Goal: Task Accomplishment & Management: Manage account settings

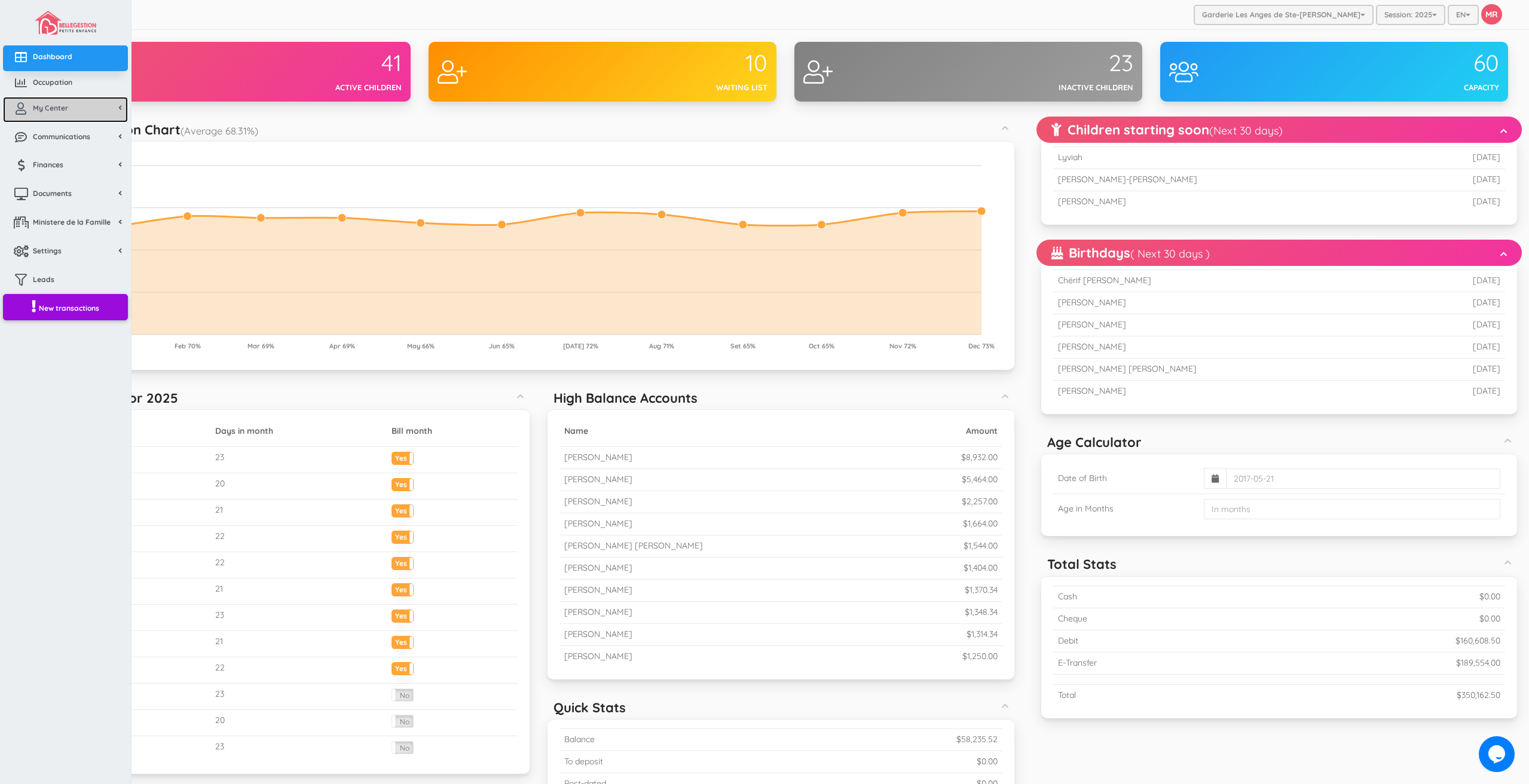
click at [36, 105] on span "My Center" at bounding box center [51, 108] width 36 height 10
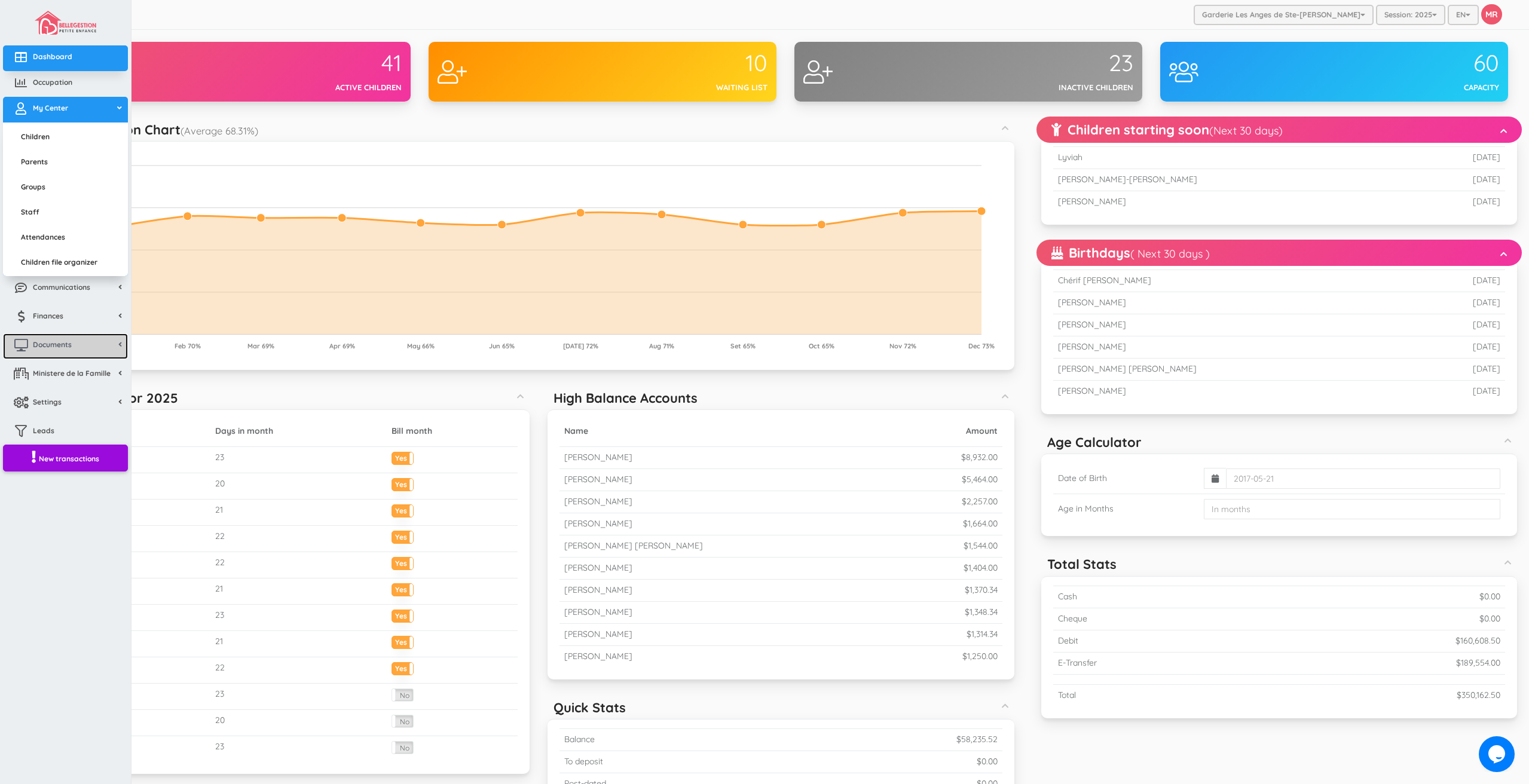
click at [55, 344] on span "Documents" at bounding box center [52, 344] width 39 height 10
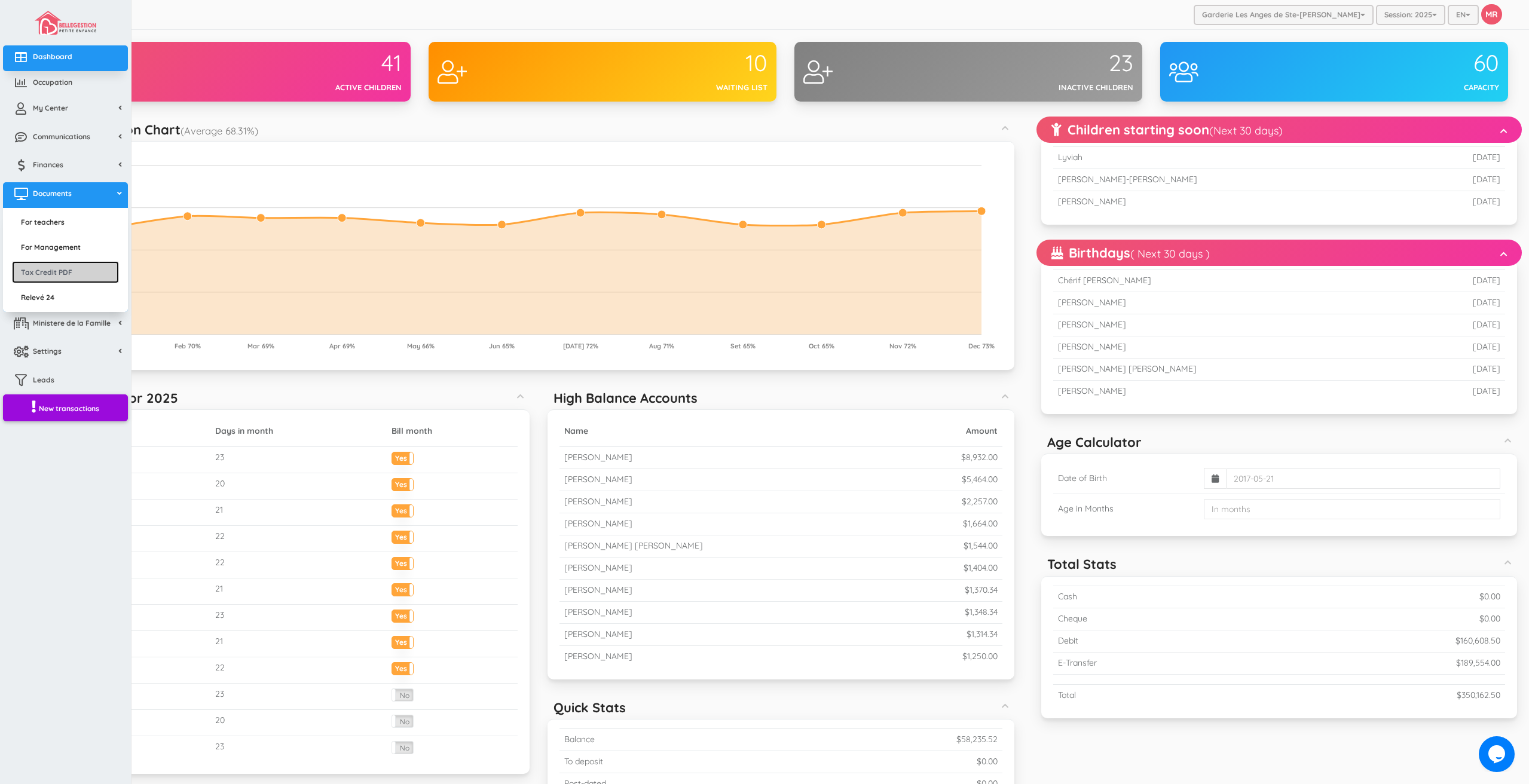
click at [77, 269] on link "Tax Credit PDF" at bounding box center [65, 272] width 107 height 22
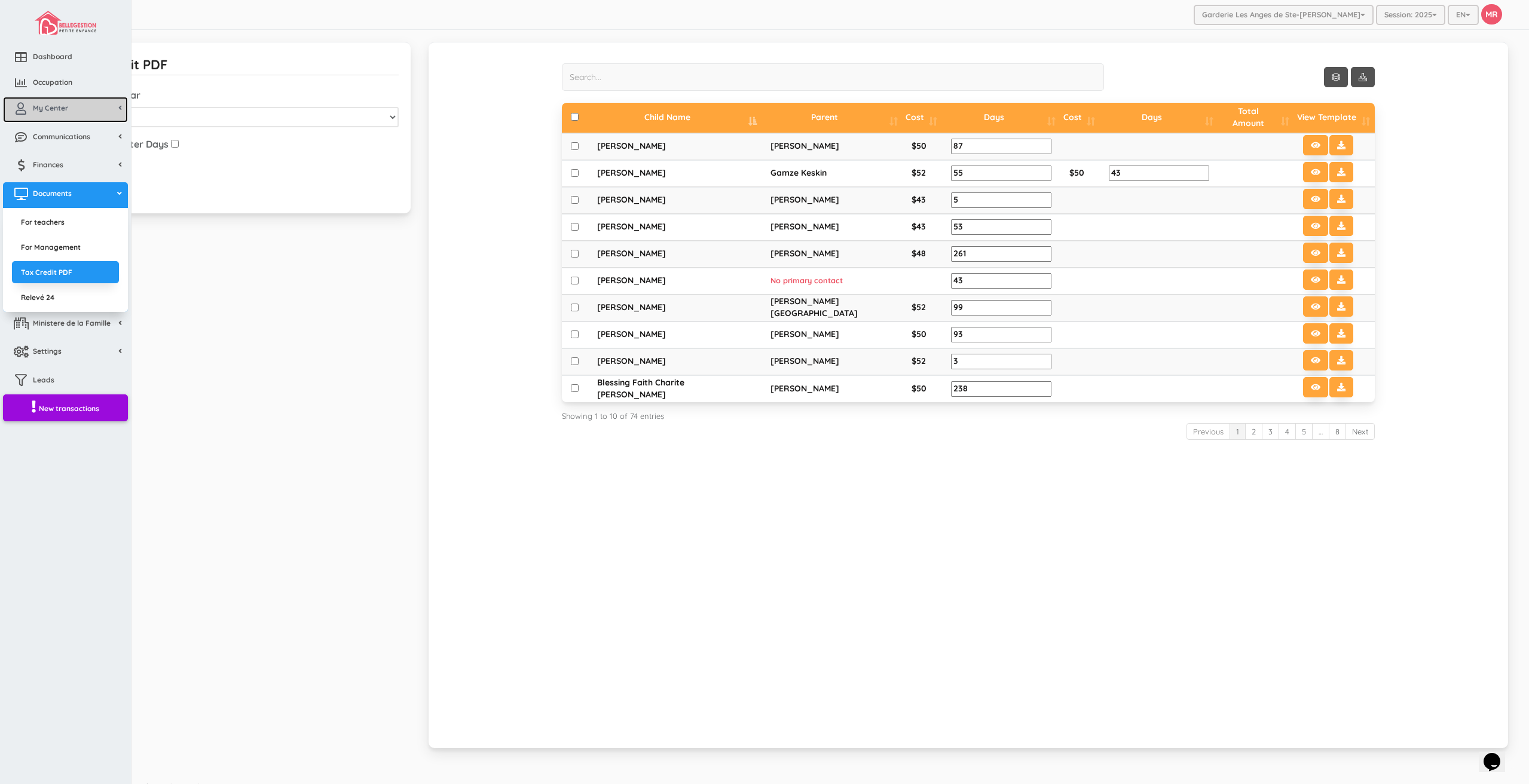
click at [50, 110] on span "My Center" at bounding box center [51, 108] width 36 height 10
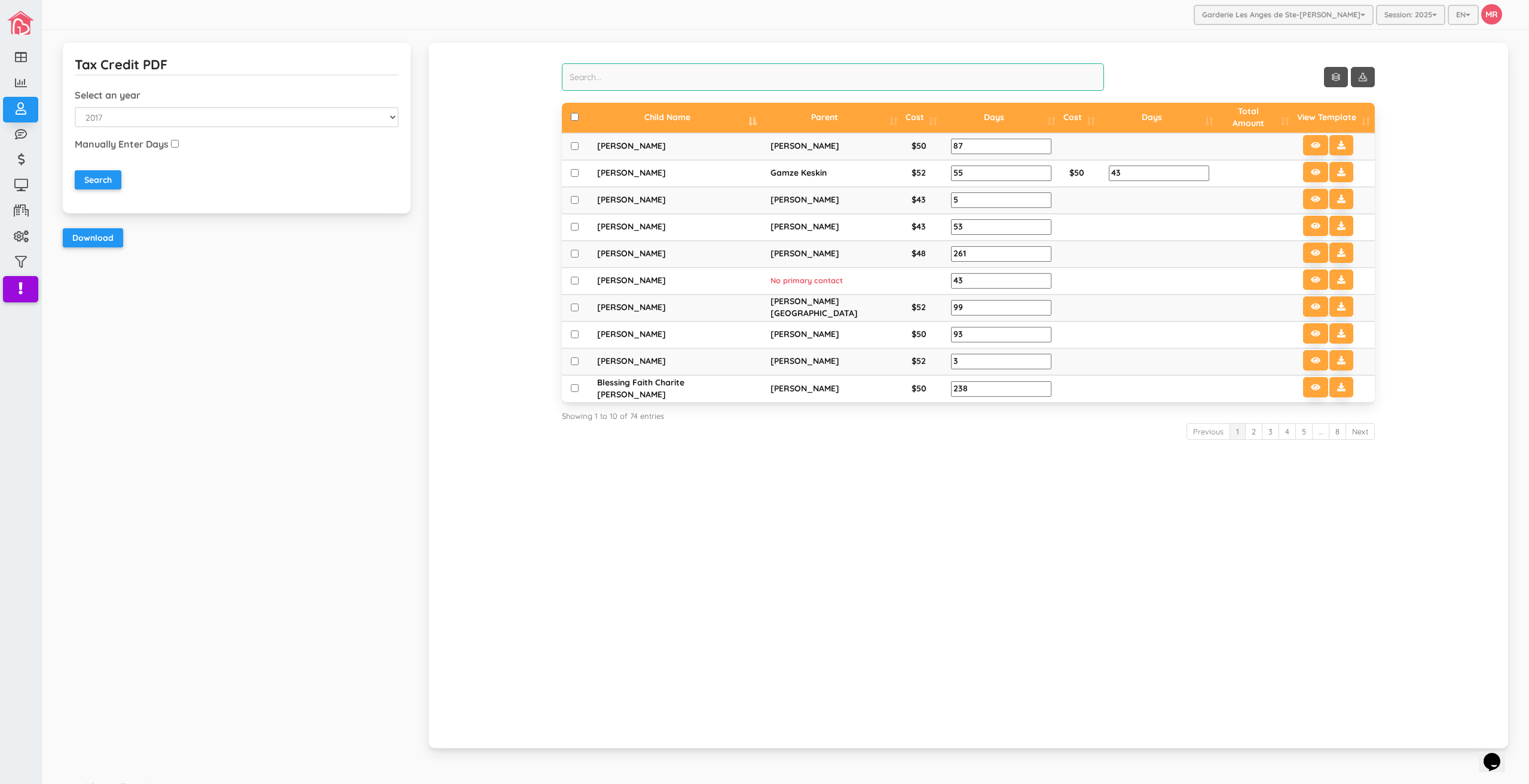
click at [771, 80] on input "search" at bounding box center [833, 77] width 542 height 28
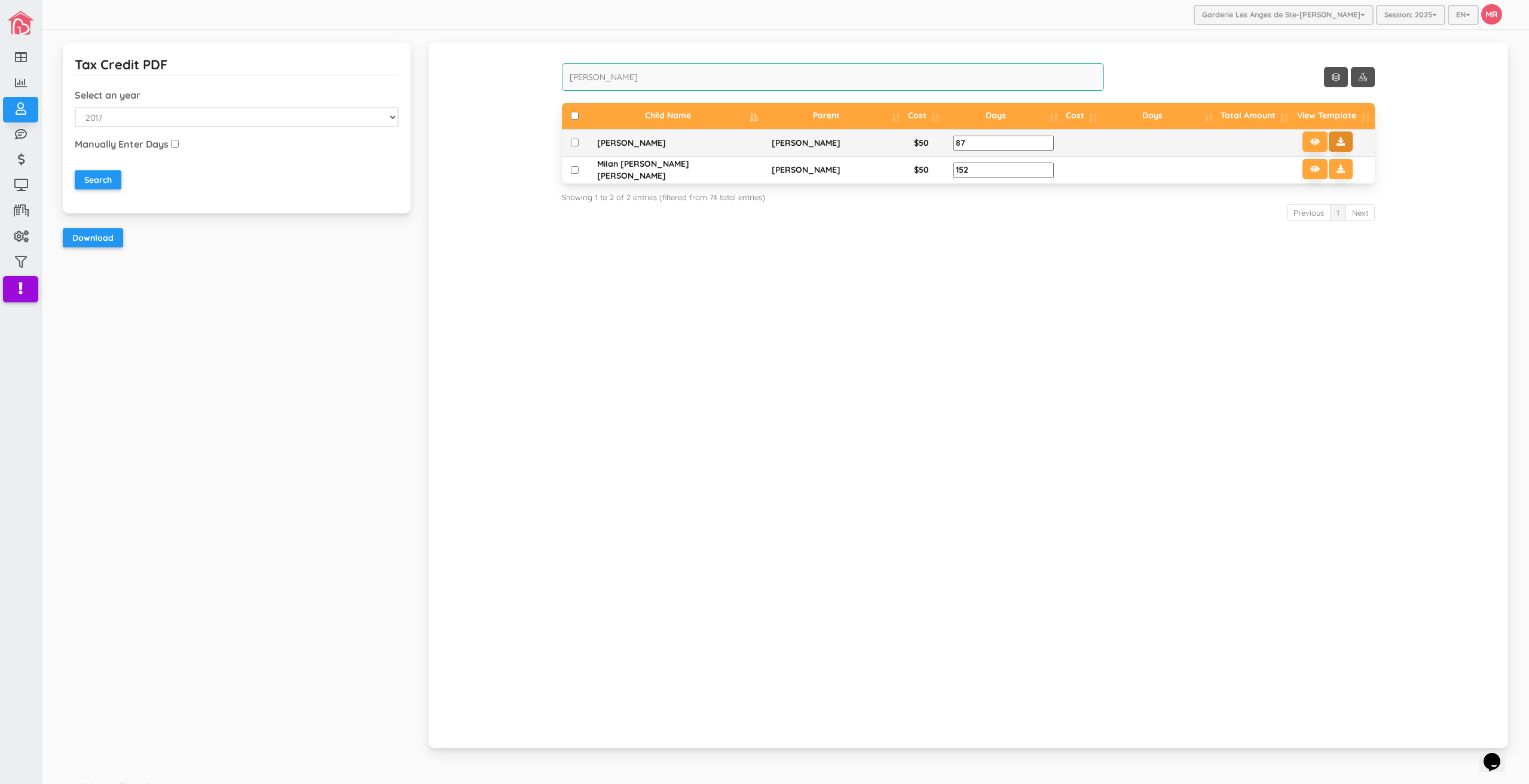
type input "james"
click at [1337, 142] on icon at bounding box center [1341, 142] width 8 height 8
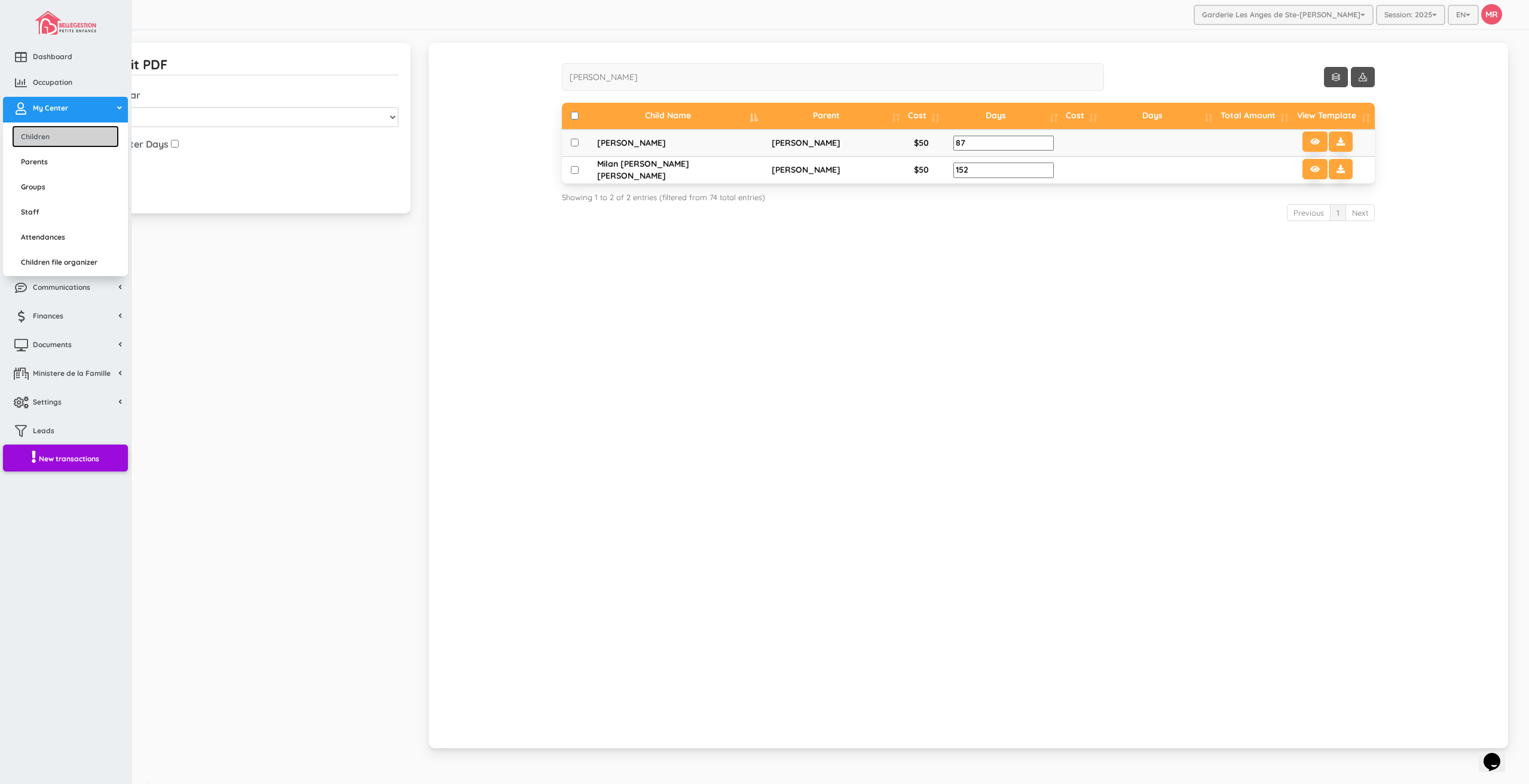
click at [49, 142] on link "Children" at bounding box center [65, 137] width 107 height 22
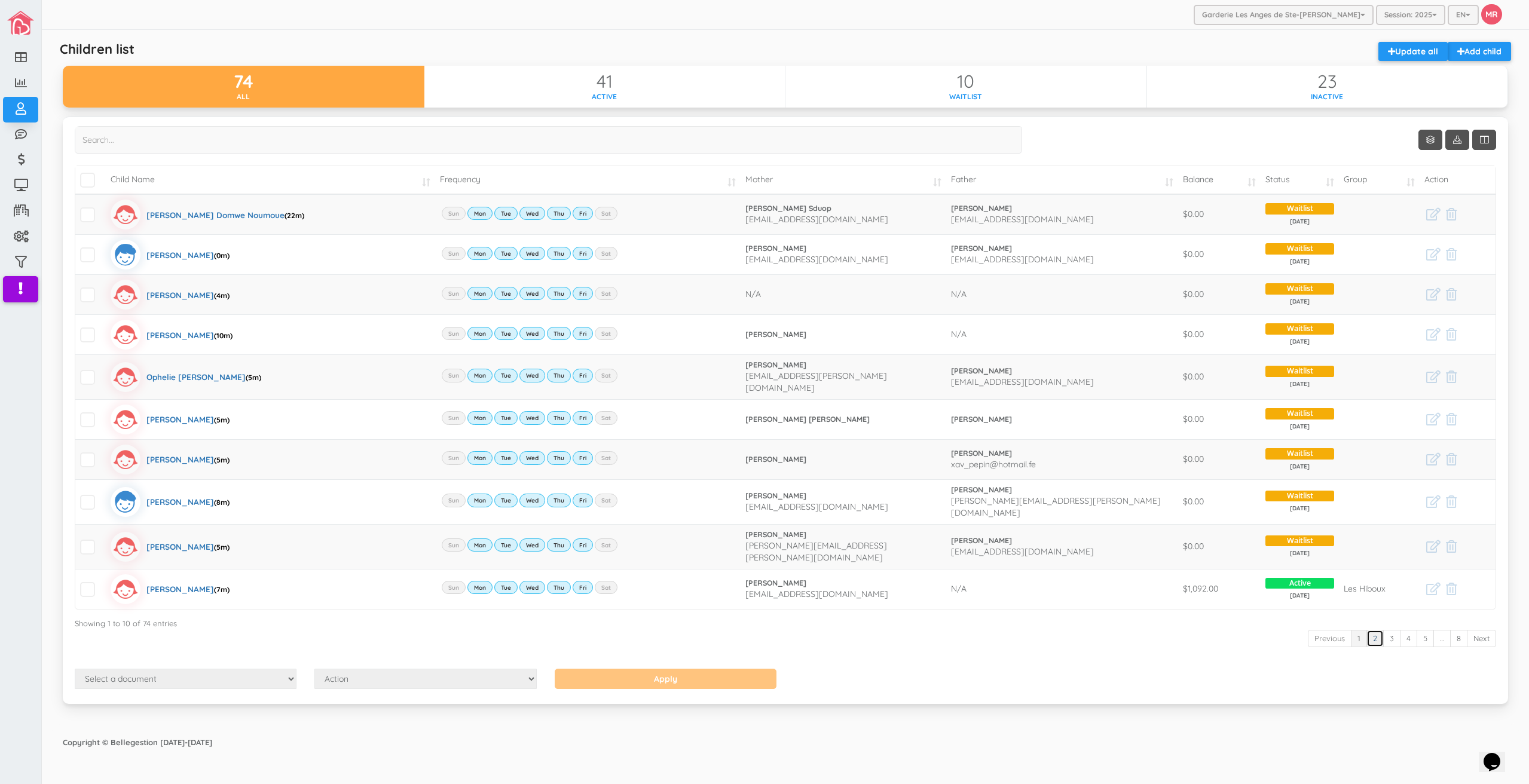
click at [1379, 629] on link "2" at bounding box center [1374, 637] width 17 height 17
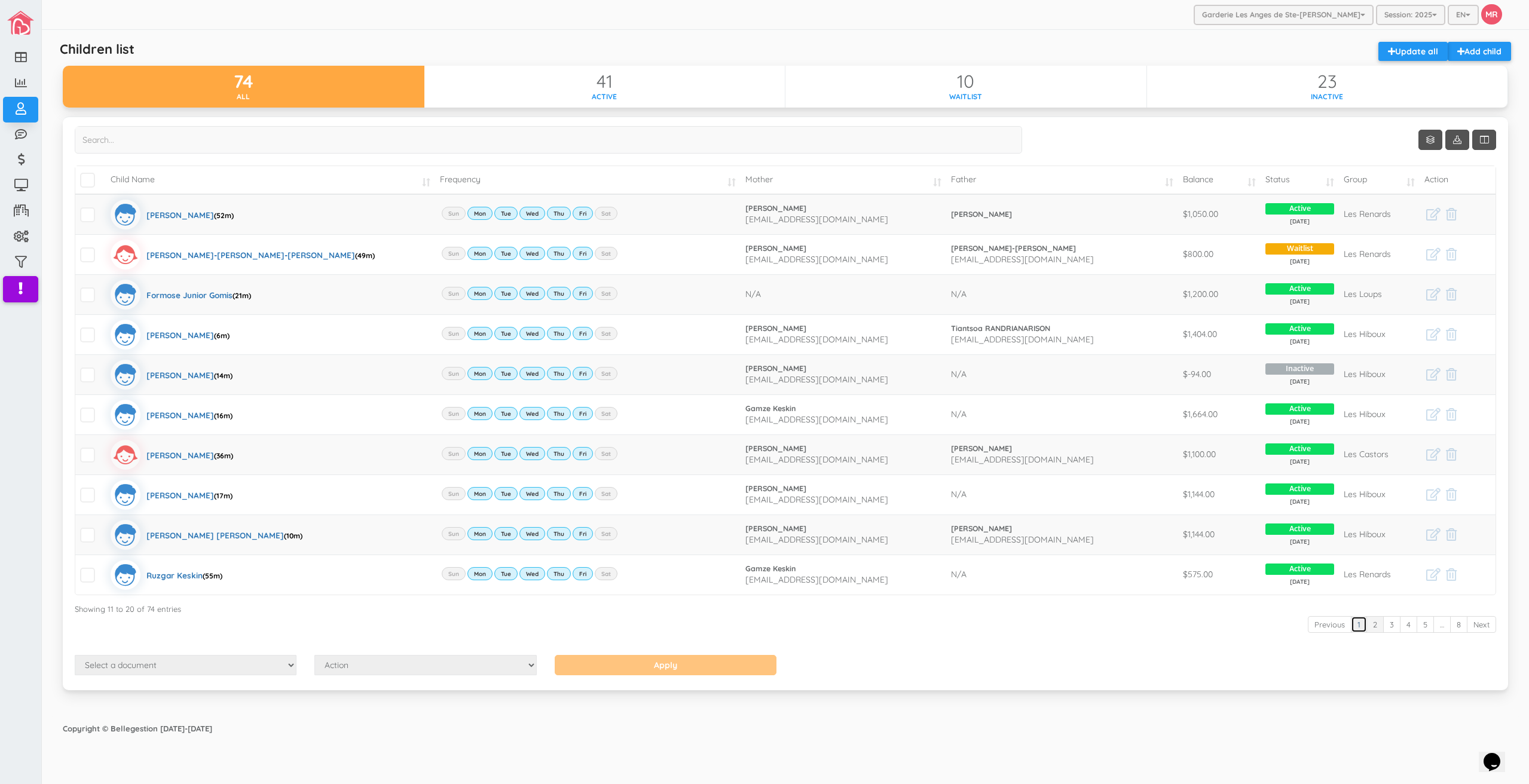
click at [1364, 630] on link "1" at bounding box center [1358, 623] width 16 height 17
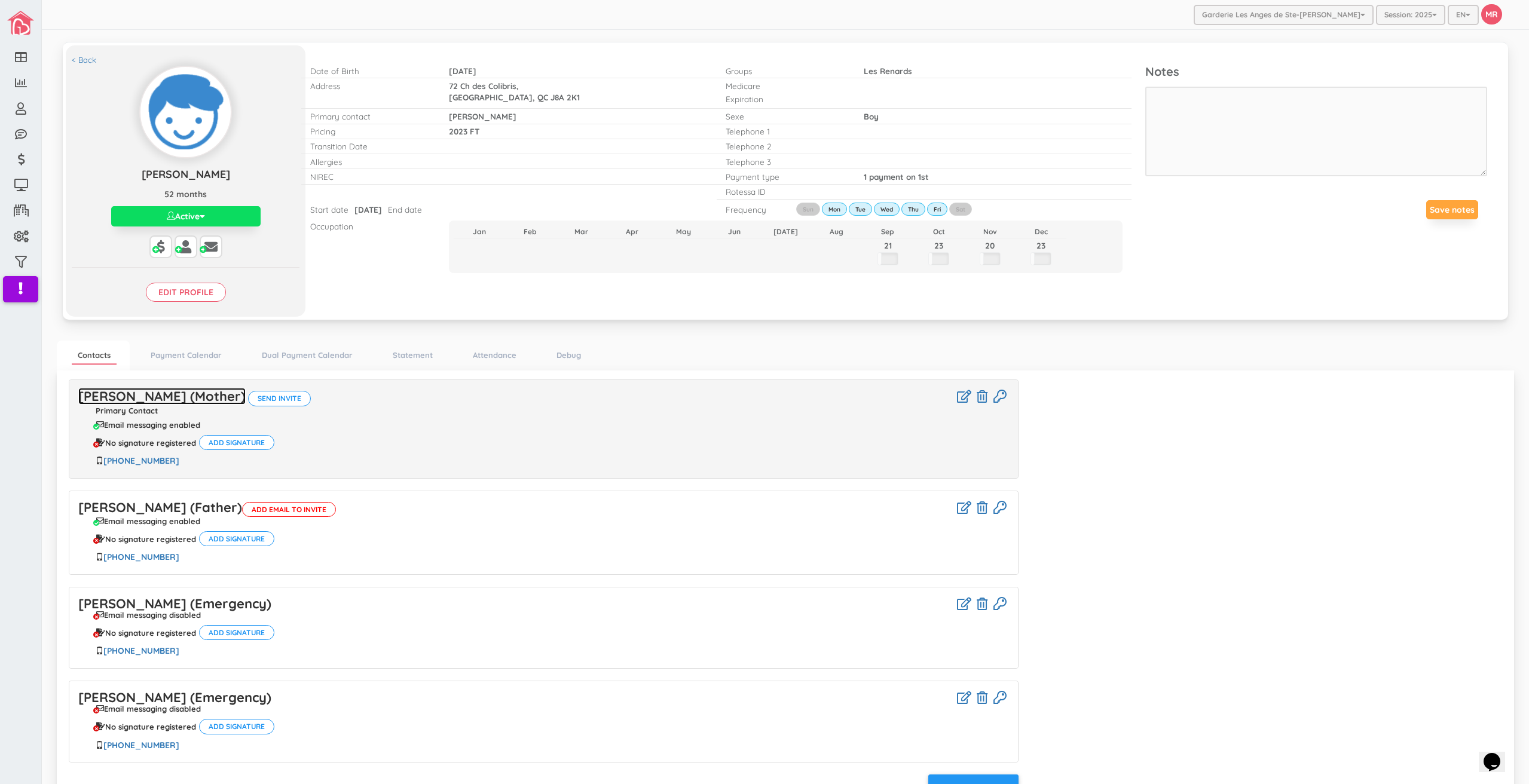
click at [152, 404] on link "Cindy Lauzon (Mother)" at bounding box center [162, 395] width 168 height 17
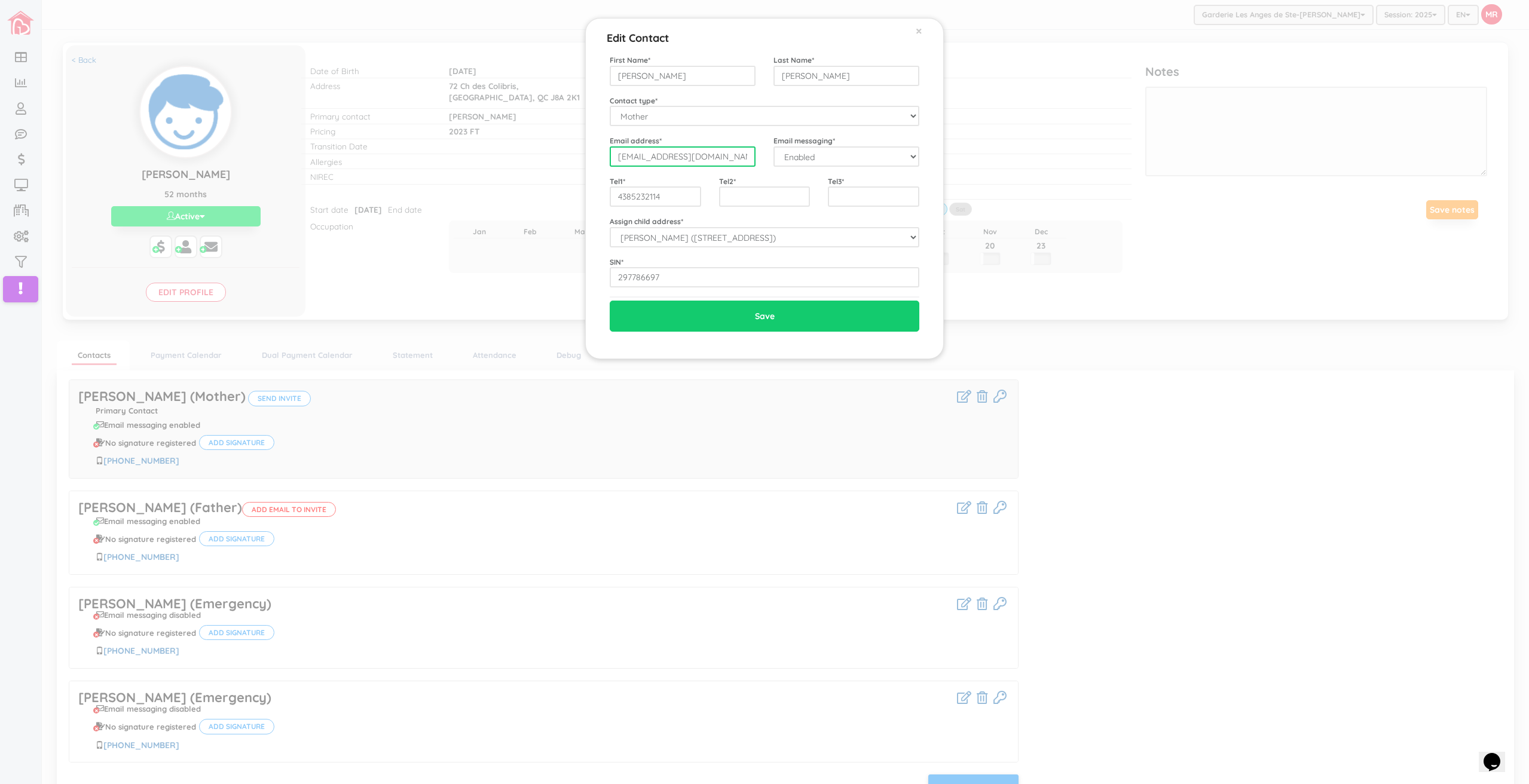
click at [708, 160] on input "cindy20011@outlook.fr" at bounding box center [682, 157] width 146 height 20
click at [200, 313] on div "Edit Contact × Close First Name * Cindy Last Name * Lauzon Contact type * Mothe…" at bounding box center [764, 392] width 1529 height 784
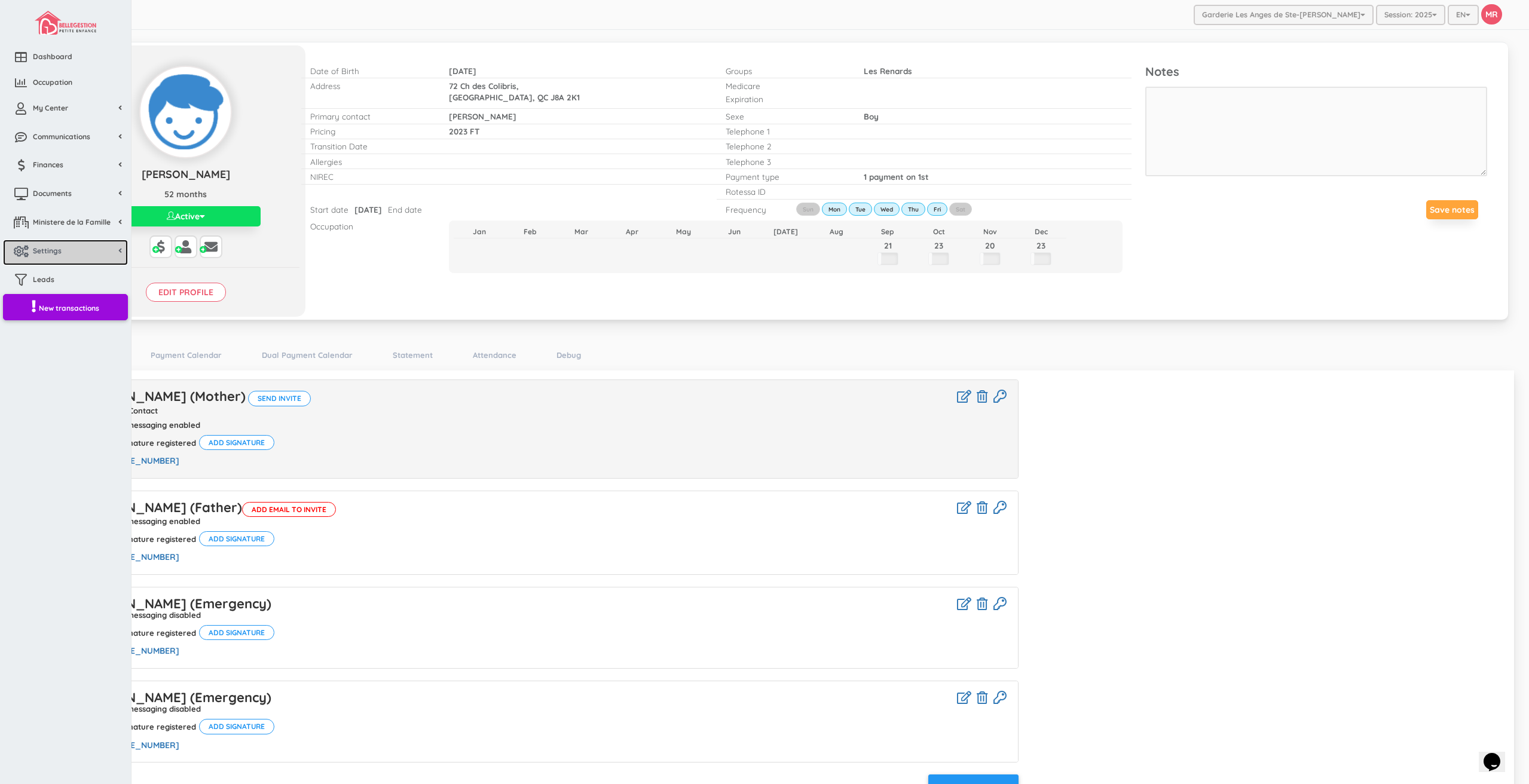
click at [33, 246] on span "Settings" at bounding box center [47, 251] width 29 height 10
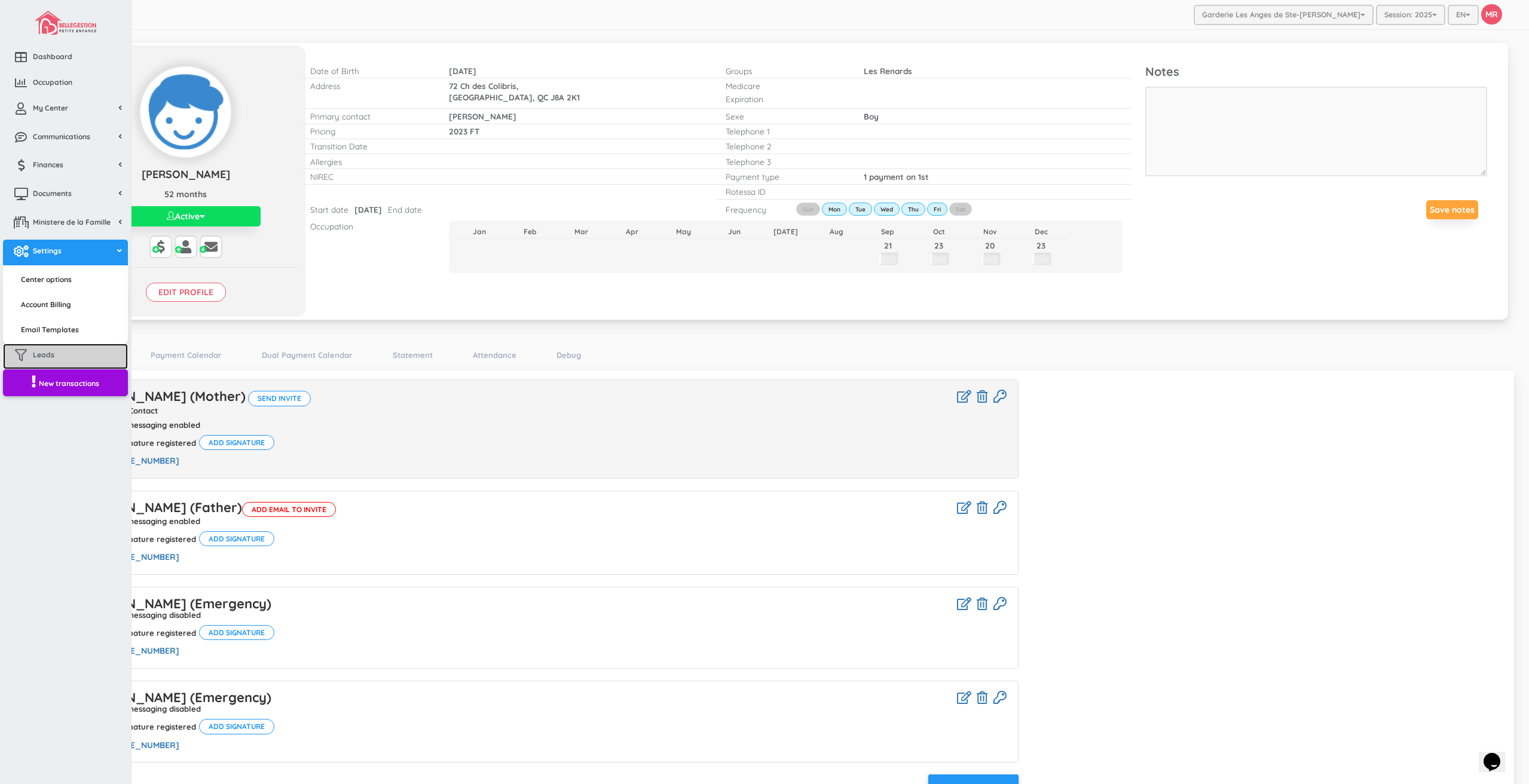
click at [53, 346] on link "Leads" at bounding box center [65, 357] width 125 height 26
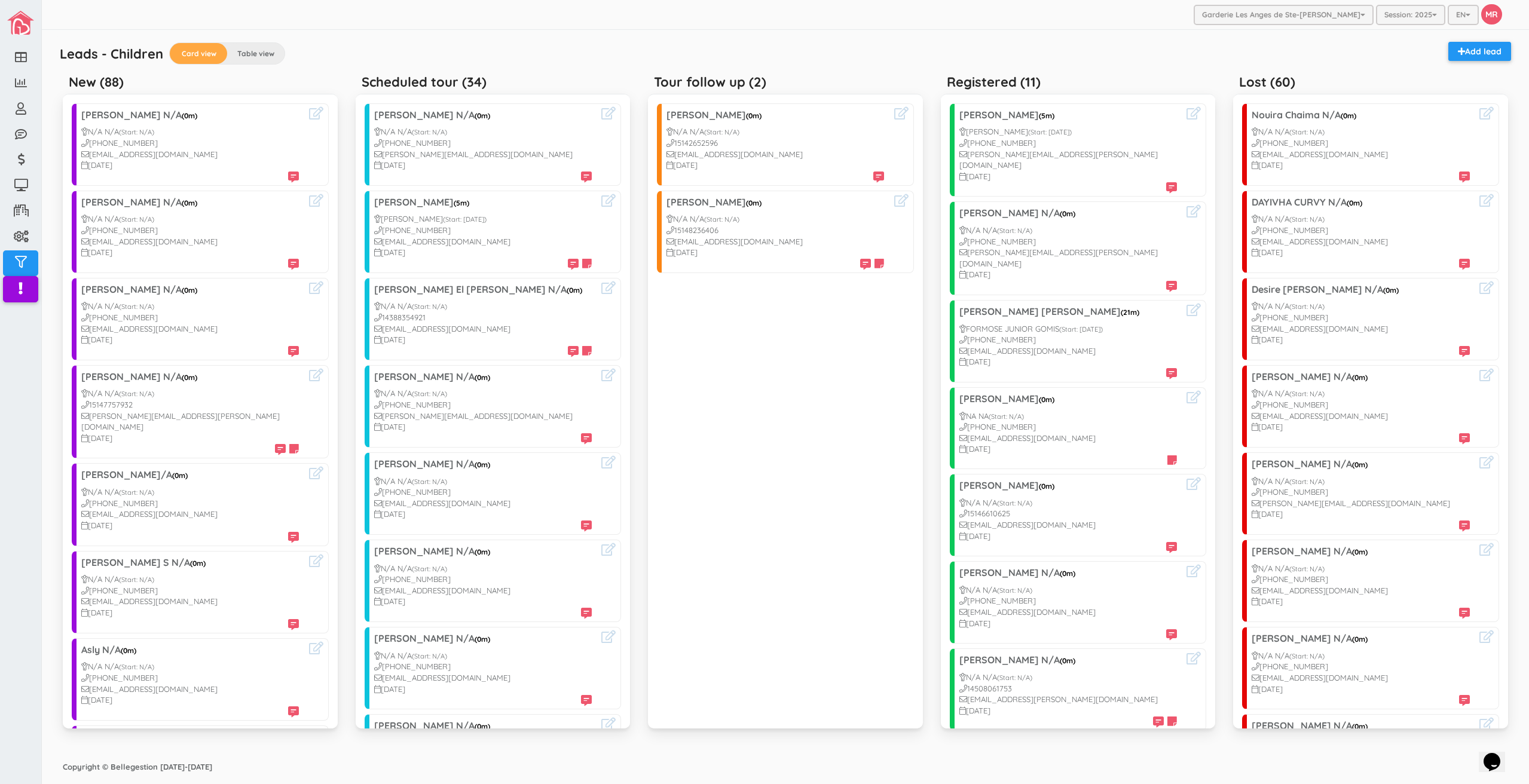
click at [486, 14] on div "Garderie Les Anges de Ste-[PERSON_NAME] Garderie Les Anges de Ste-[PERSON_NAME]…" at bounding box center [784, 15] width 1486 height 30
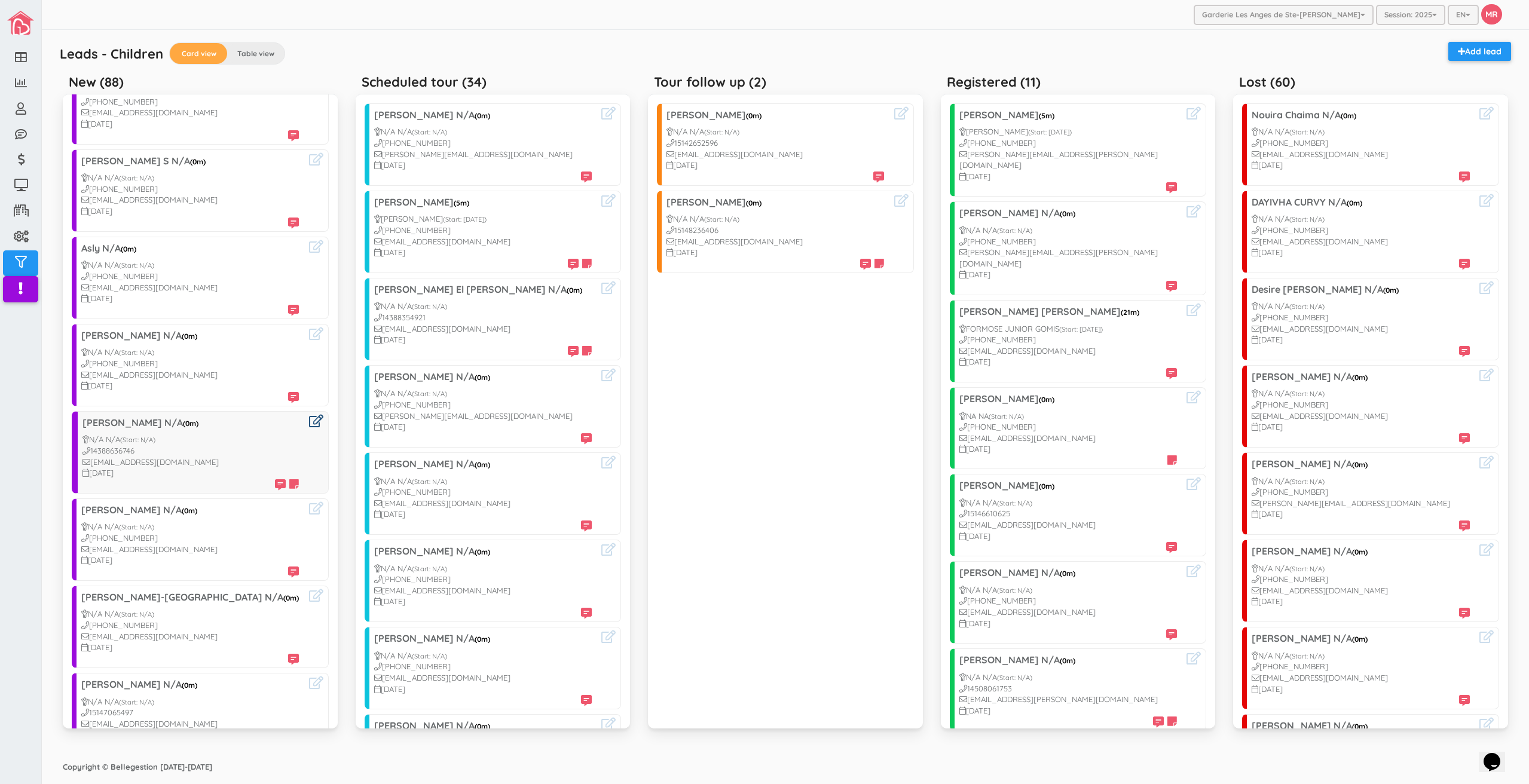
click at [309, 414] on icon at bounding box center [316, 420] width 14 height 13
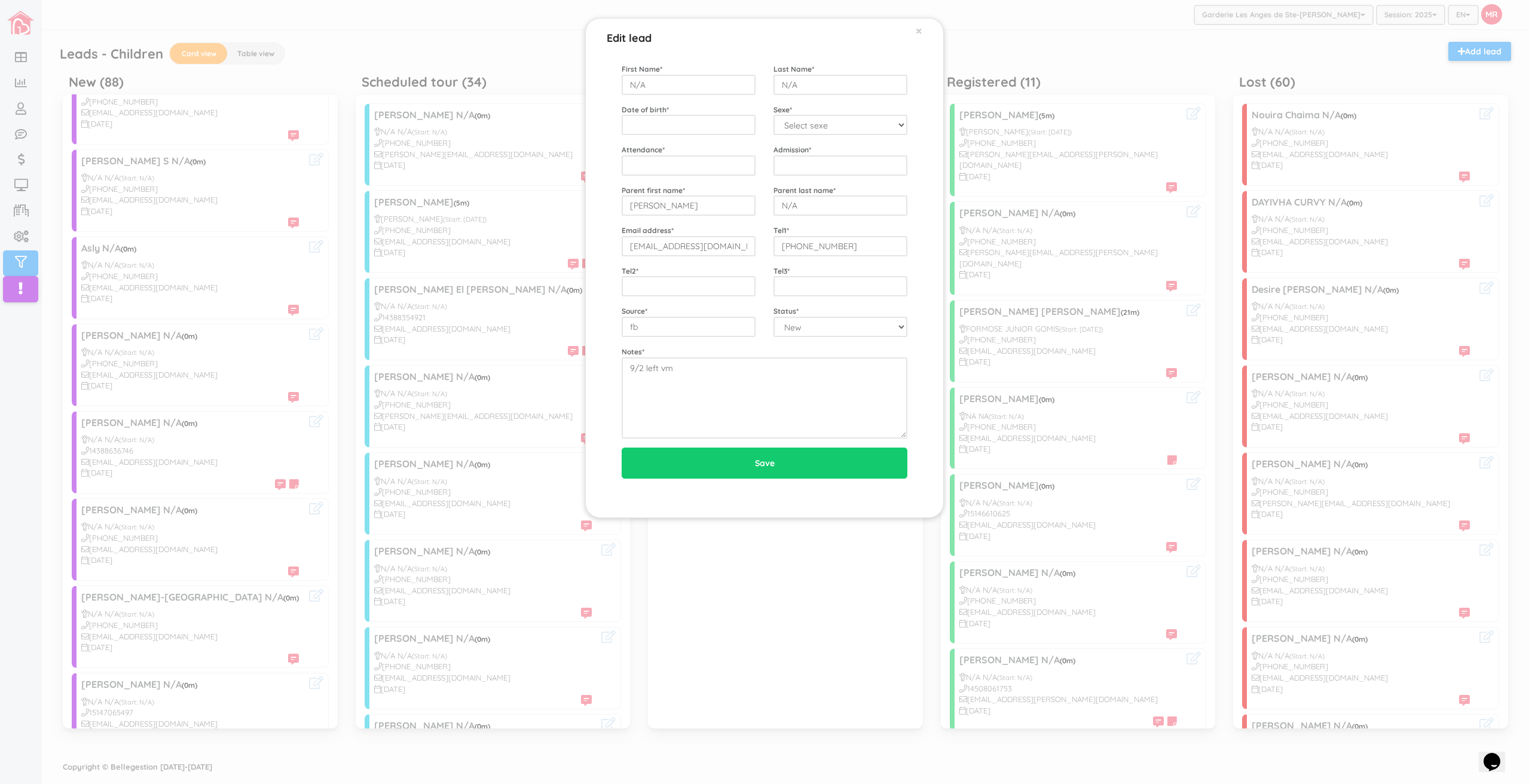
click at [384, 434] on div "Edit lead × First Name * N/A Last Name * N/A Date of birth * Sexe * Select sexe…" at bounding box center [764, 392] width 1529 height 784
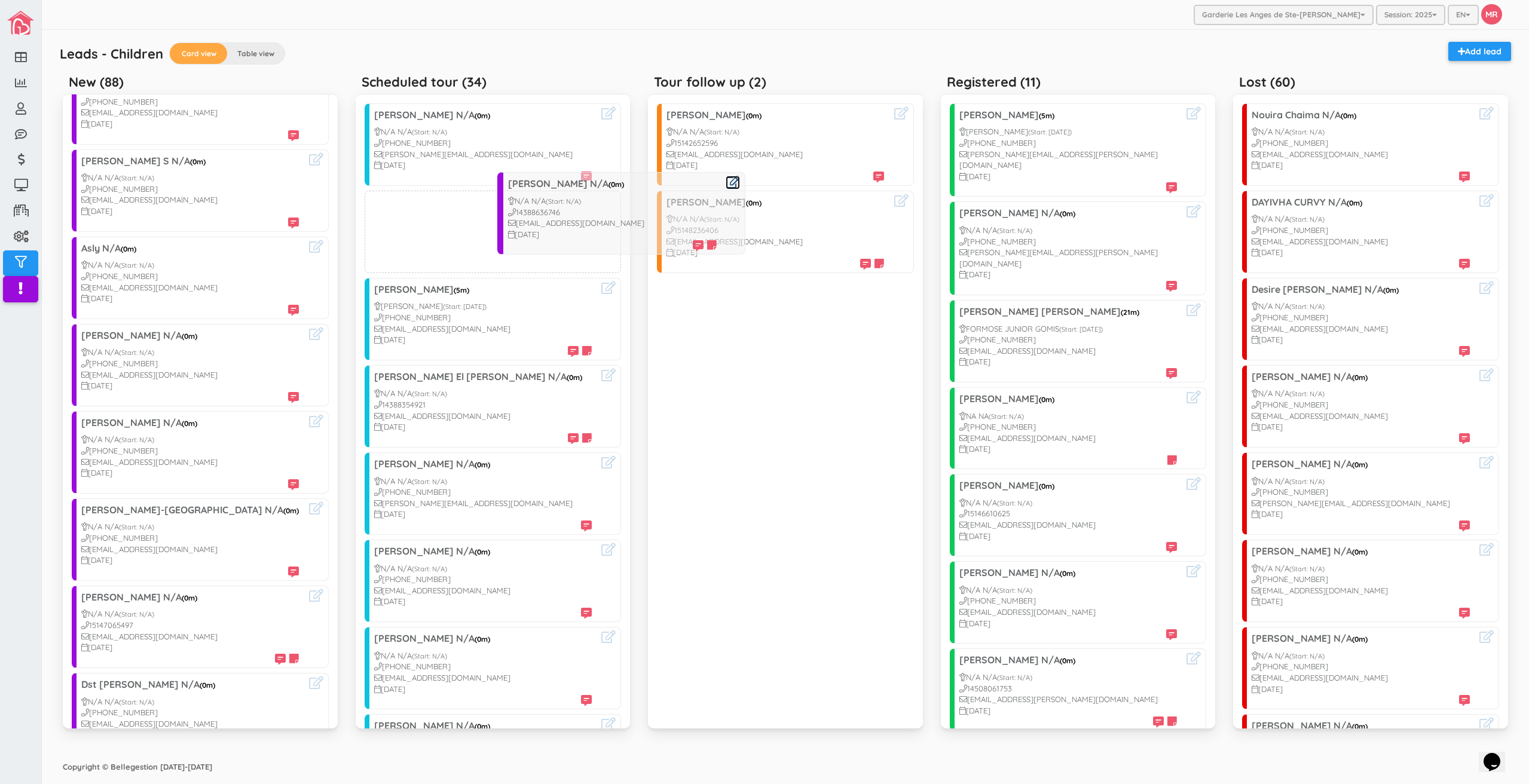
drag, startPoint x: 144, startPoint y: 434, endPoint x: 569, endPoint y: 206, distance: 482.3
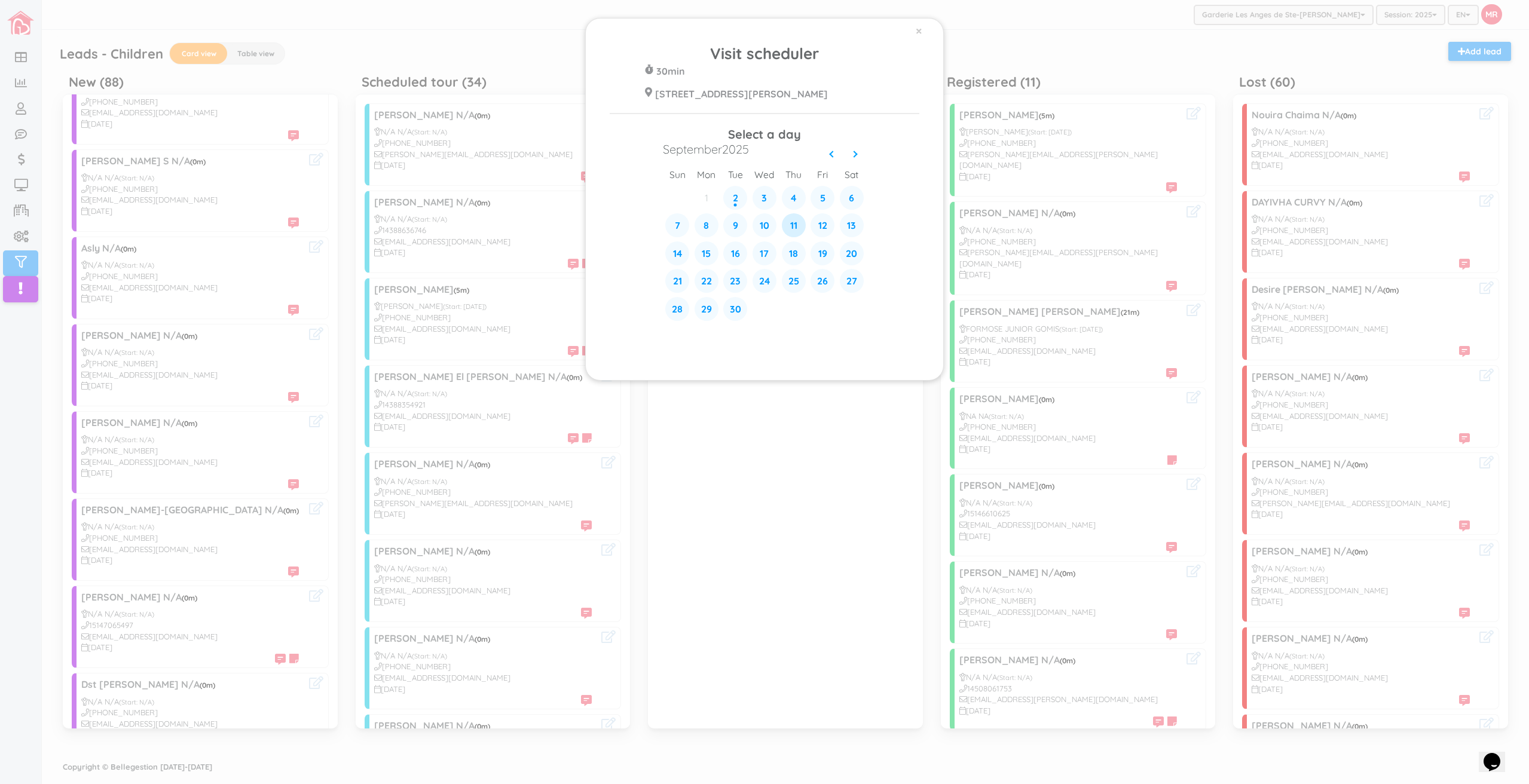
click at [800, 223] on div "11" at bounding box center [793, 225] width 24 height 24
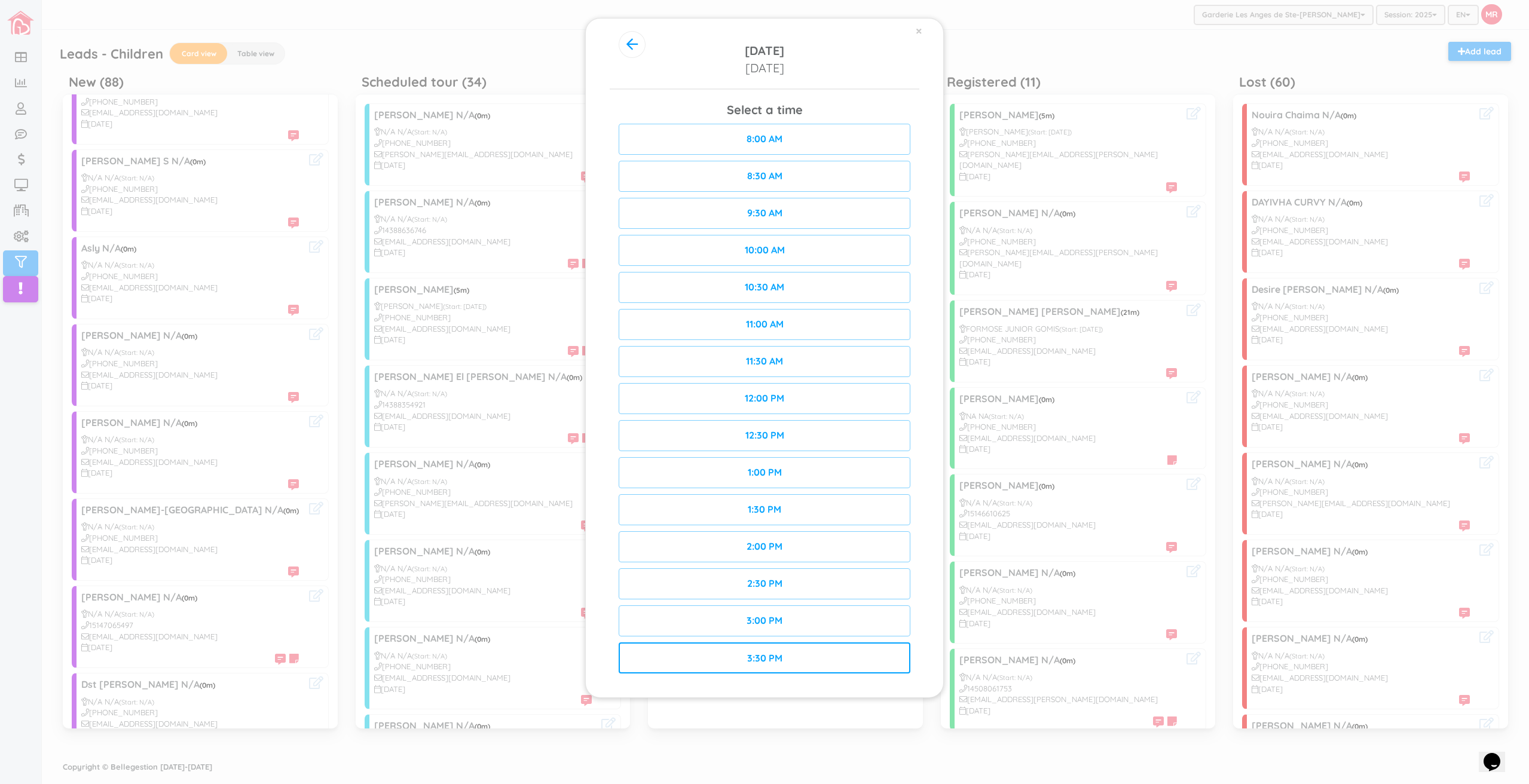
click at [827, 663] on div "3:30 PM" at bounding box center [764, 657] width 292 height 31
click at [849, 653] on div "Confirm" at bounding box center [838, 657] width 145 height 31
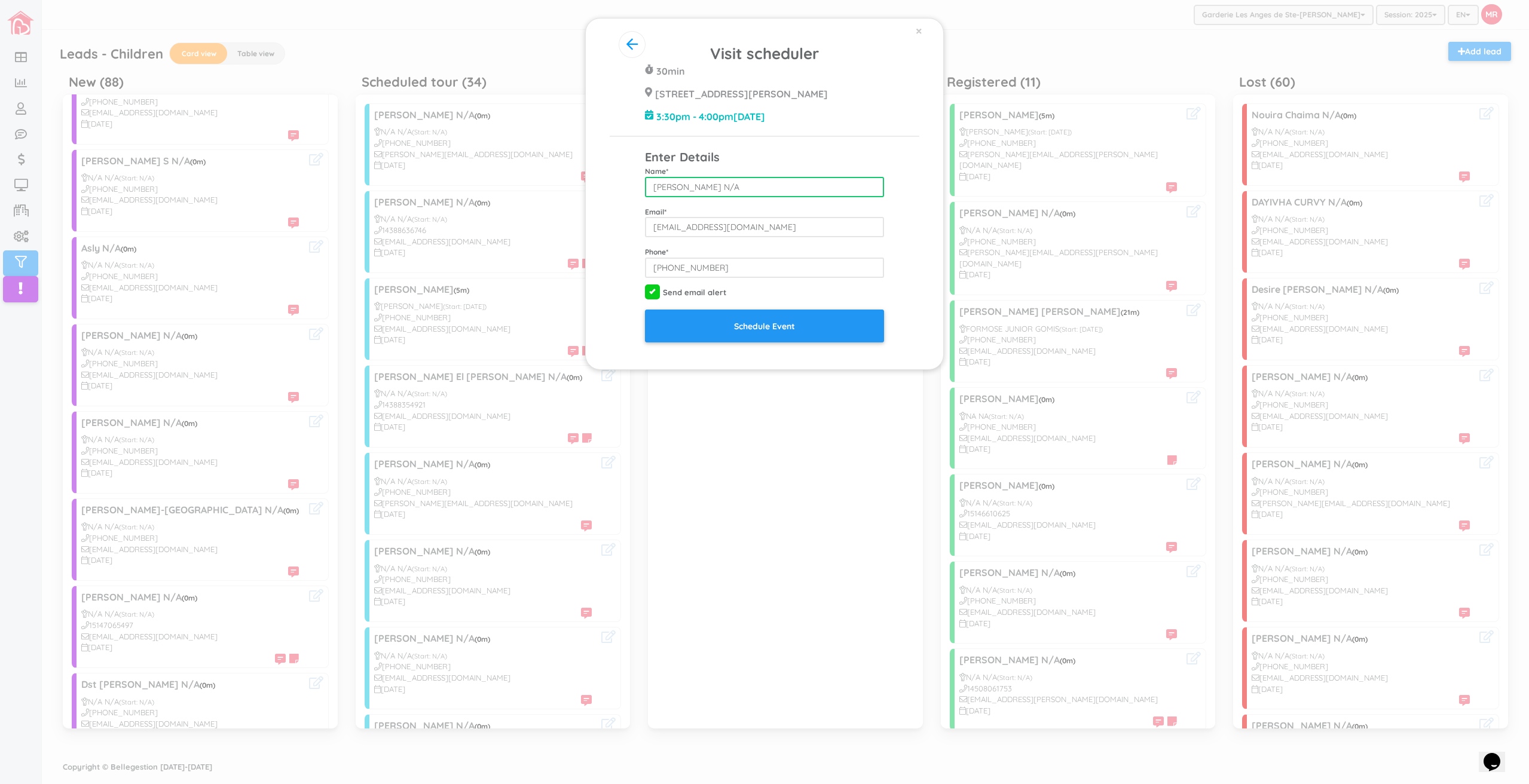
click at [774, 177] on input "Frédéric Duchesneau N/A" at bounding box center [764, 186] width 239 height 20
type input "Frédéric Duchesneau"
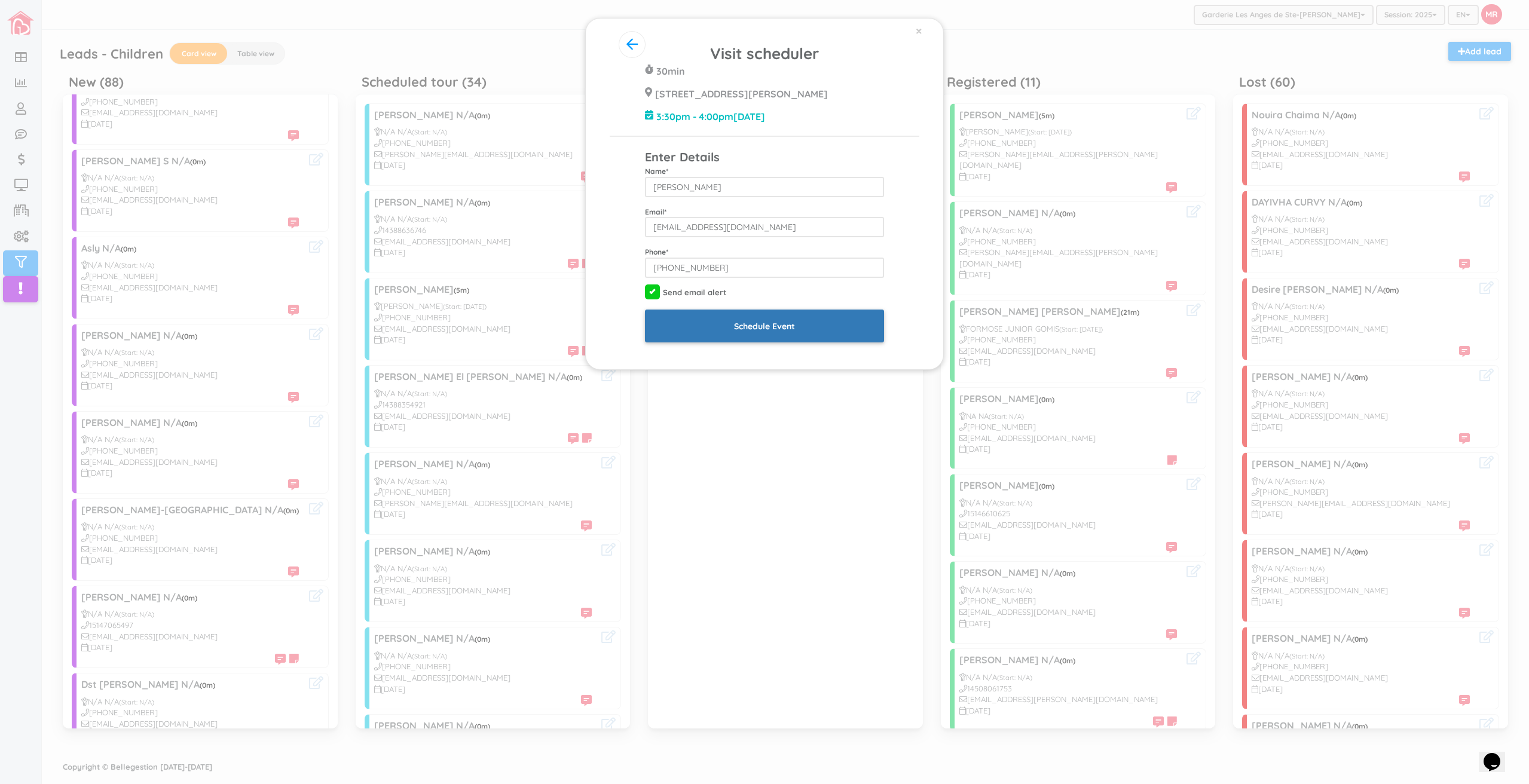
click at [822, 325] on input "Schedule Event" at bounding box center [764, 325] width 239 height 33
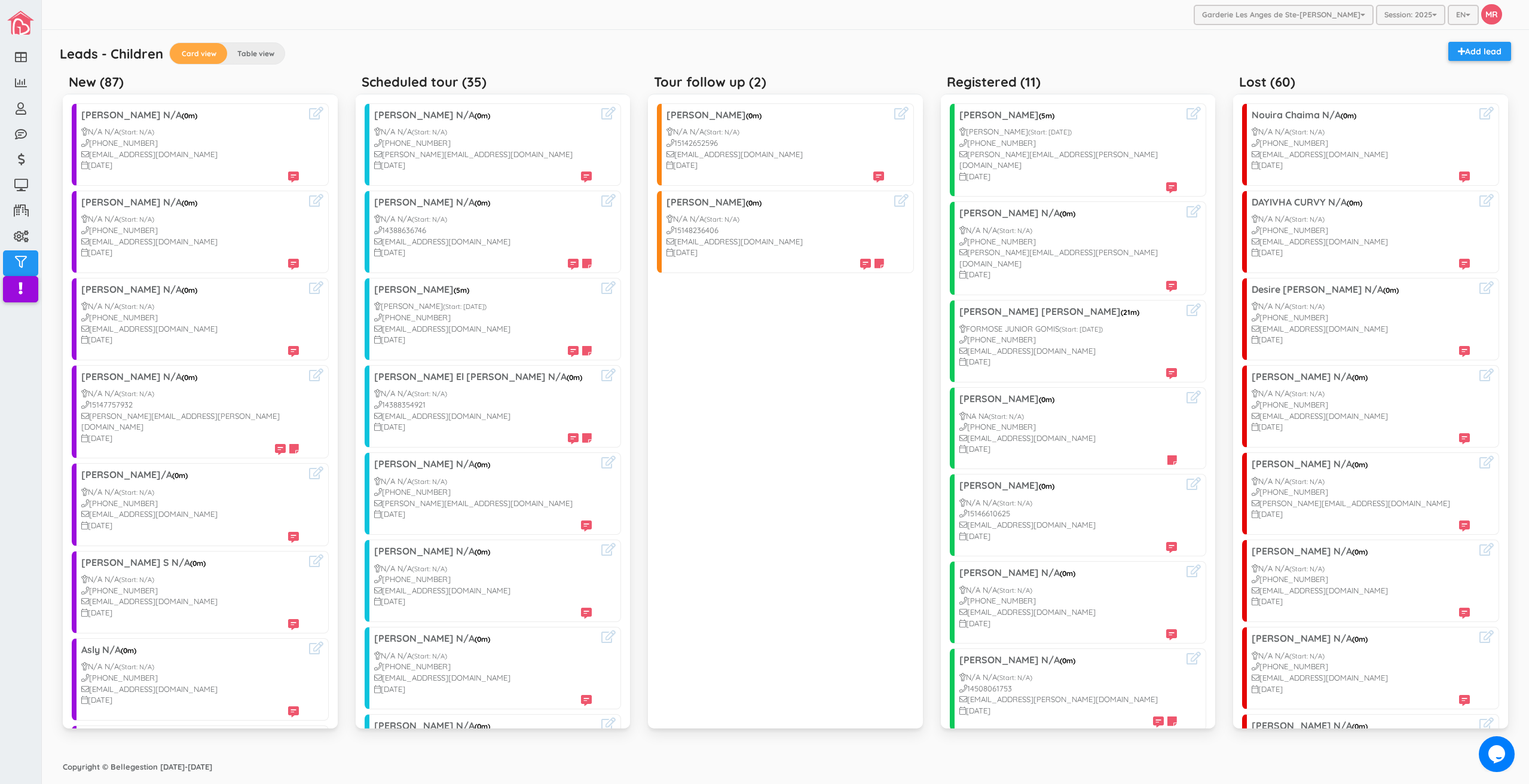
click at [554, 36] on div "Leads - Children Card view Table view Add lead New (87) [PERSON_NAME] N/A (0m) …" at bounding box center [784, 392] width 1469 height 726
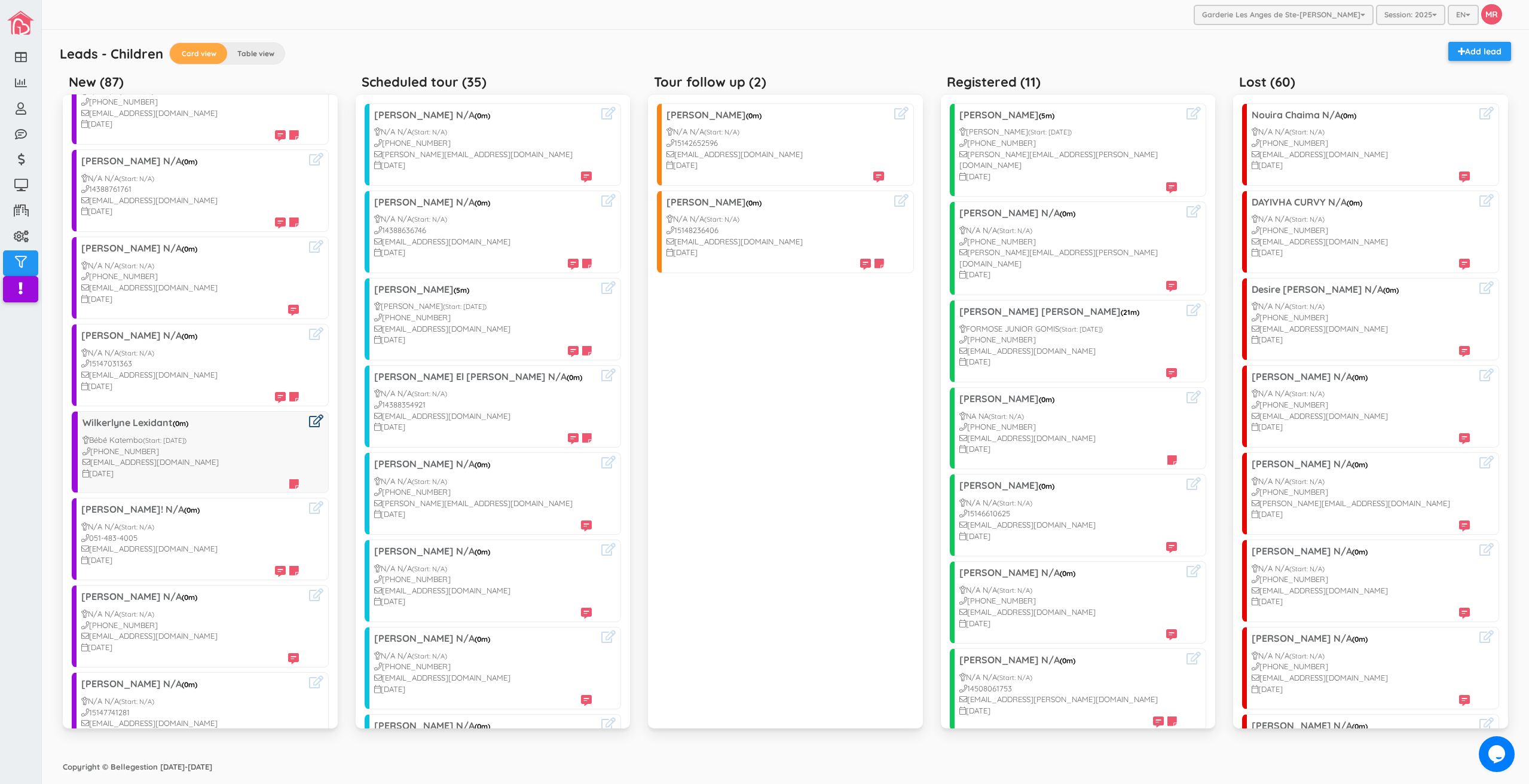
click at [309, 414] on icon at bounding box center [316, 420] width 14 height 13
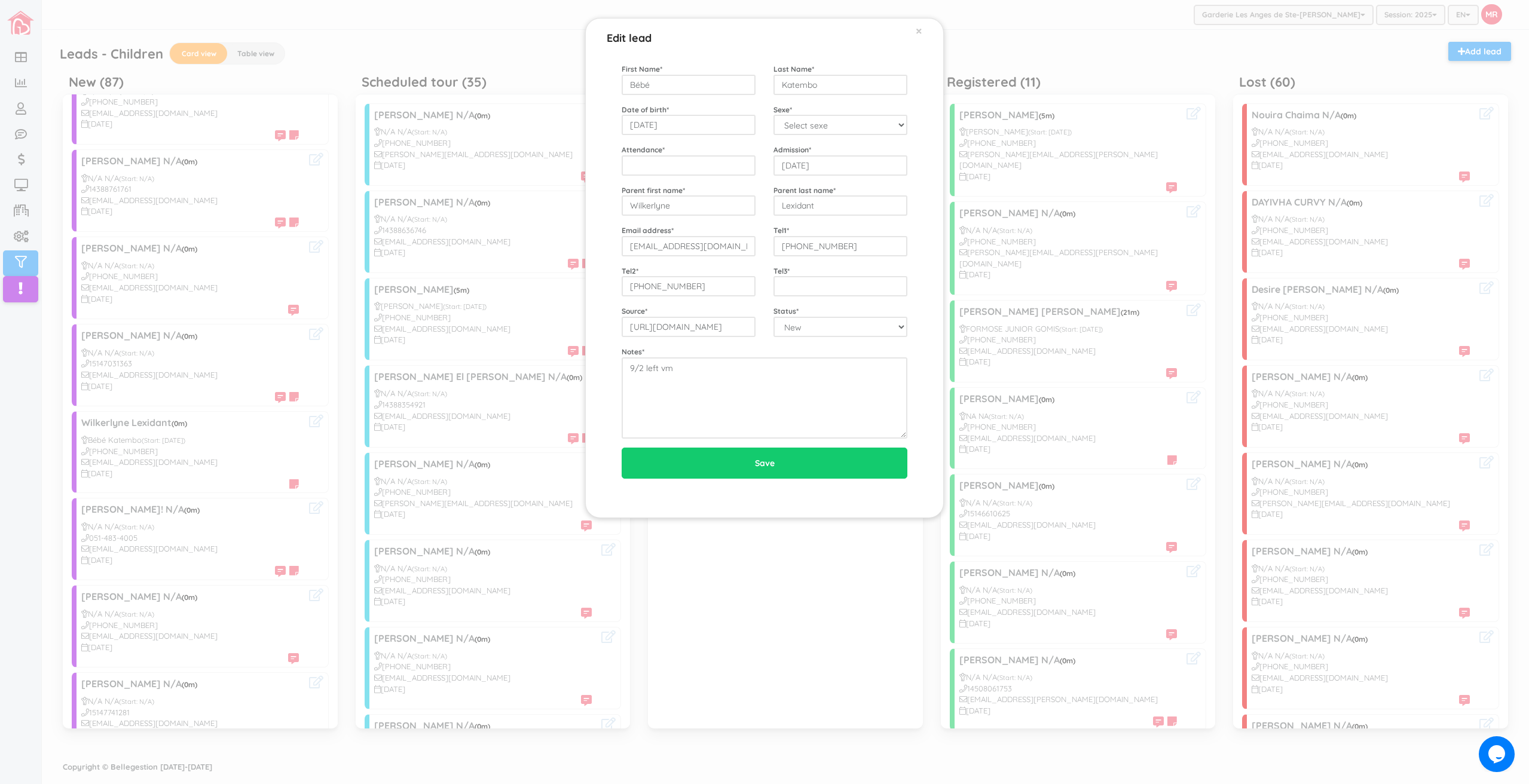
click at [729, 217] on div "First Name * Bébé Last Name * Katembo Date of birth * 2025-09-12 Sexe * Select …" at bounding box center [764, 251] width 286 height 375
click at [725, 211] on input "Wilkerlyne" at bounding box center [688, 205] width 134 height 20
click at [714, 248] on input "wiliki2004@gmail.com" at bounding box center [688, 246] width 134 height 20
click at [730, 285] on input "514-998-3846" at bounding box center [688, 285] width 134 height 20
click at [820, 205] on input "Lexidant" at bounding box center [840, 205] width 134 height 20
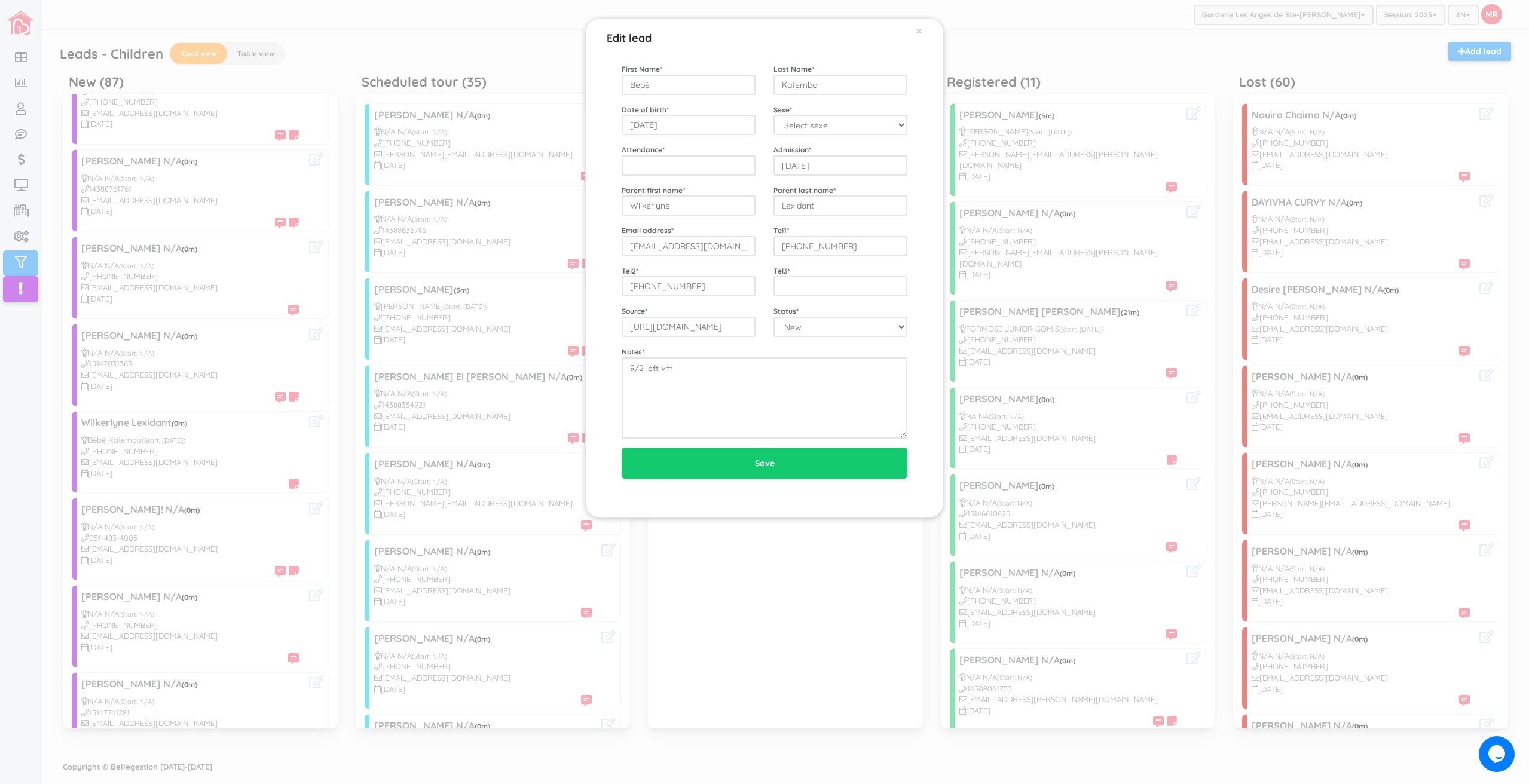
click at [755, 596] on div "Edit lead × First Name * Bébé Last Name * Katembo Date of birth * 2025-09-12 Se…" at bounding box center [764, 392] width 1529 height 784
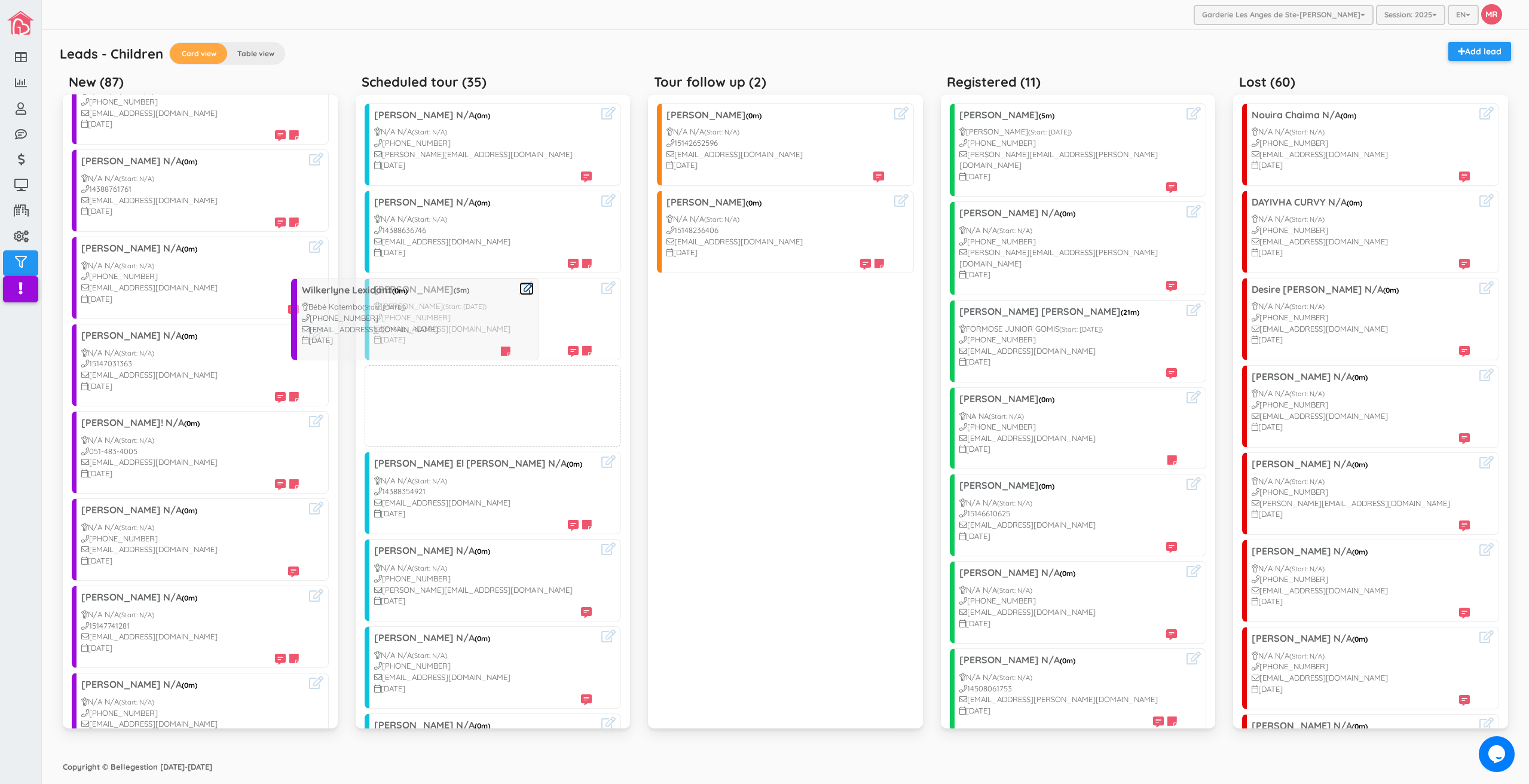
drag, startPoint x: 185, startPoint y: 450, endPoint x: 406, endPoint y: 328, distance: 252.4
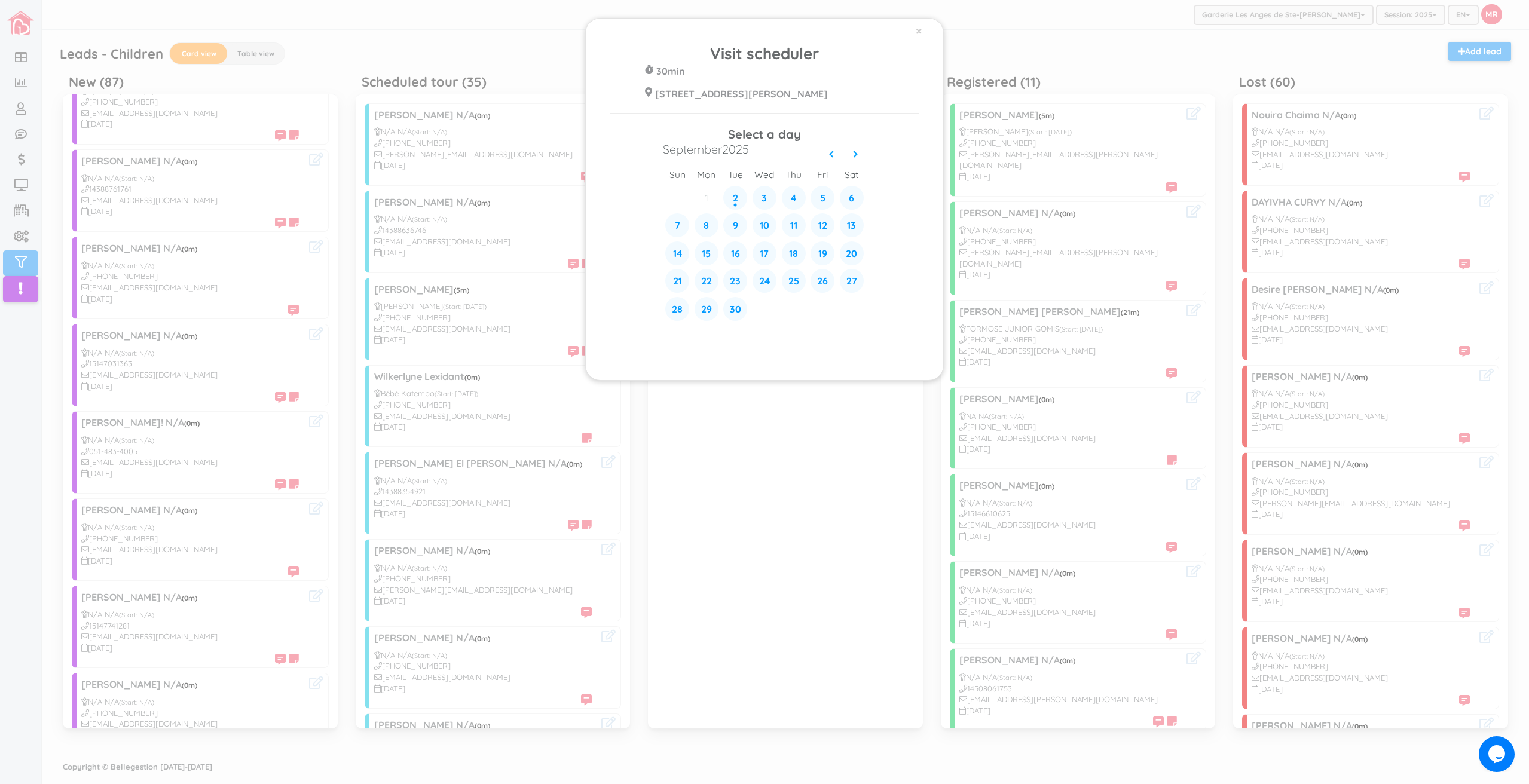
click at [787, 654] on div "× Visit scheduler 30min 428 Rue Blainville Est Ste-Thérèse J7E 1N4 Select a day…" at bounding box center [764, 392] width 1529 height 784
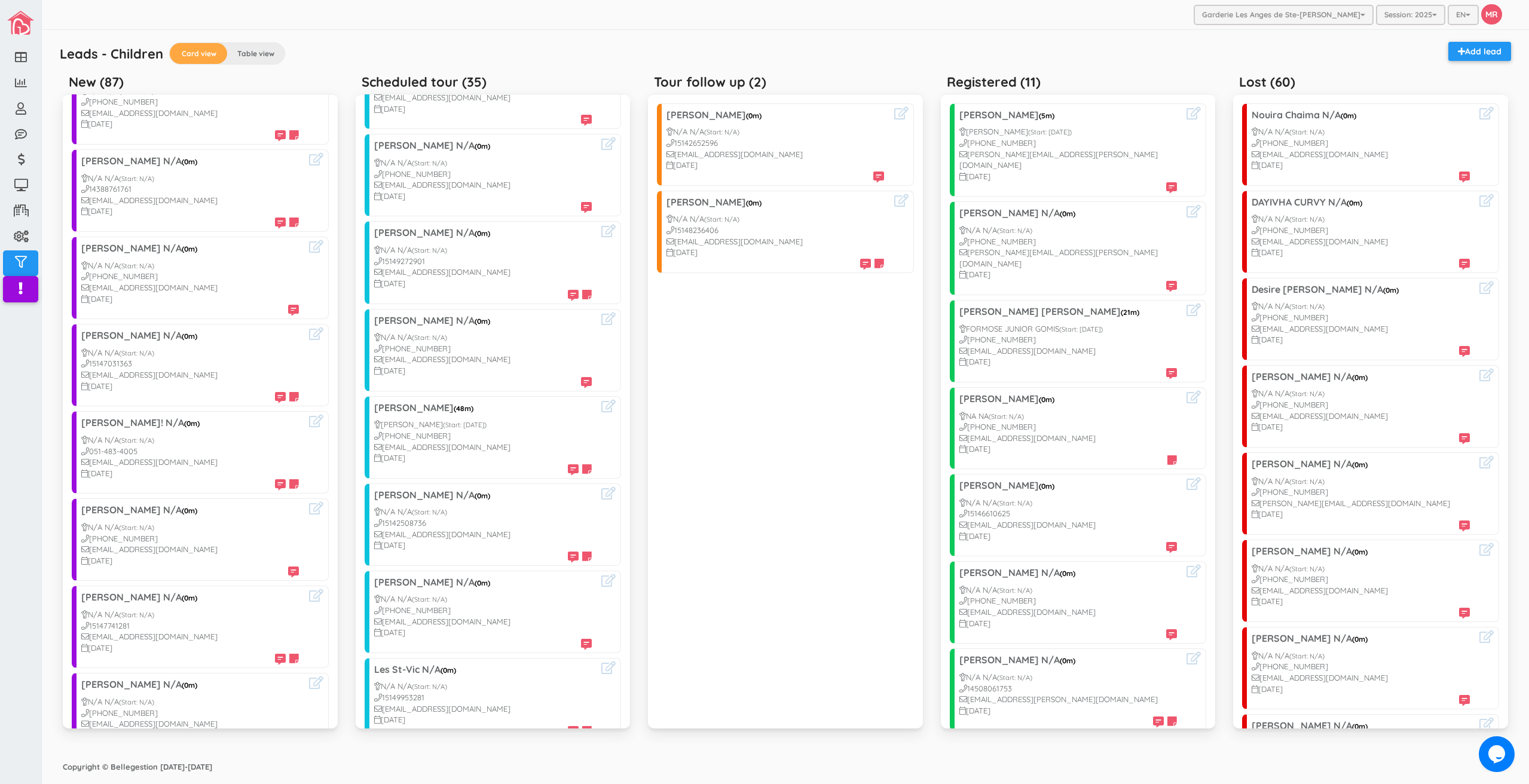
scroll to position [1075, 0]
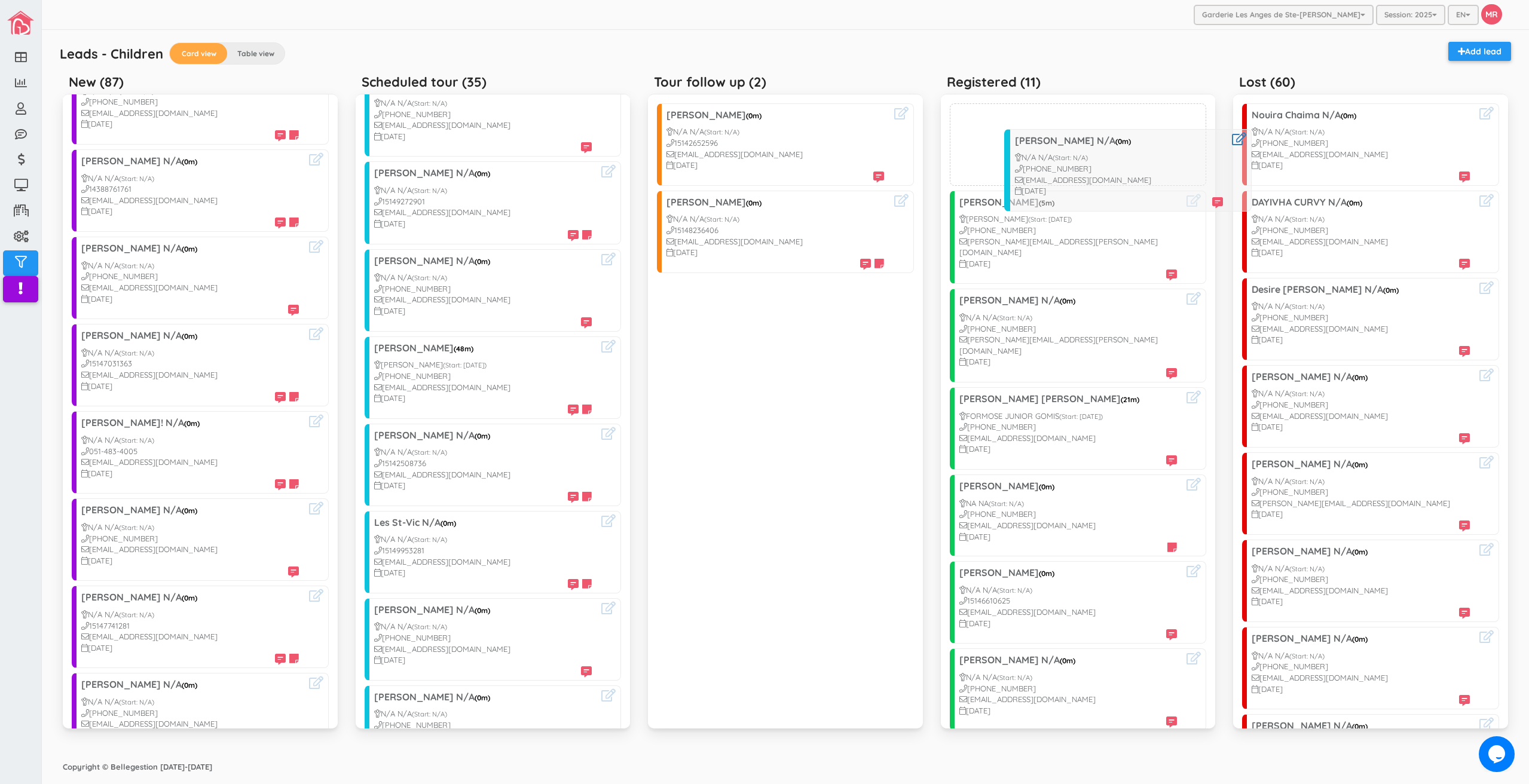
drag, startPoint x: 493, startPoint y: 510, endPoint x: 1047, endPoint y: 169, distance: 650.5
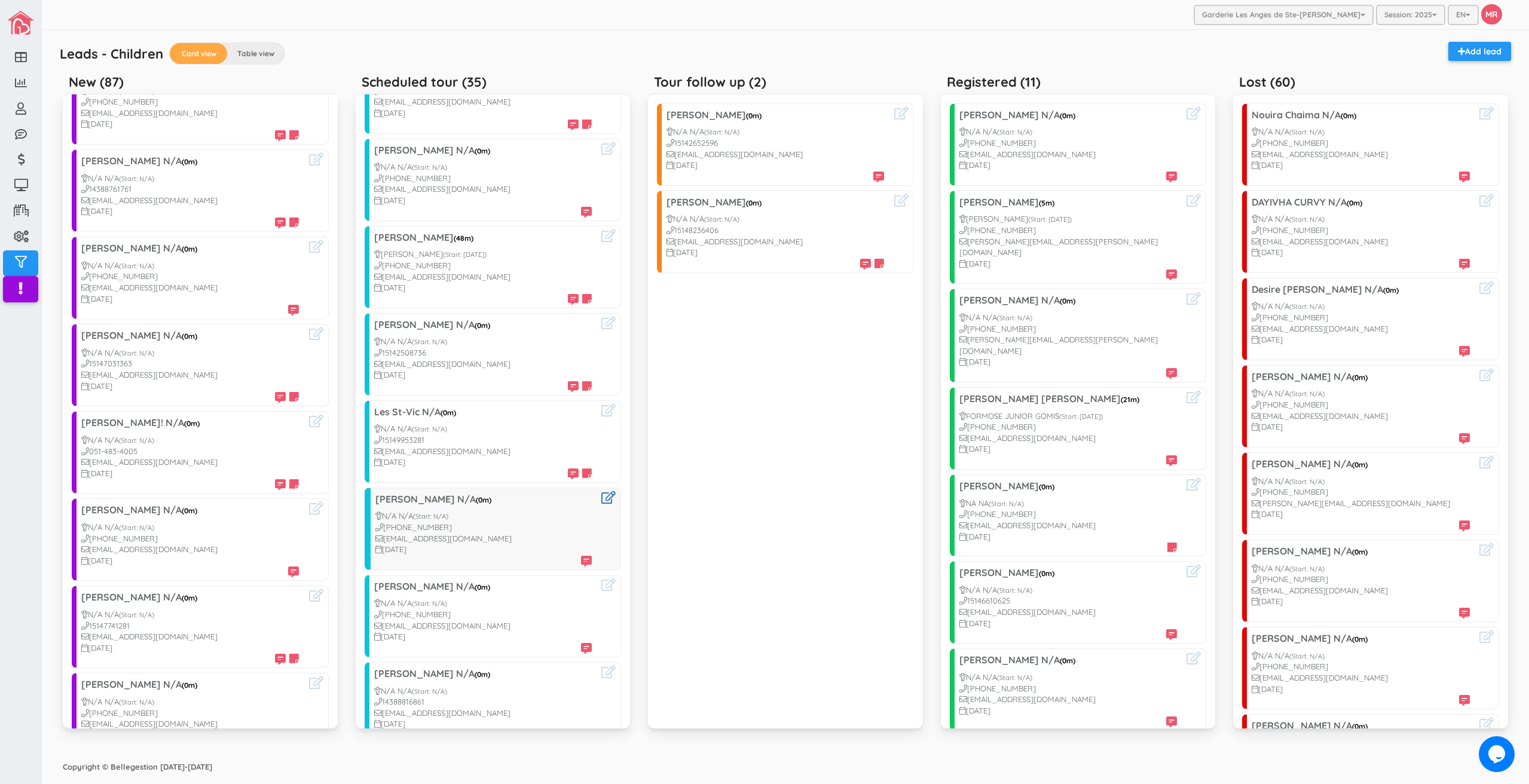
scroll to position [1194, 0]
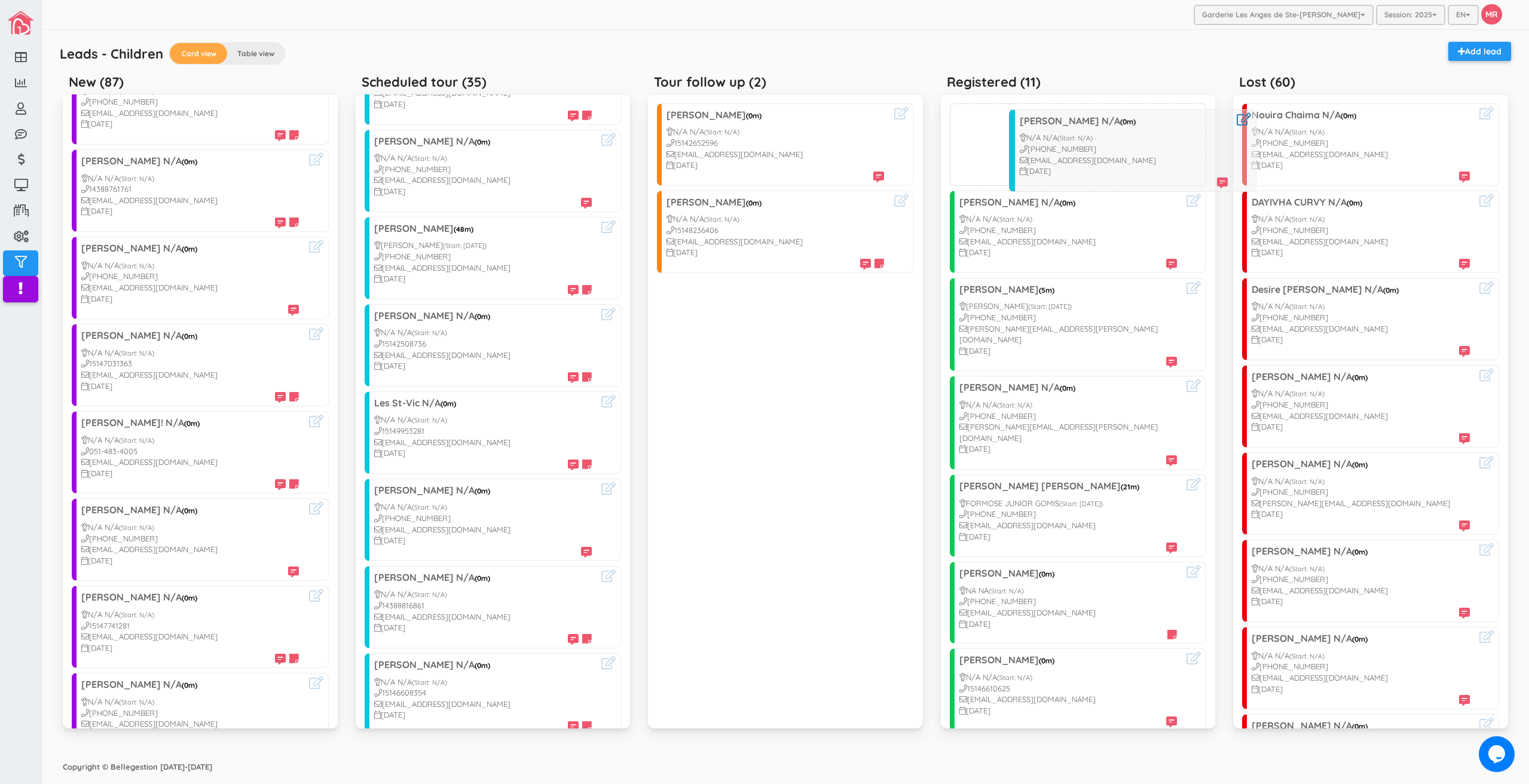
drag, startPoint x: 438, startPoint y: 526, endPoint x: 1083, endPoint y: 158, distance: 742.6
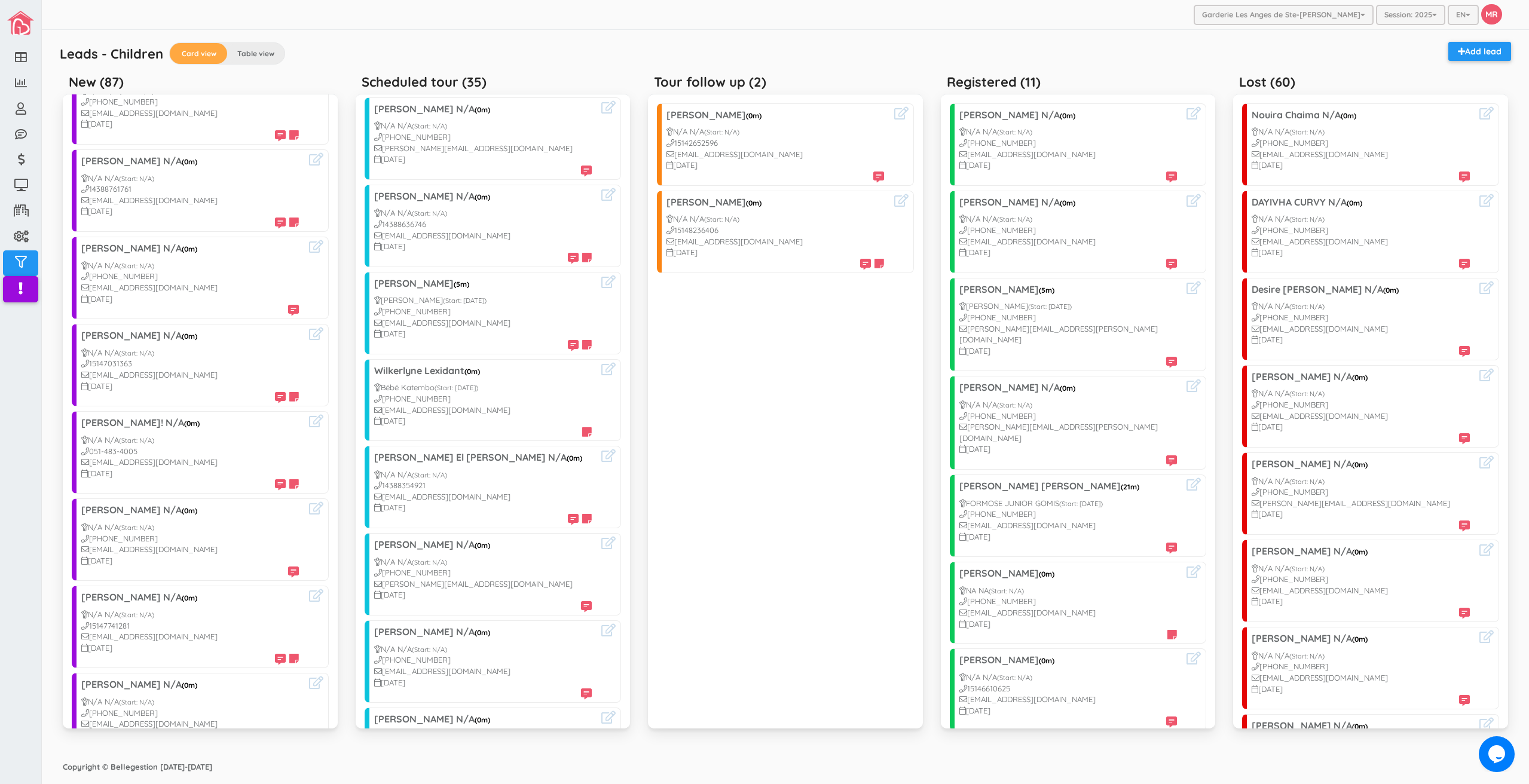
scroll to position [0, 0]
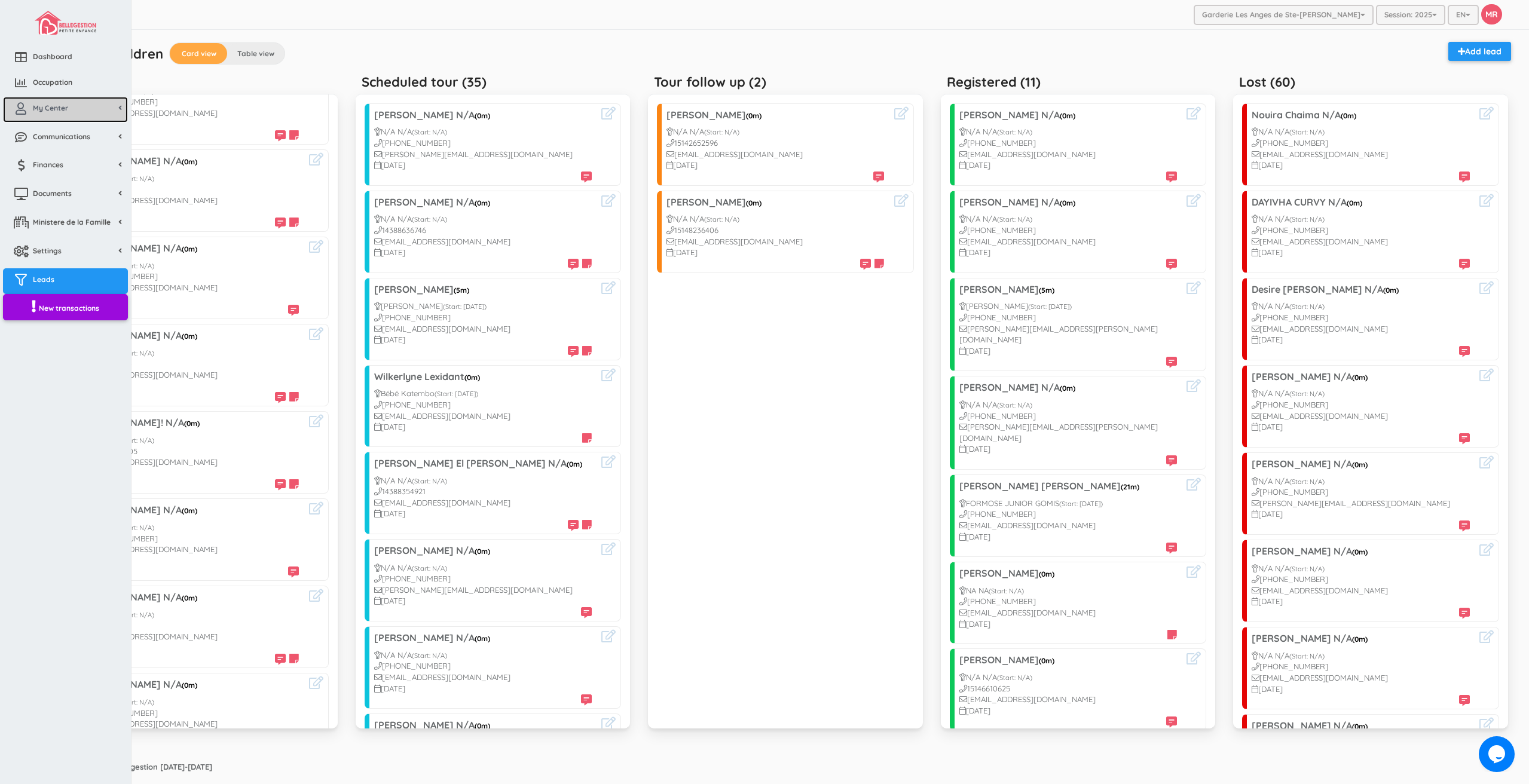
click at [17, 104] on icon at bounding box center [21, 109] width 24 height 12
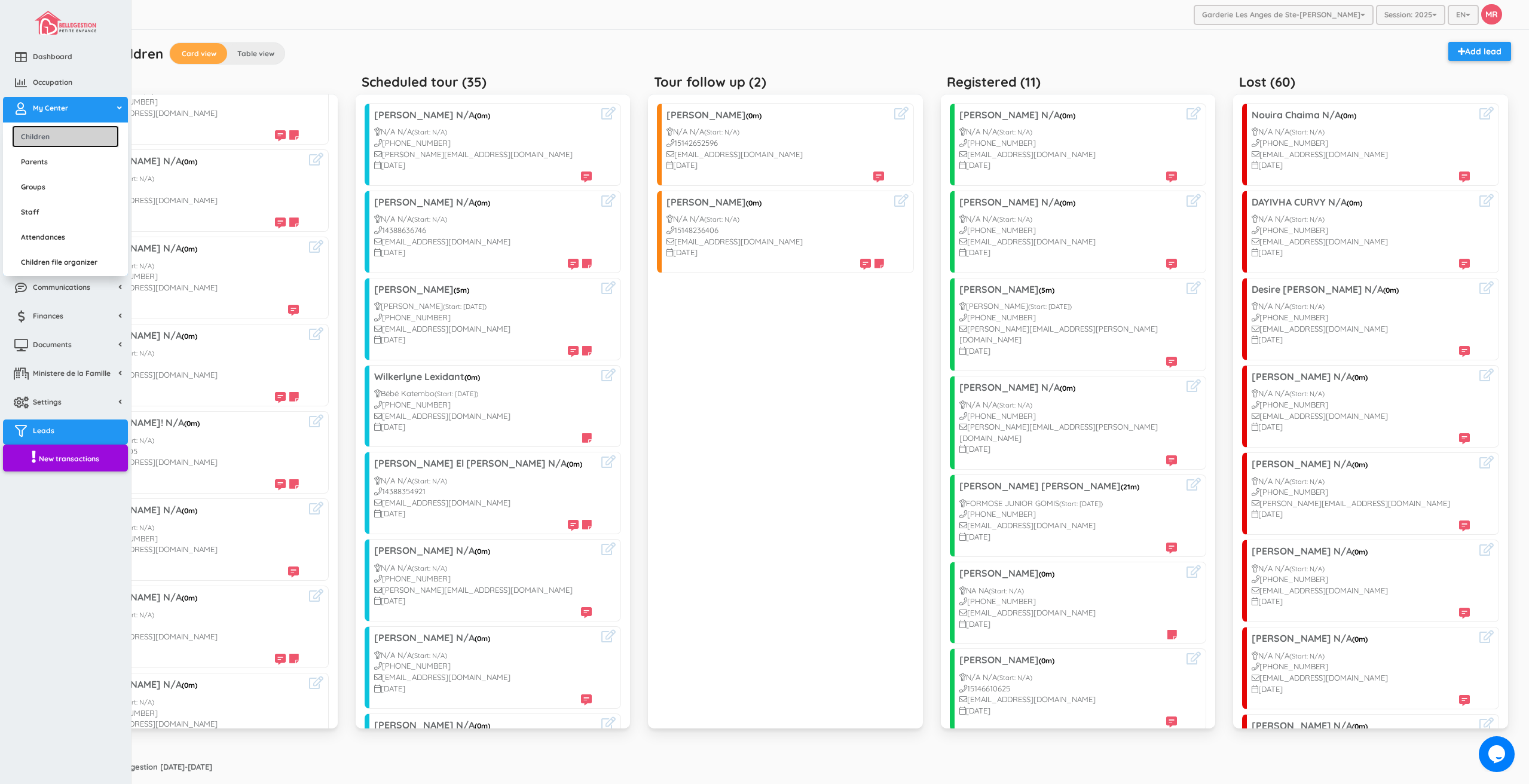
click at [58, 144] on link "Children" at bounding box center [65, 137] width 107 height 22
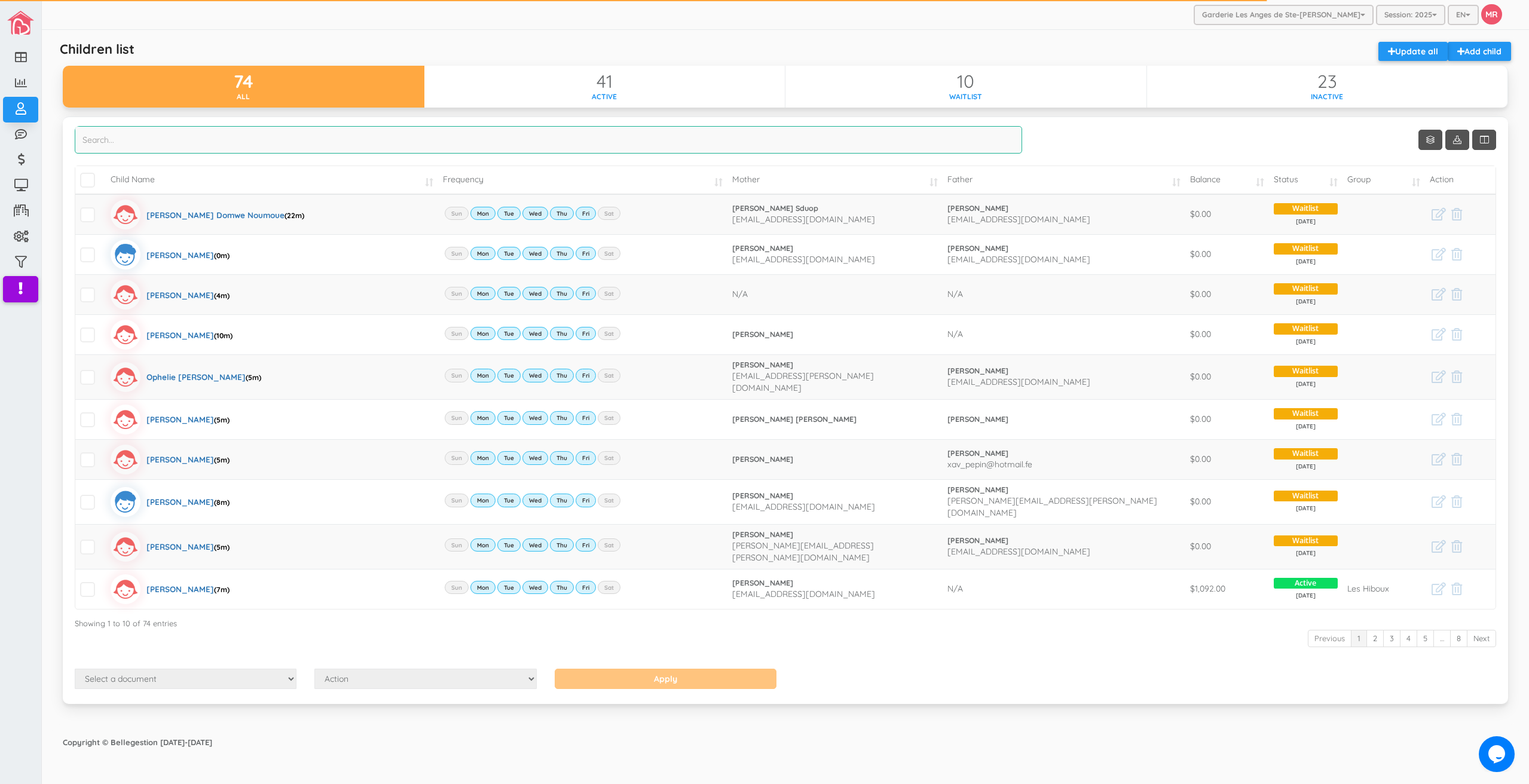
click at [484, 138] on input "search" at bounding box center [547, 140] width 947 height 28
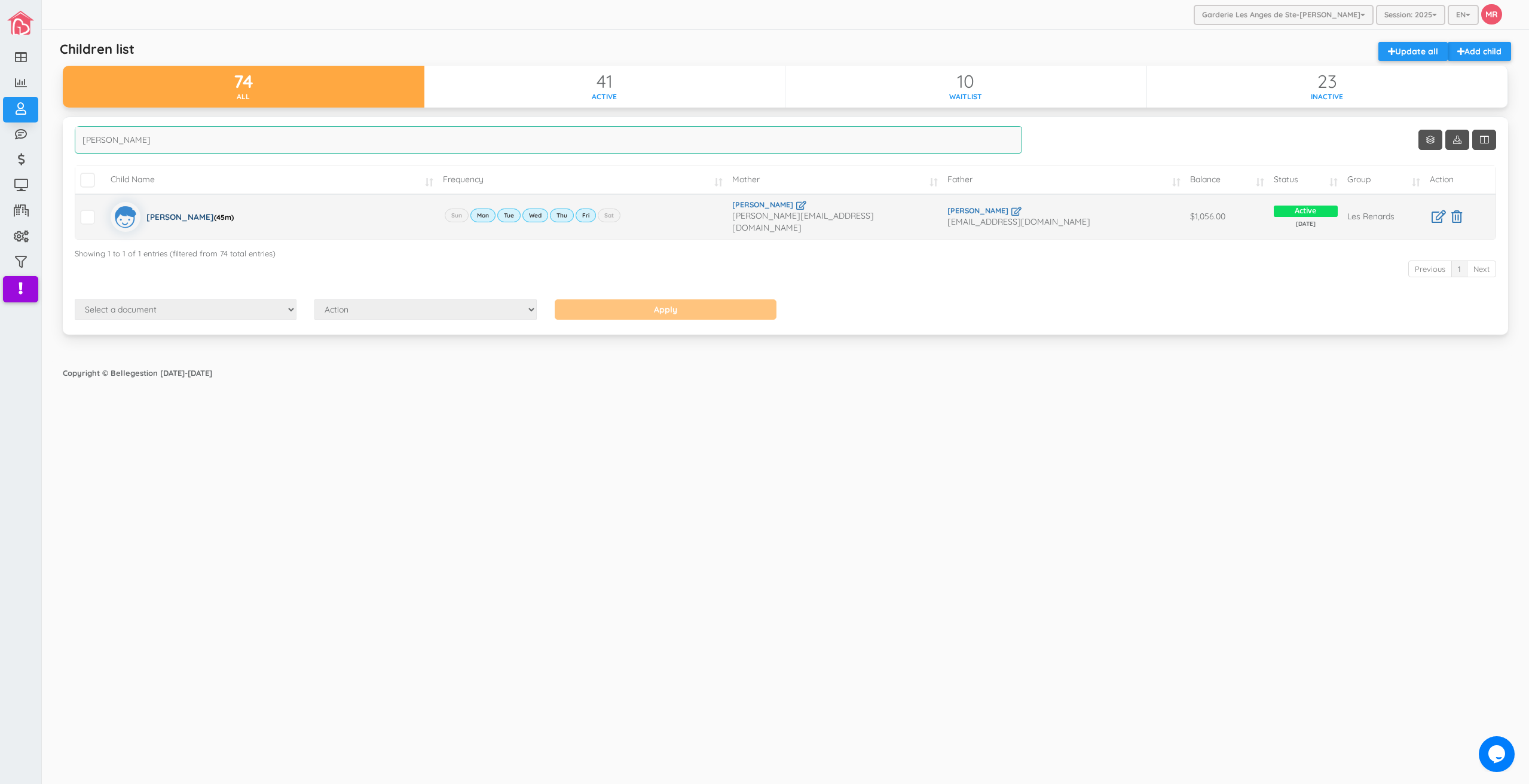
type input "[PERSON_NAME]"
drag, startPoint x: 160, startPoint y: 213, endPoint x: 227, endPoint y: 254, distance: 78.5
click at [159, 213] on div "[PERSON_NAME] (45m)" at bounding box center [190, 217] width 87 height 30
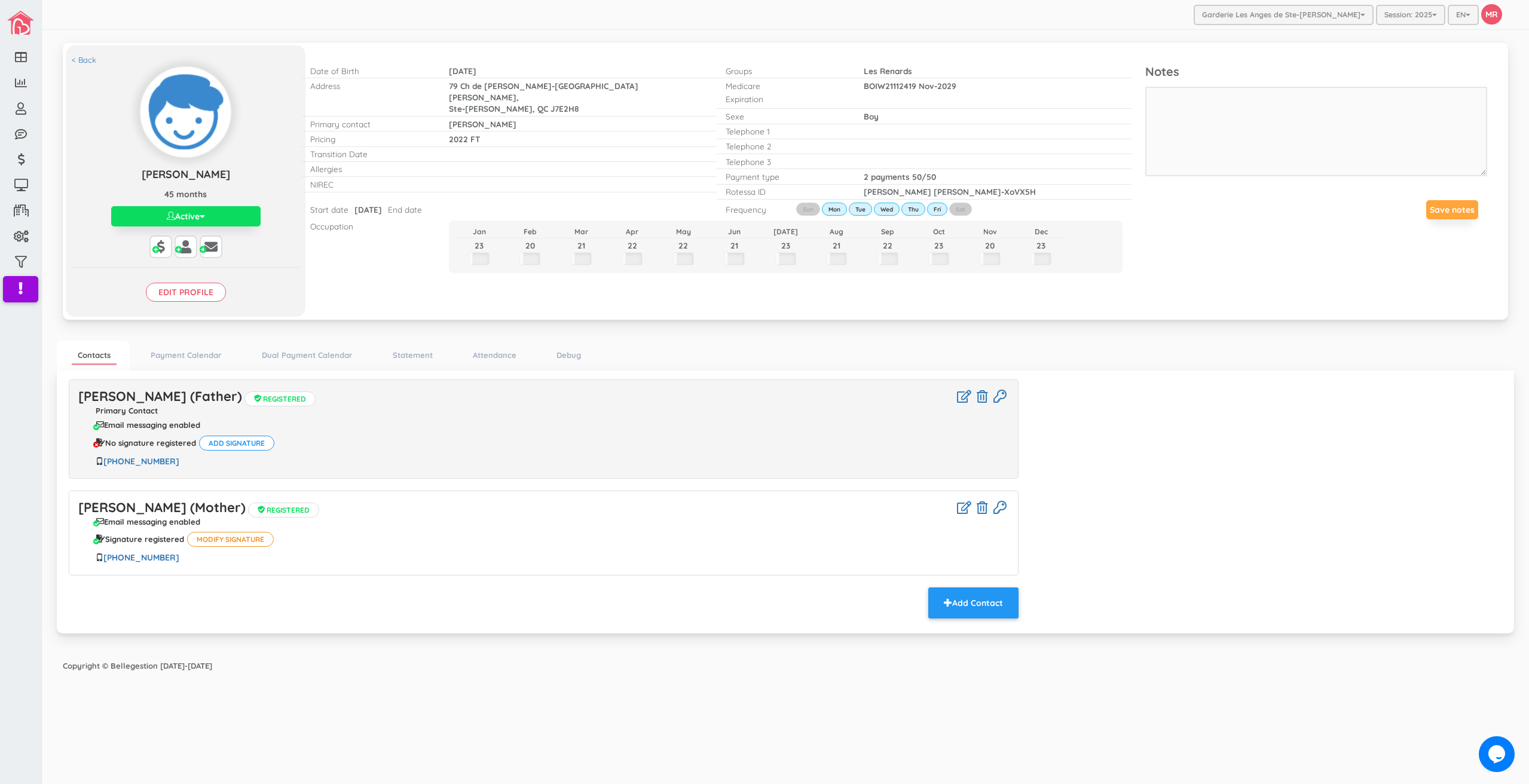
click at [466, 724] on div "Garderie Les Anges de Ste-Therese Garderie Les Anges de Ste-Therese Garderie Le…" at bounding box center [784, 392] width 1486 height 784
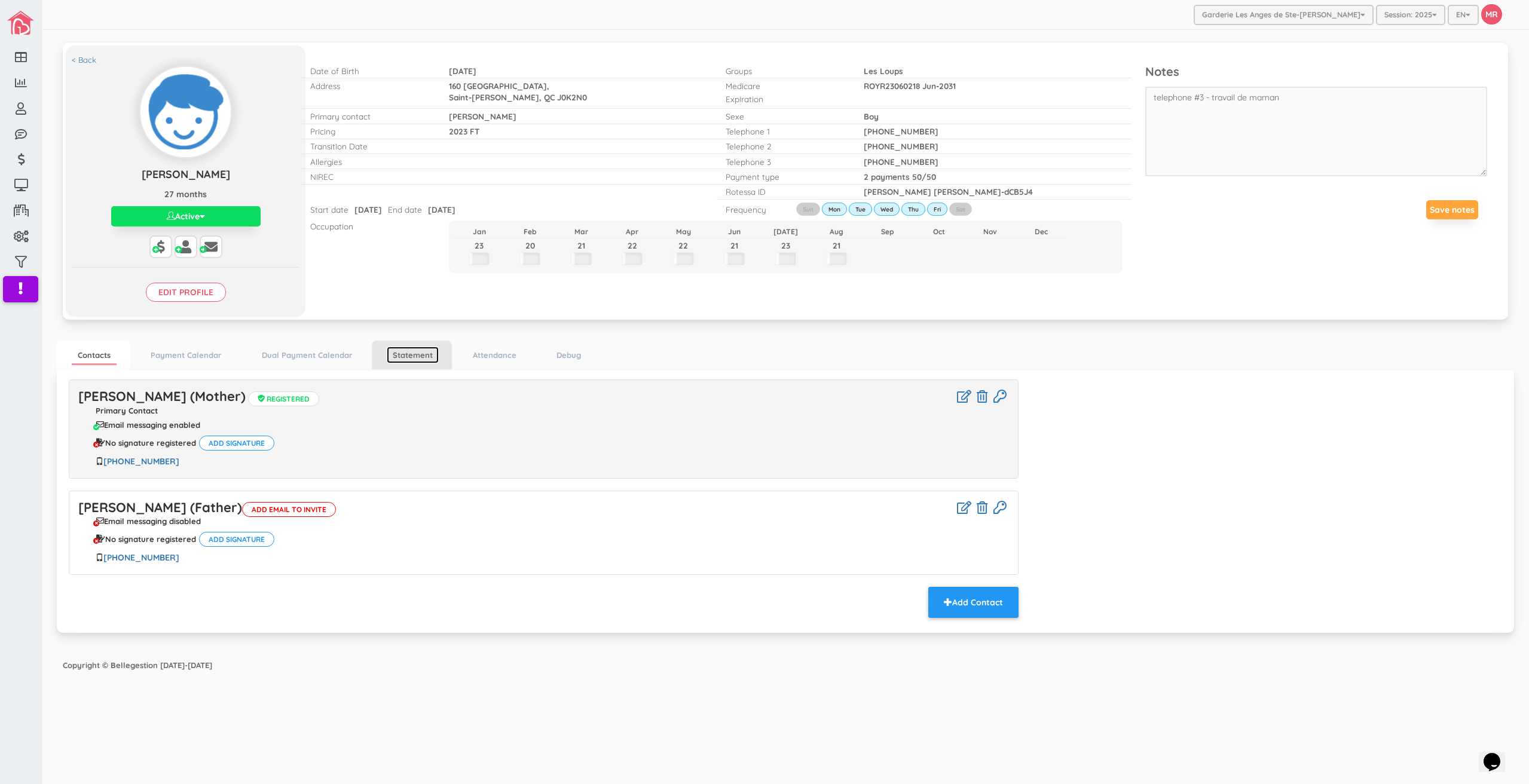
click at [410, 352] on link "Statement" at bounding box center [412, 355] width 52 height 17
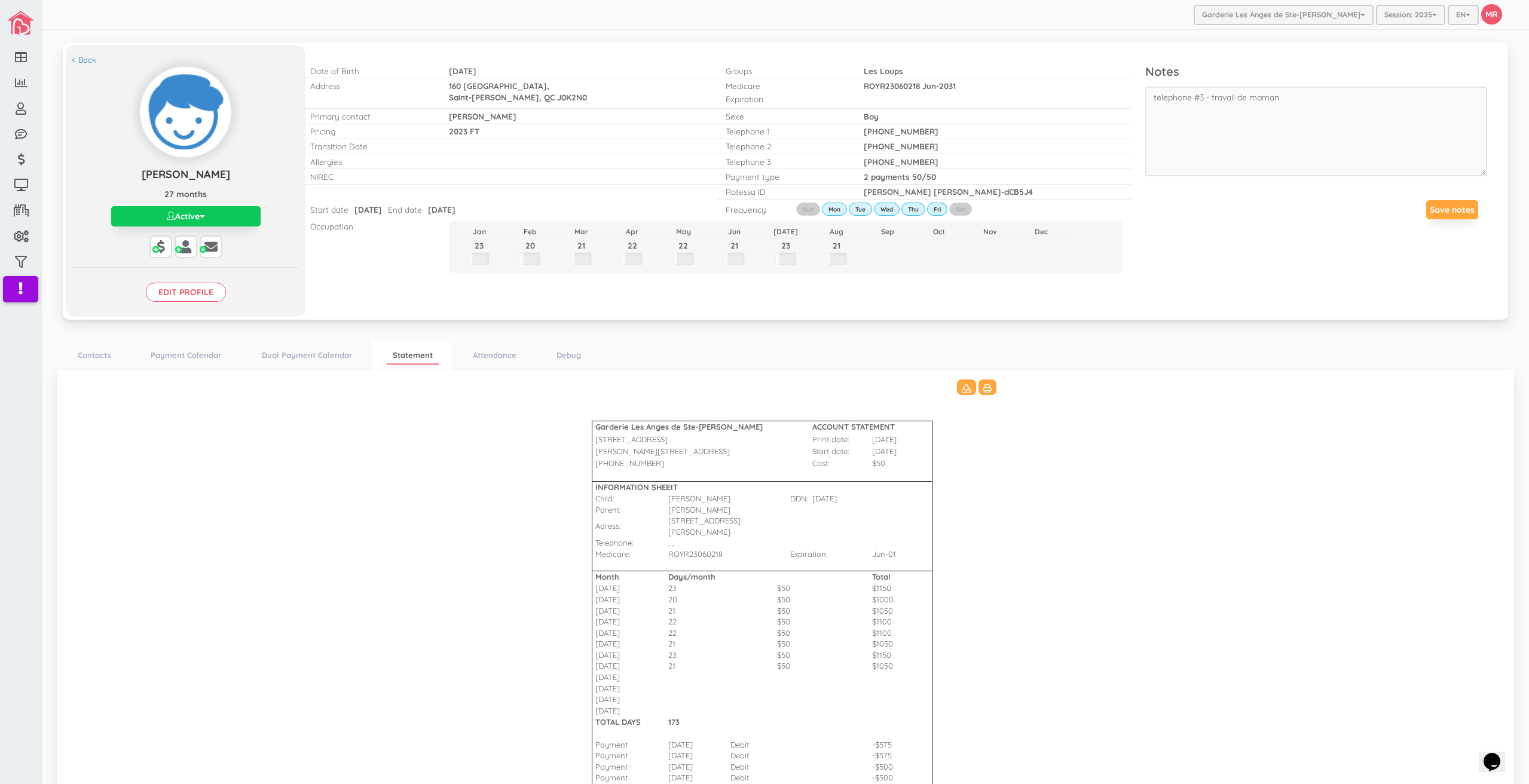
click at [228, 218] on button "Active" at bounding box center [185, 216] width 150 height 20
click at [175, 264] on link "Inactive" at bounding box center [185, 263] width 177 height 19
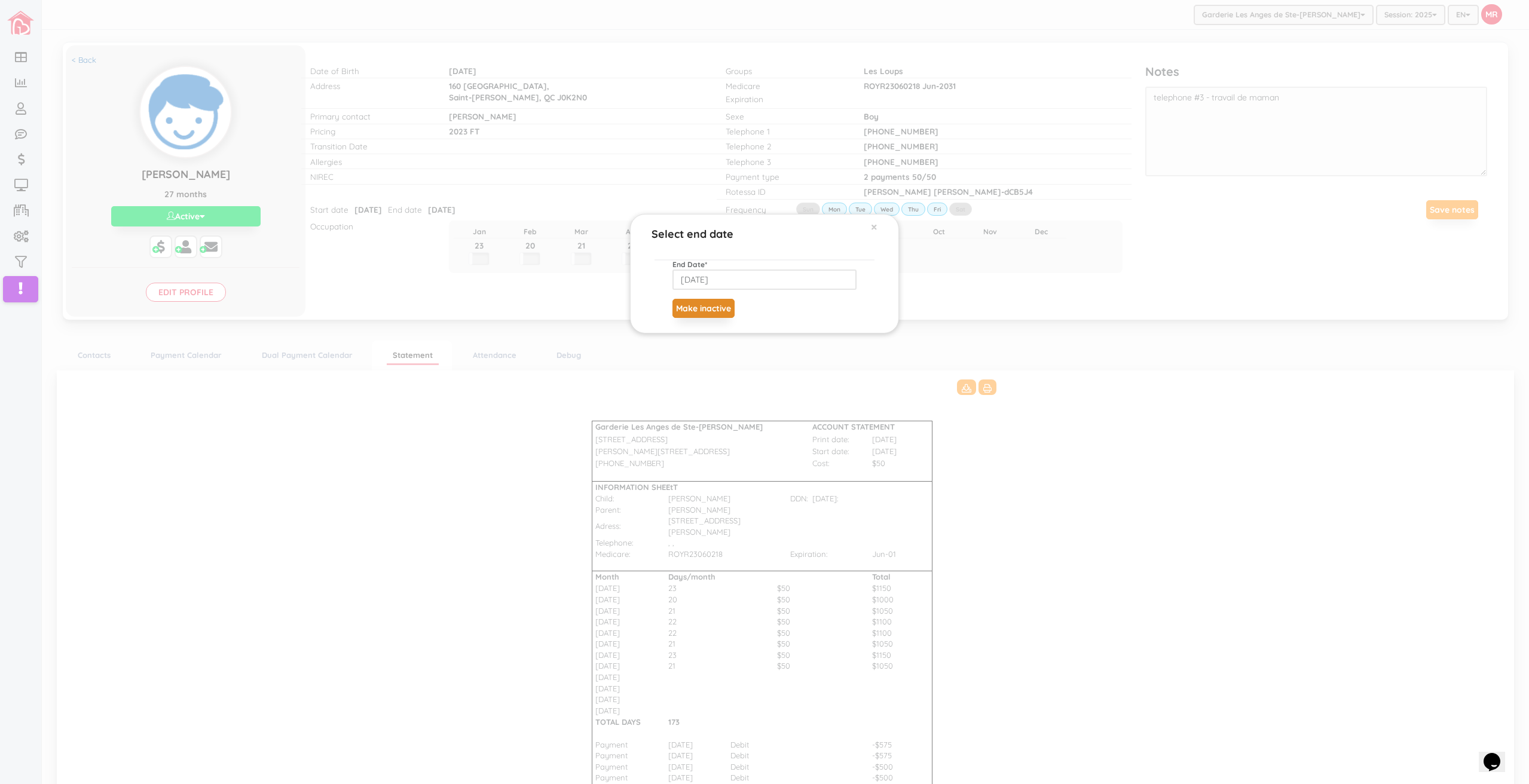
click at [680, 306] on button "Make inactive" at bounding box center [703, 307] width 62 height 19
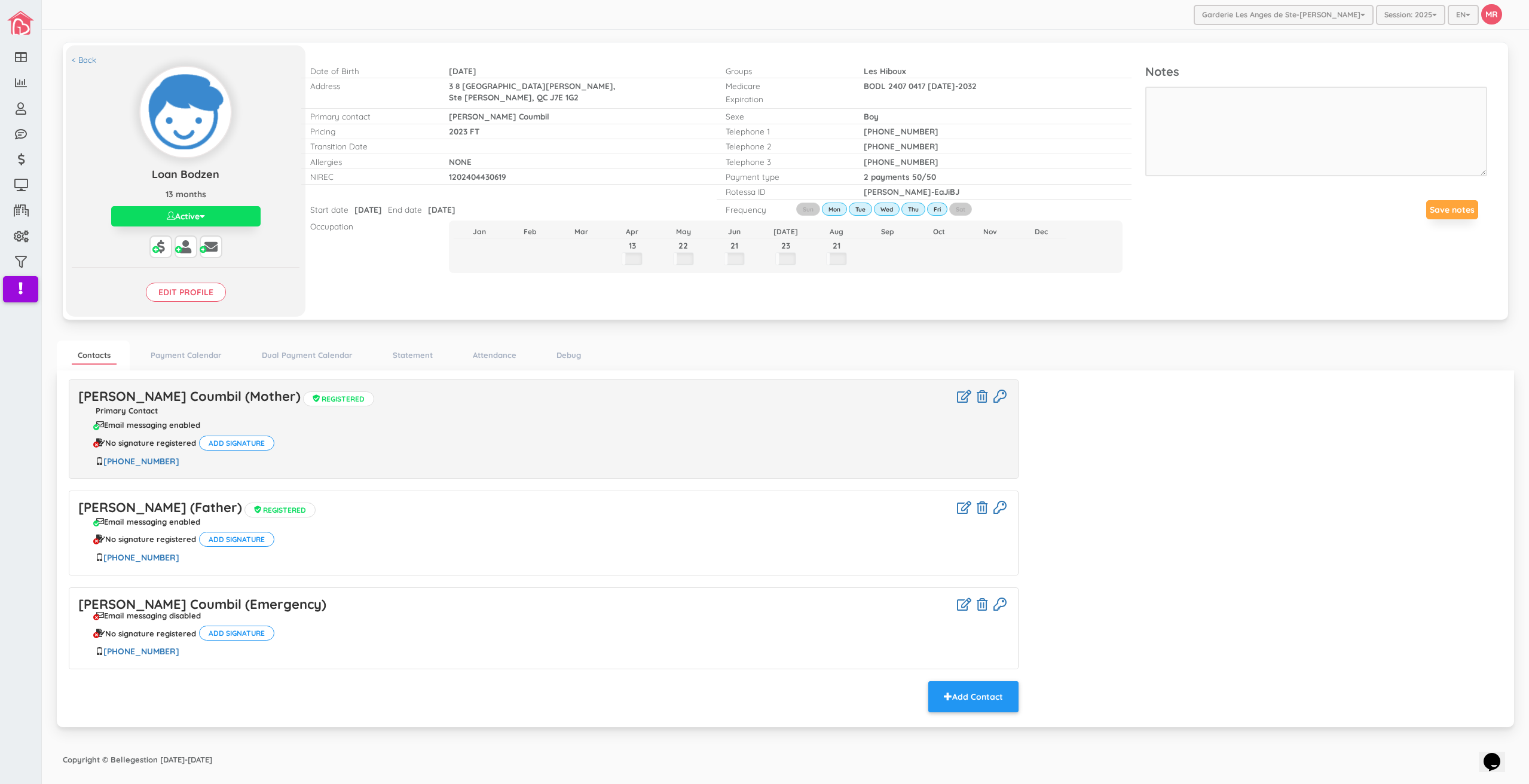
click at [1305, 603] on div "[PERSON_NAME] Coumbil (Mother) Registered Primary Contact Email messaging enabl…" at bounding box center [784, 547] width 1451 height 335
click at [419, 359] on link "Statement" at bounding box center [412, 355] width 52 height 17
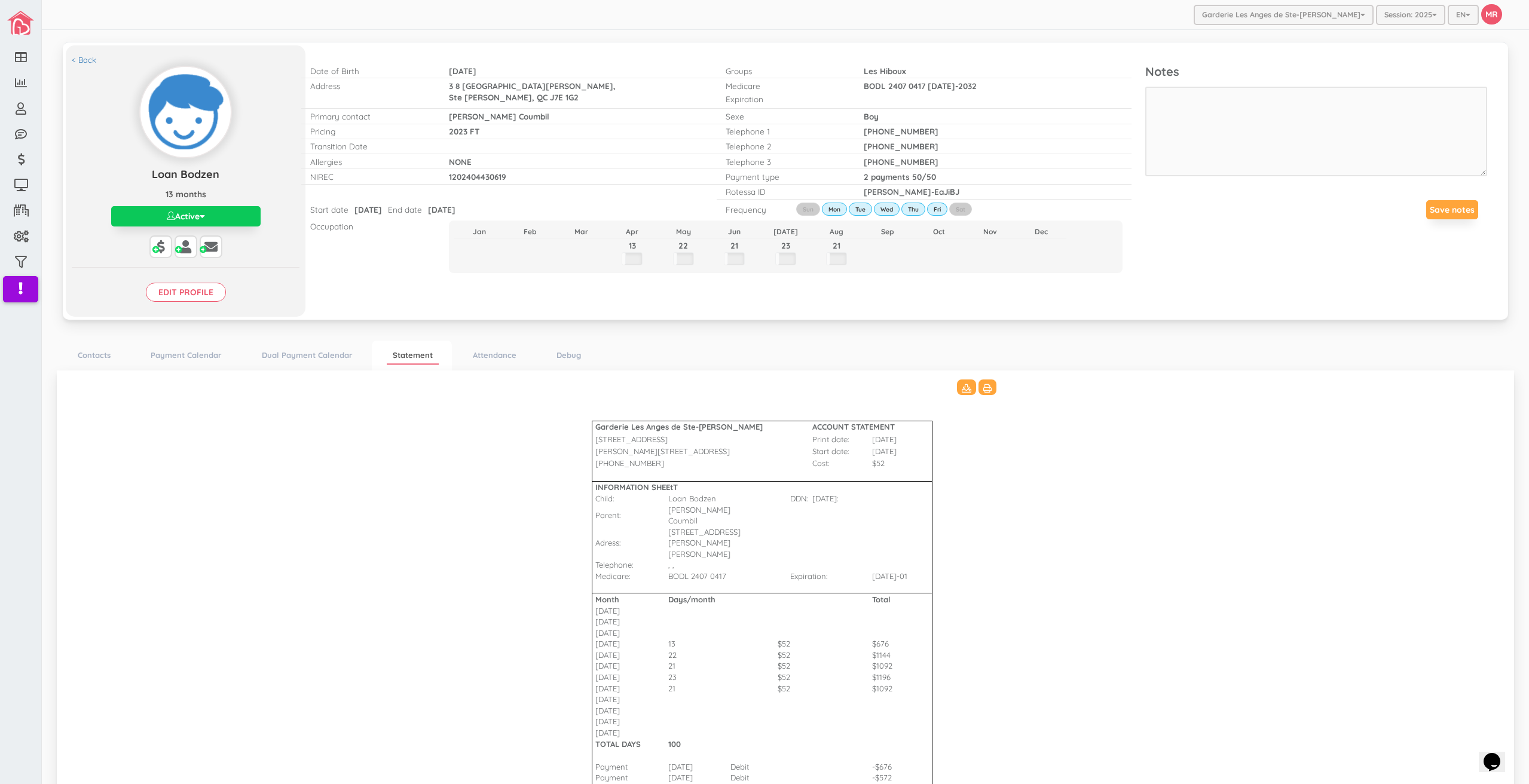
click at [243, 214] on button "Active" at bounding box center [185, 216] width 150 height 20
click at [182, 264] on link "Inactive" at bounding box center [185, 263] width 177 height 19
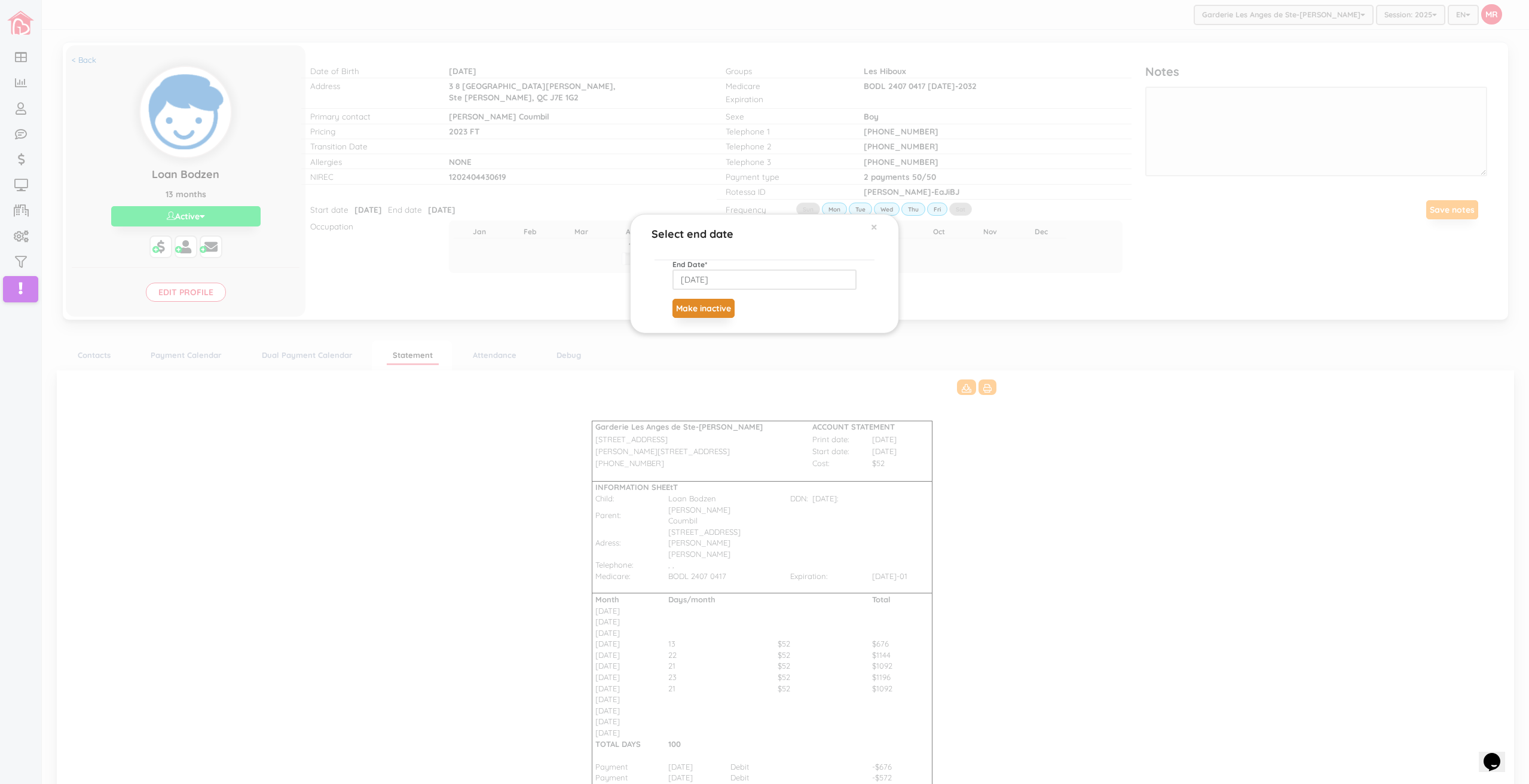
click at [705, 301] on button "Make inactive" at bounding box center [703, 307] width 62 height 19
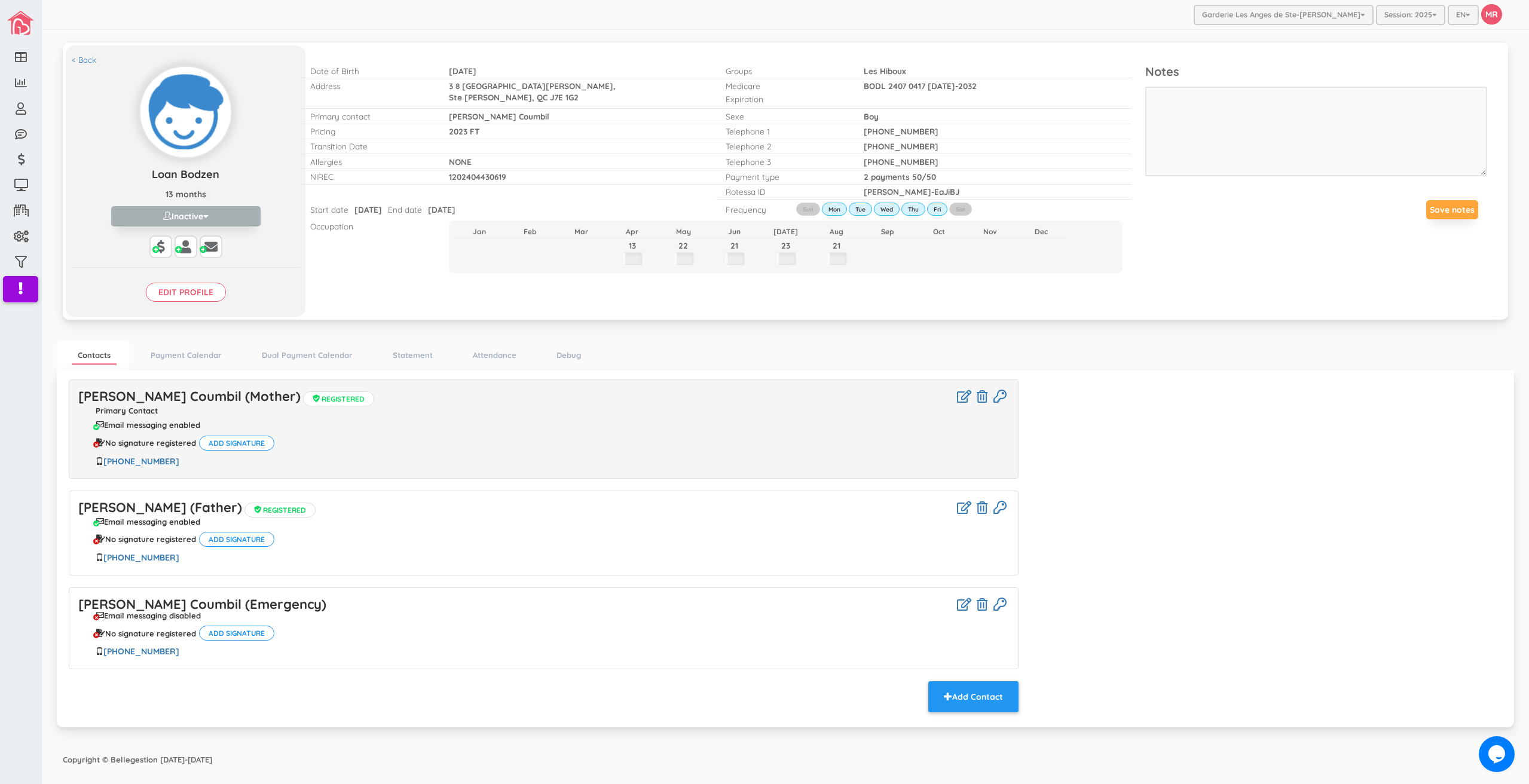
click at [447, 319] on div "< Back [PERSON_NAME] [PERSON_NAME] 13 months Inactive Active Inactive Waitlist …" at bounding box center [784, 187] width 1457 height 304
click at [176, 286] on input "Edit profile" at bounding box center [185, 291] width 80 height 19
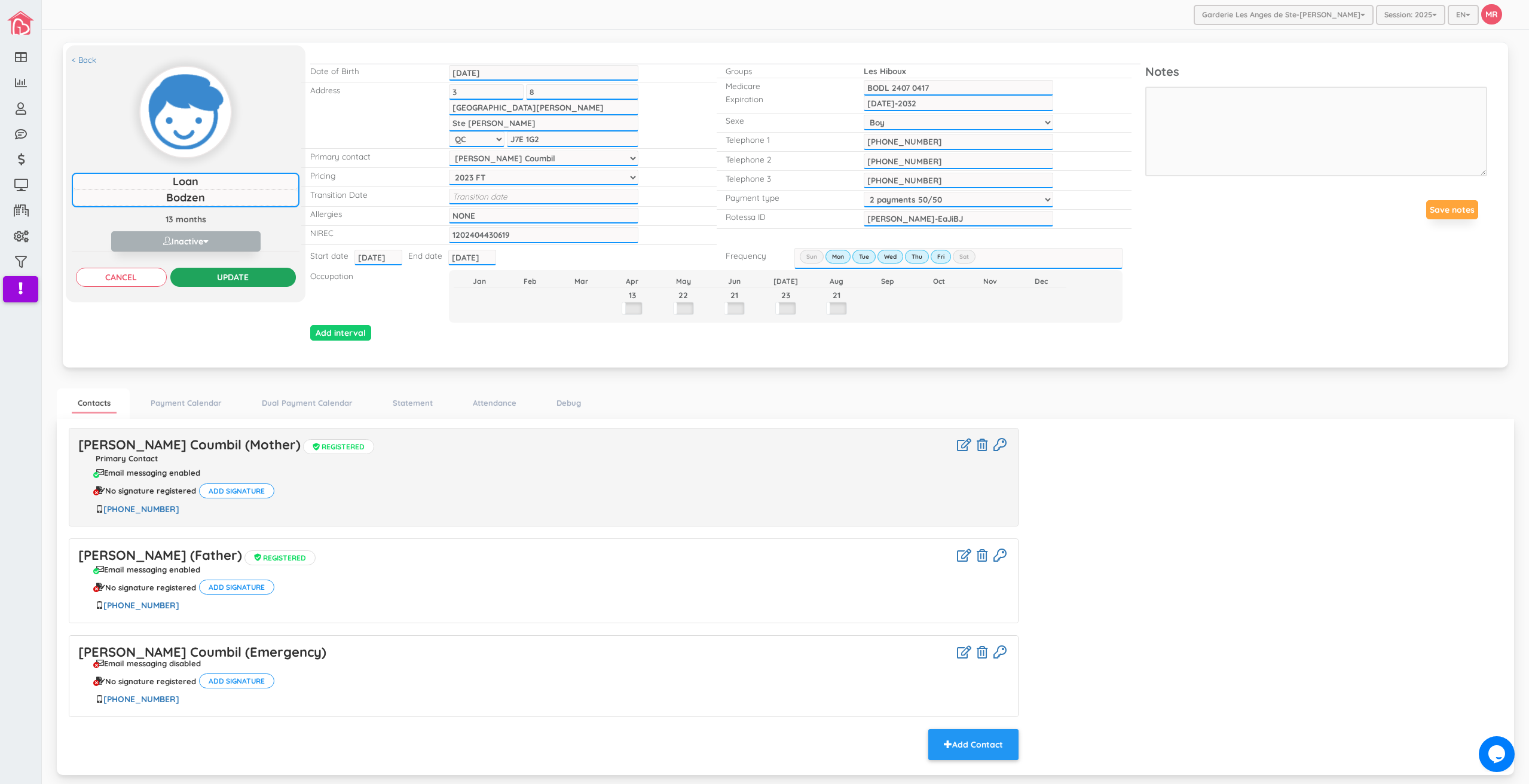
click at [247, 271] on input "Update" at bounding box center [233, 277] width 126 height 19
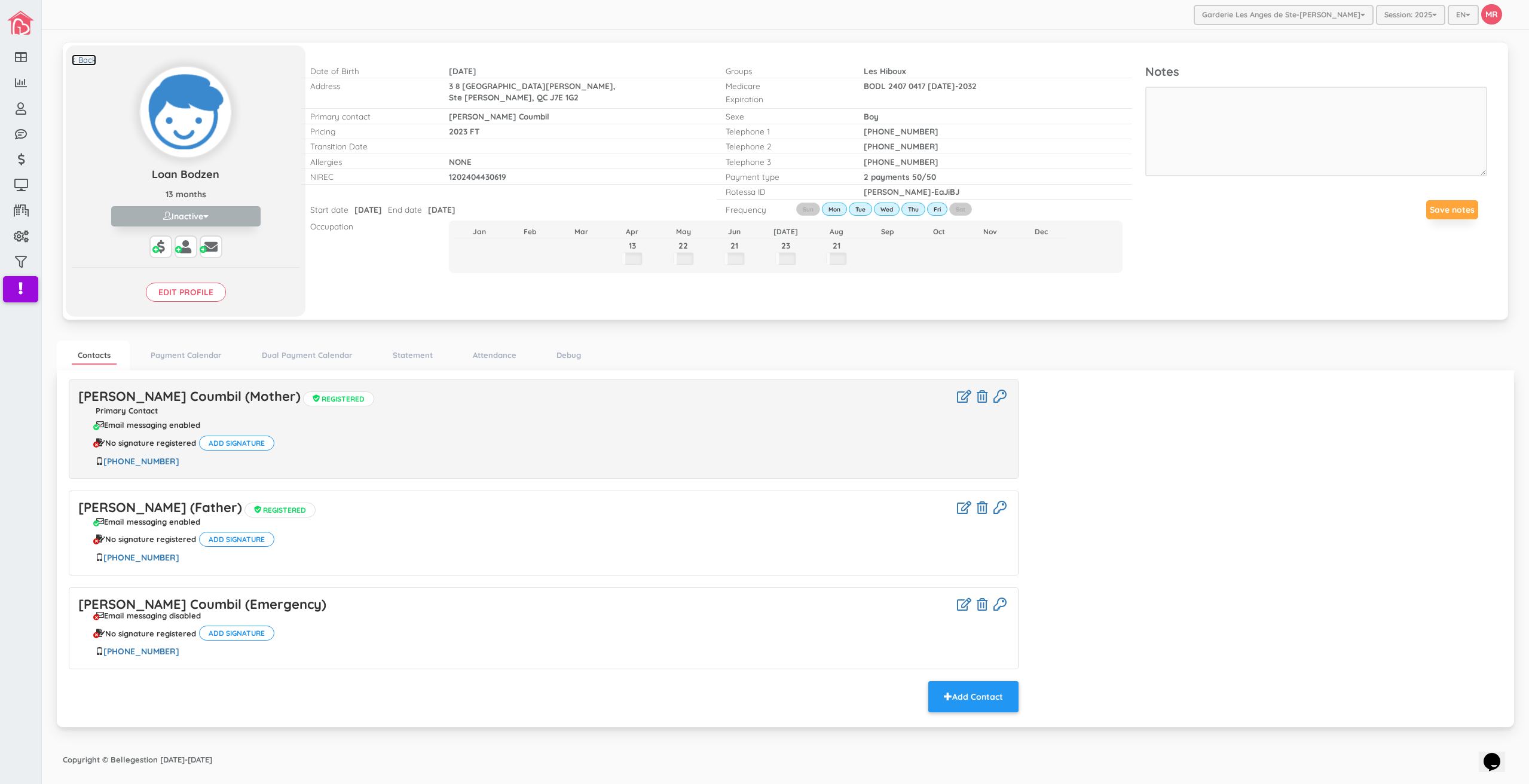
click at [79, 56] on link "< Back" at bounding box center [83, 59] width 25 height 11
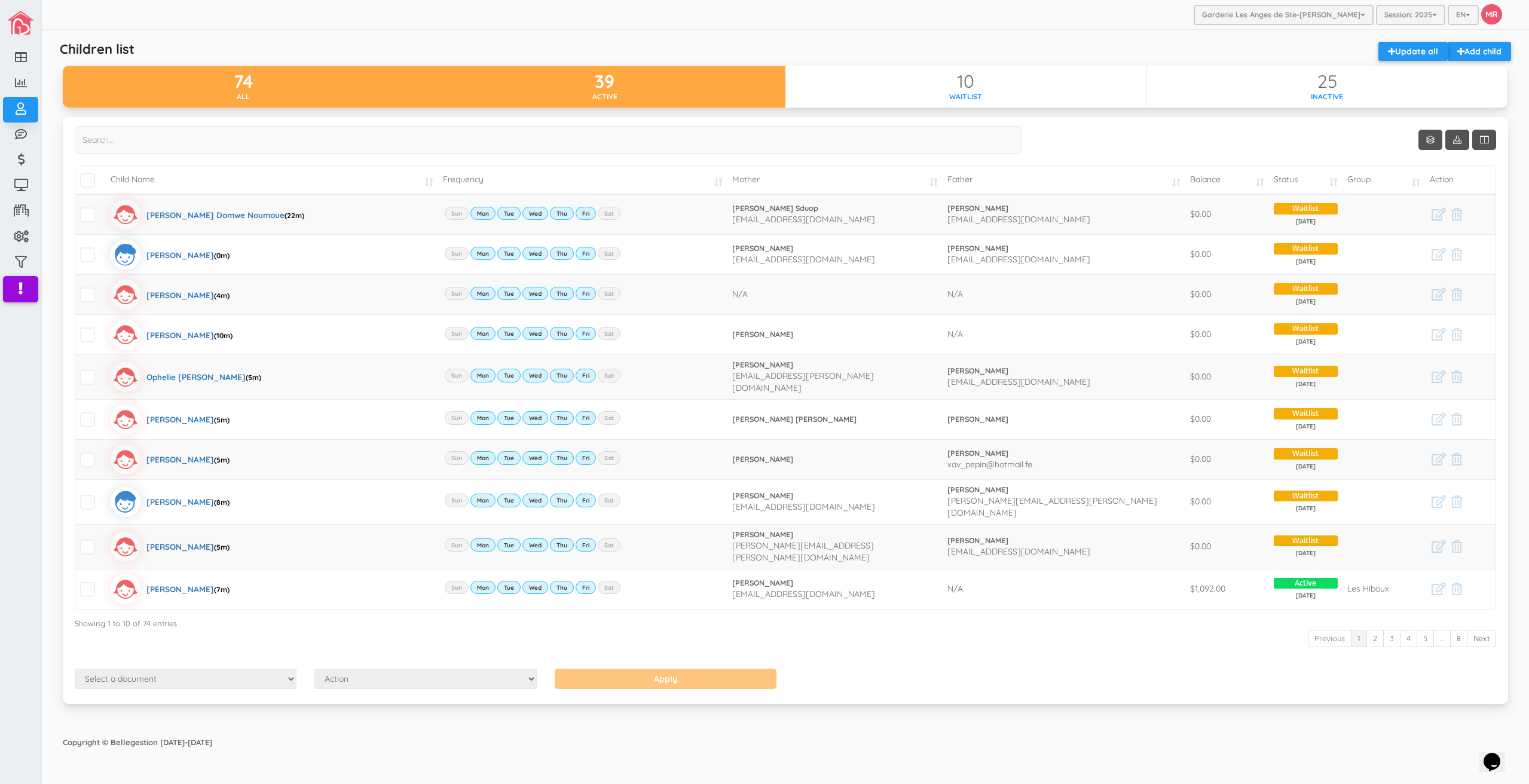
click at [601, 91] on div "Active" at bounding box center [605, 96] width 362 height 10
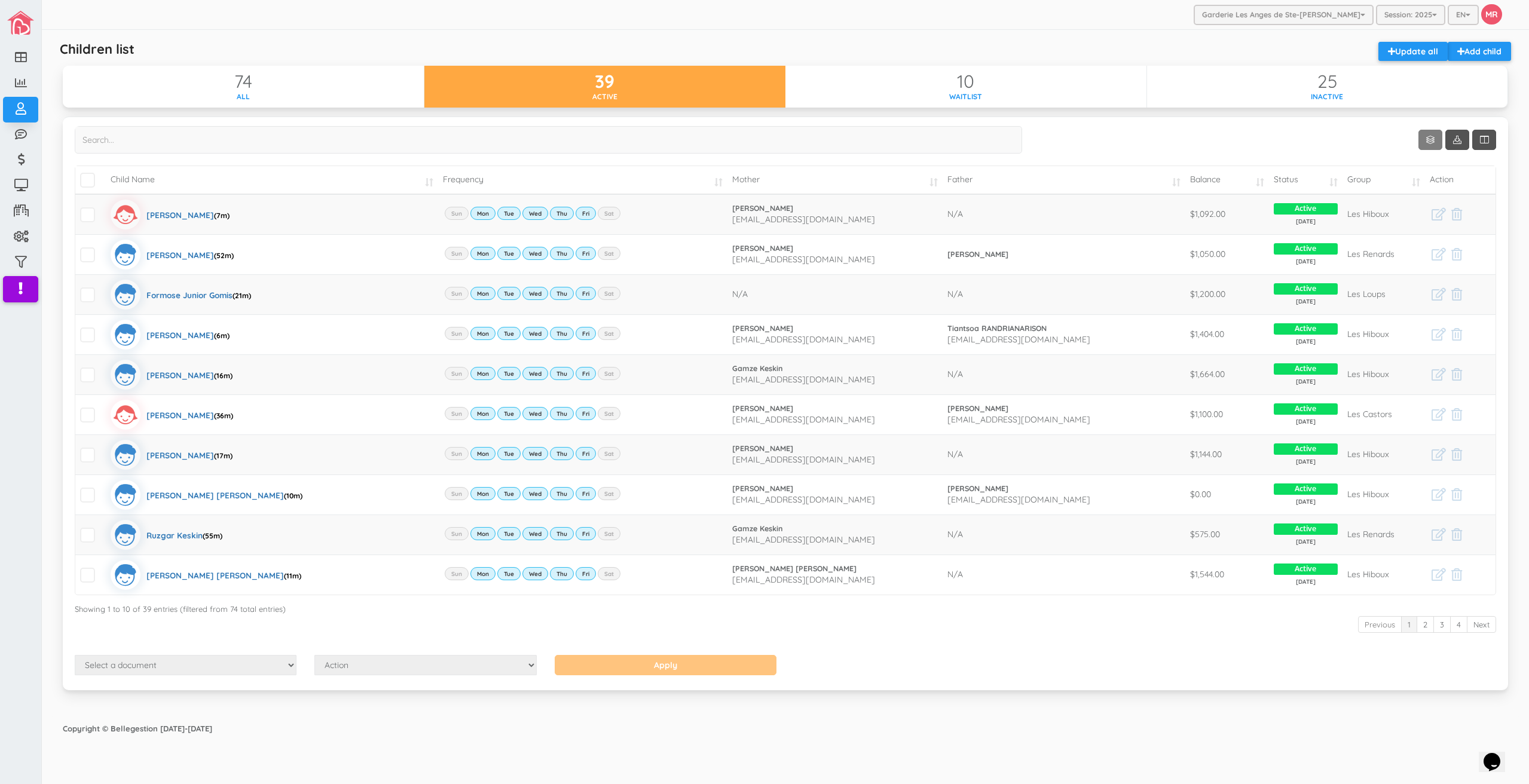
click at [1423, 134] on link "Show 10 rows" at bounding box center [1430, 140] width 24 height 20
click at [1435, 184] on link "25" at bounding box center [1448, 185] width 91 height 19
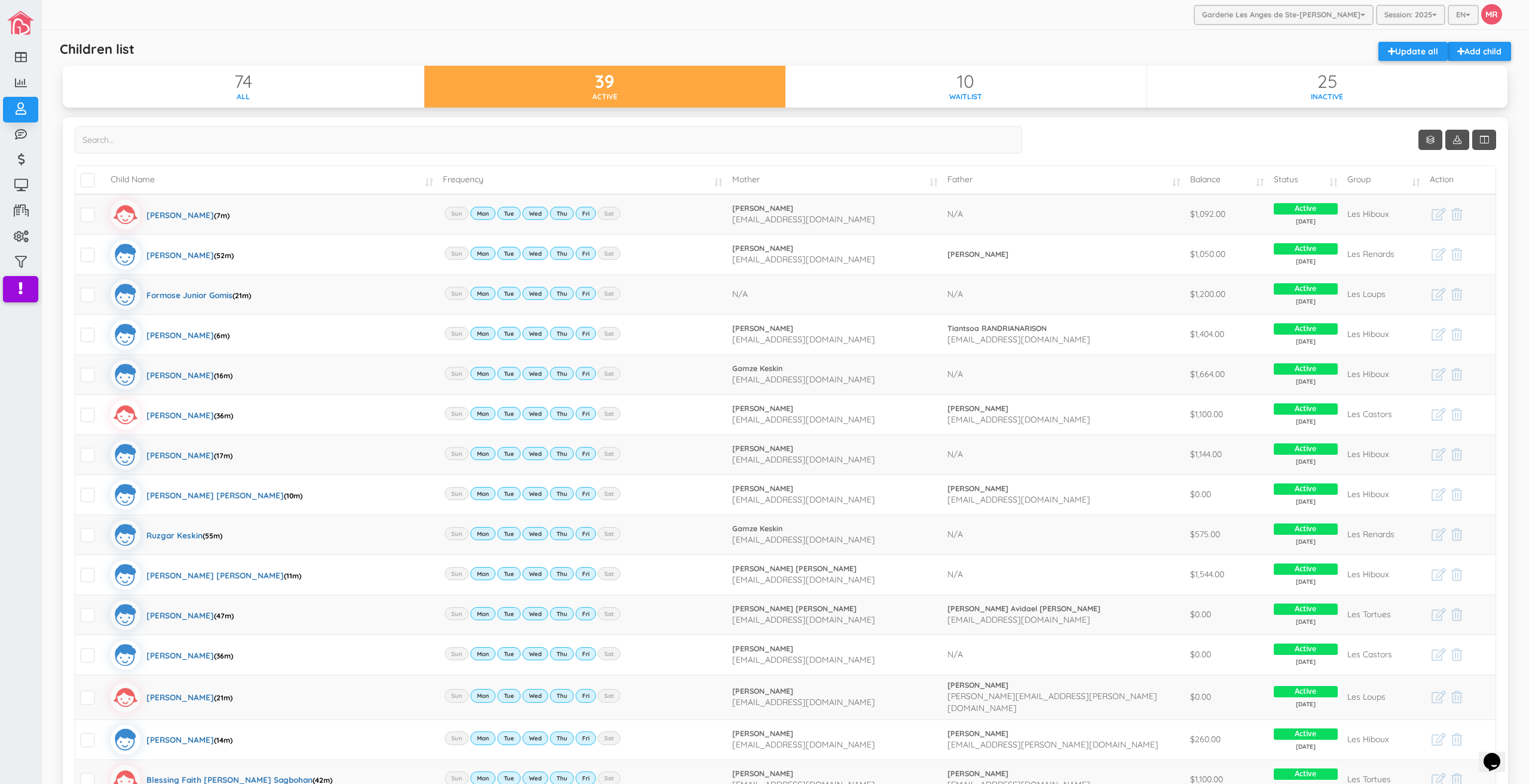
click at [1228, 181] on td "Balance" at bounding box center [1227, 180] width 83 height 28
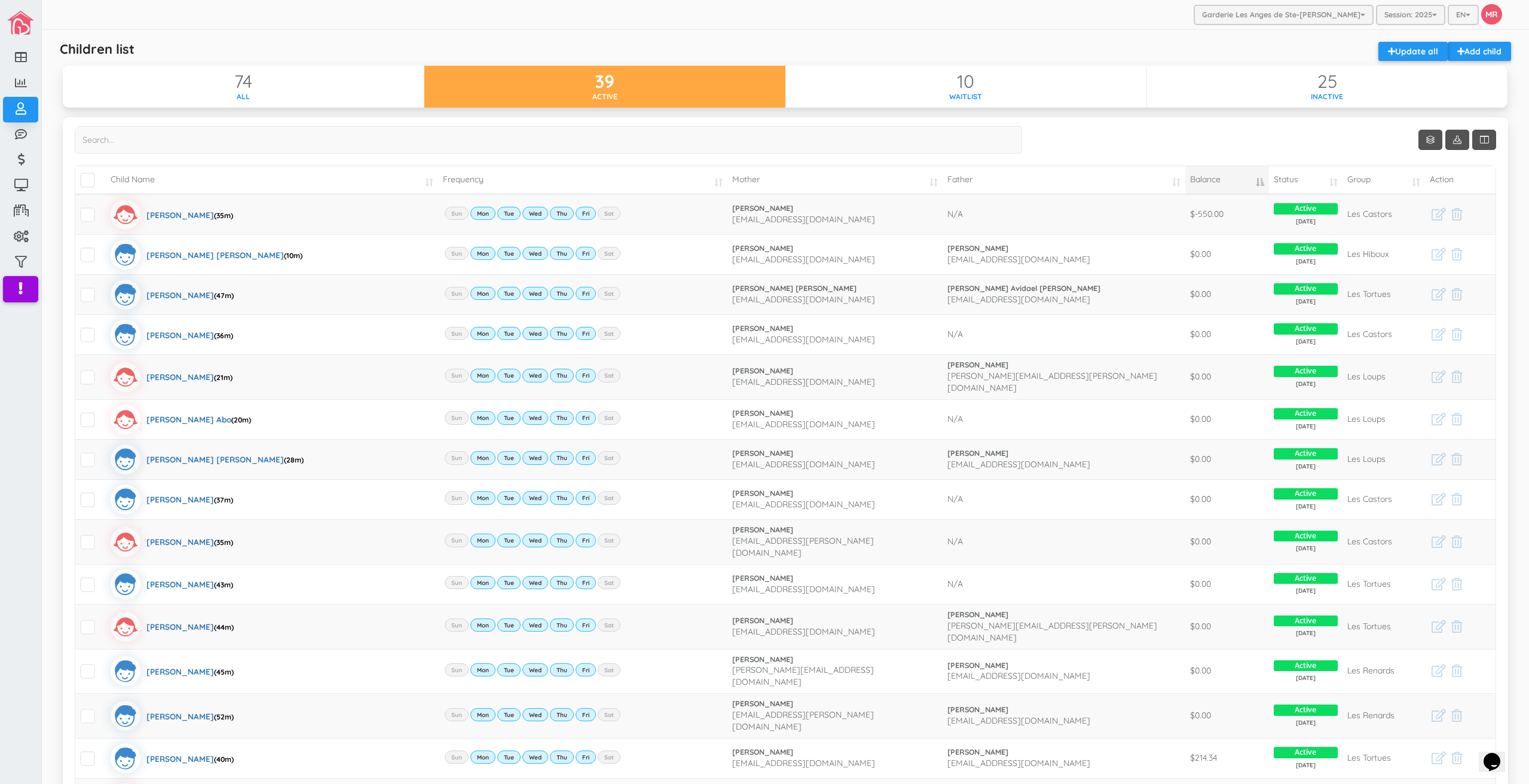
click at [1228, 181] on td "Balance" at bounding box center [1227, 180] width 83 height 28
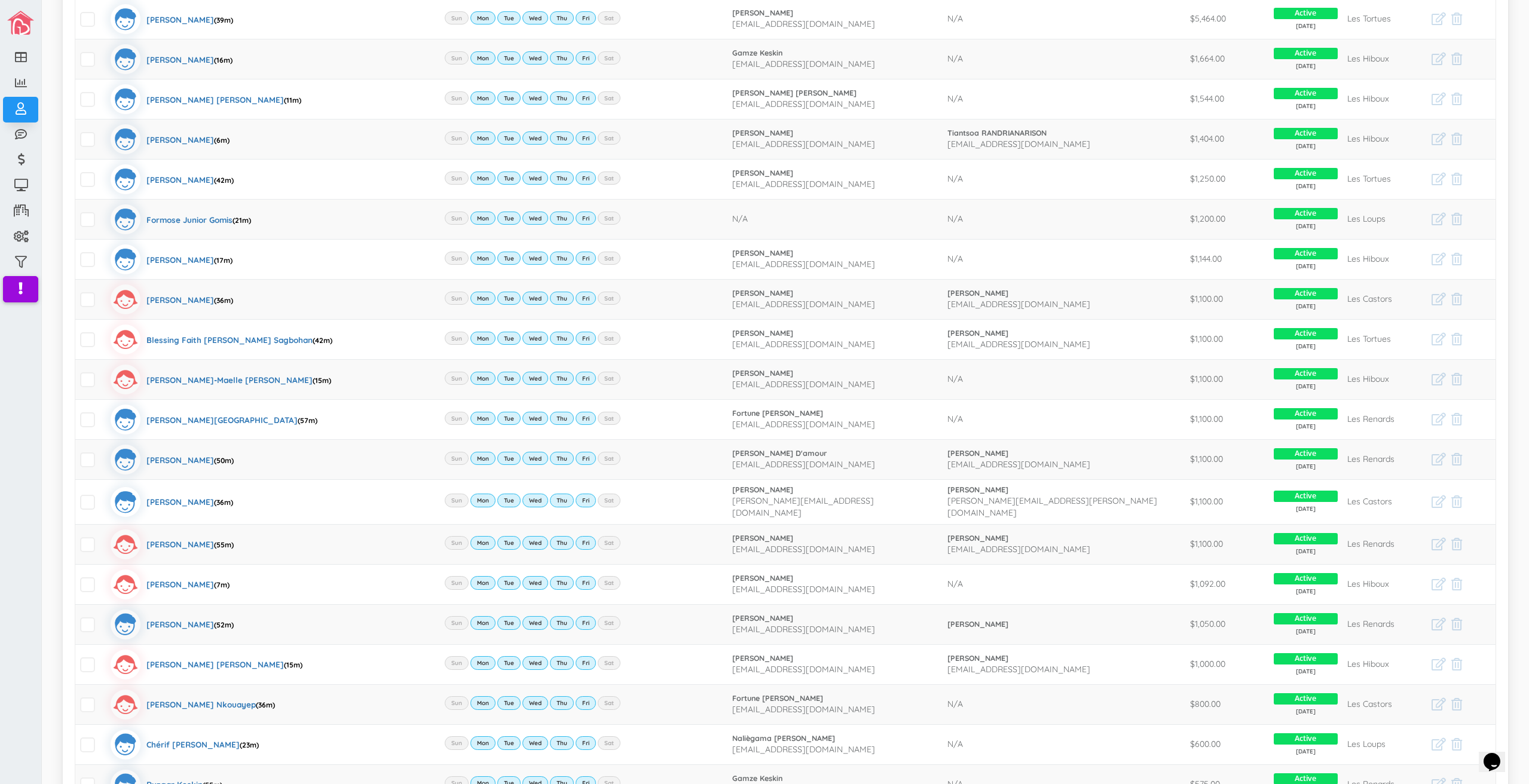
scroll to position [19, 0]
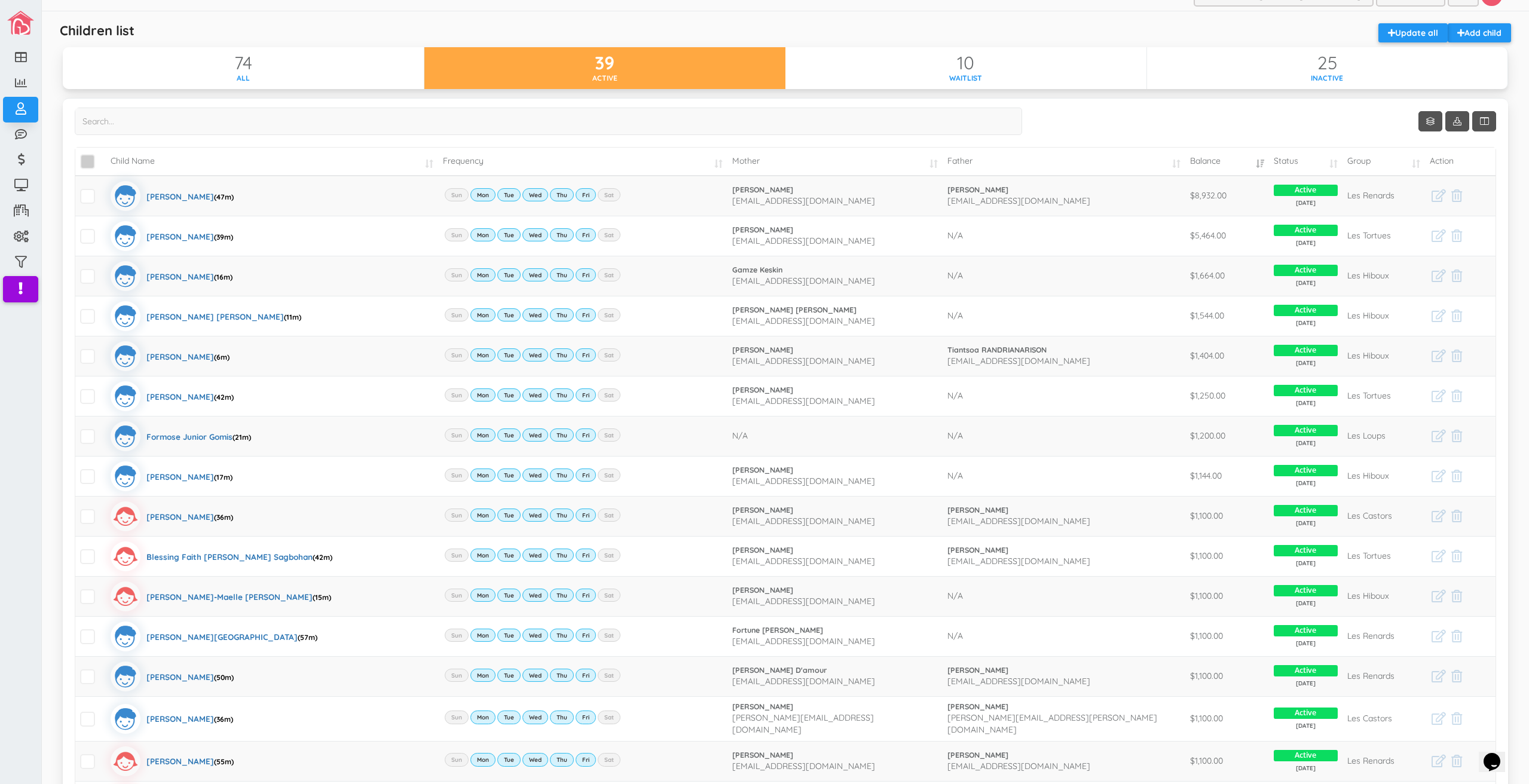
click at [81, 164] on span "\a\9\9\9\9\a\9\9\9\9 \a\9\9\9\9\a\9\9\9\9\a\9\9\9\9\a\9\9\9" at bounding box center [87, 161] width 15 height 15
click at [101, 157] on input "\a\9\9\9\9\a\9\9\9\9 \a\9\9\9\9\a\9\9\9\9\a\9\9\9\9\a\9\9\9" at bounding box center [101, 157] width 0 height 0
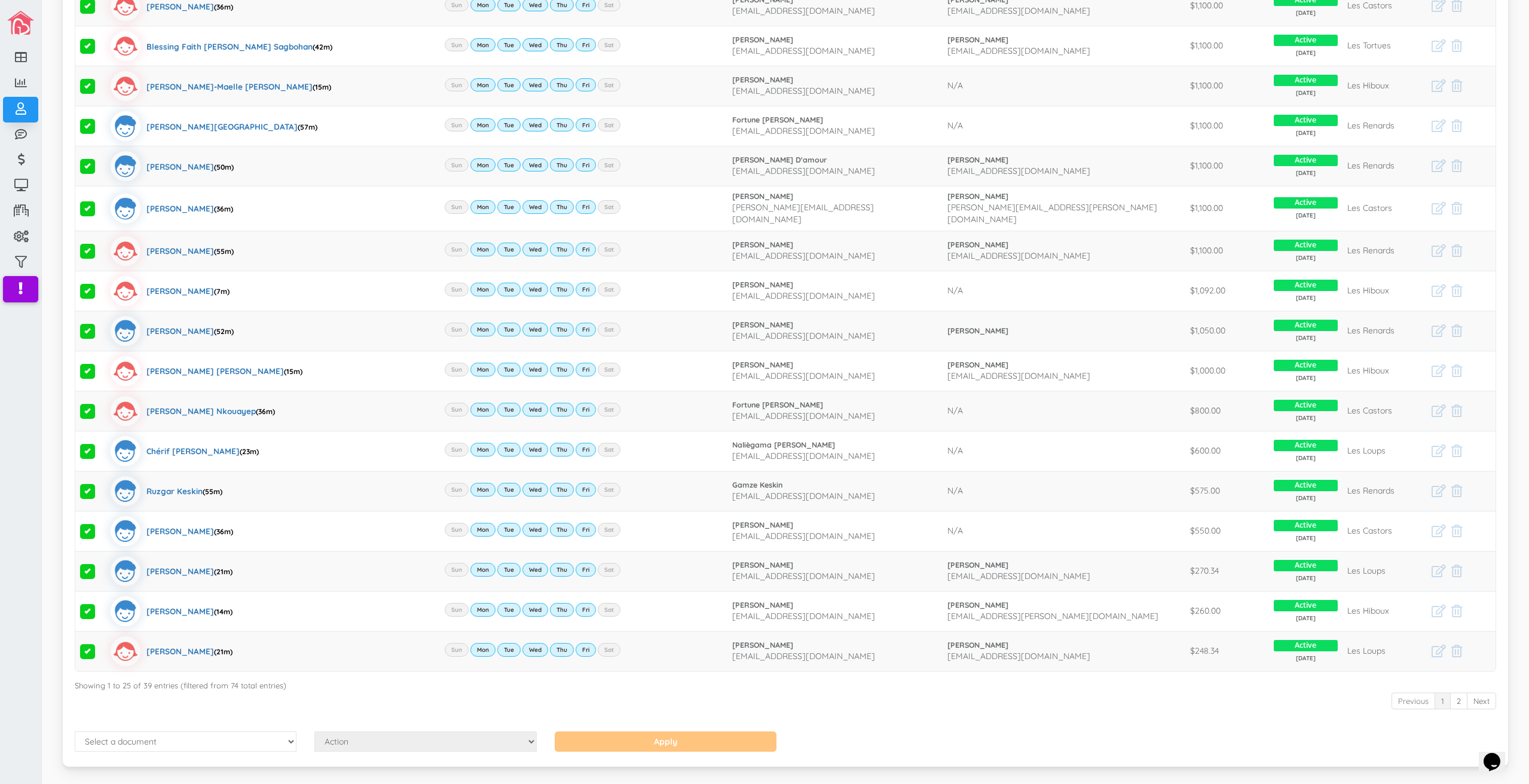
scroll to position [556, 0]
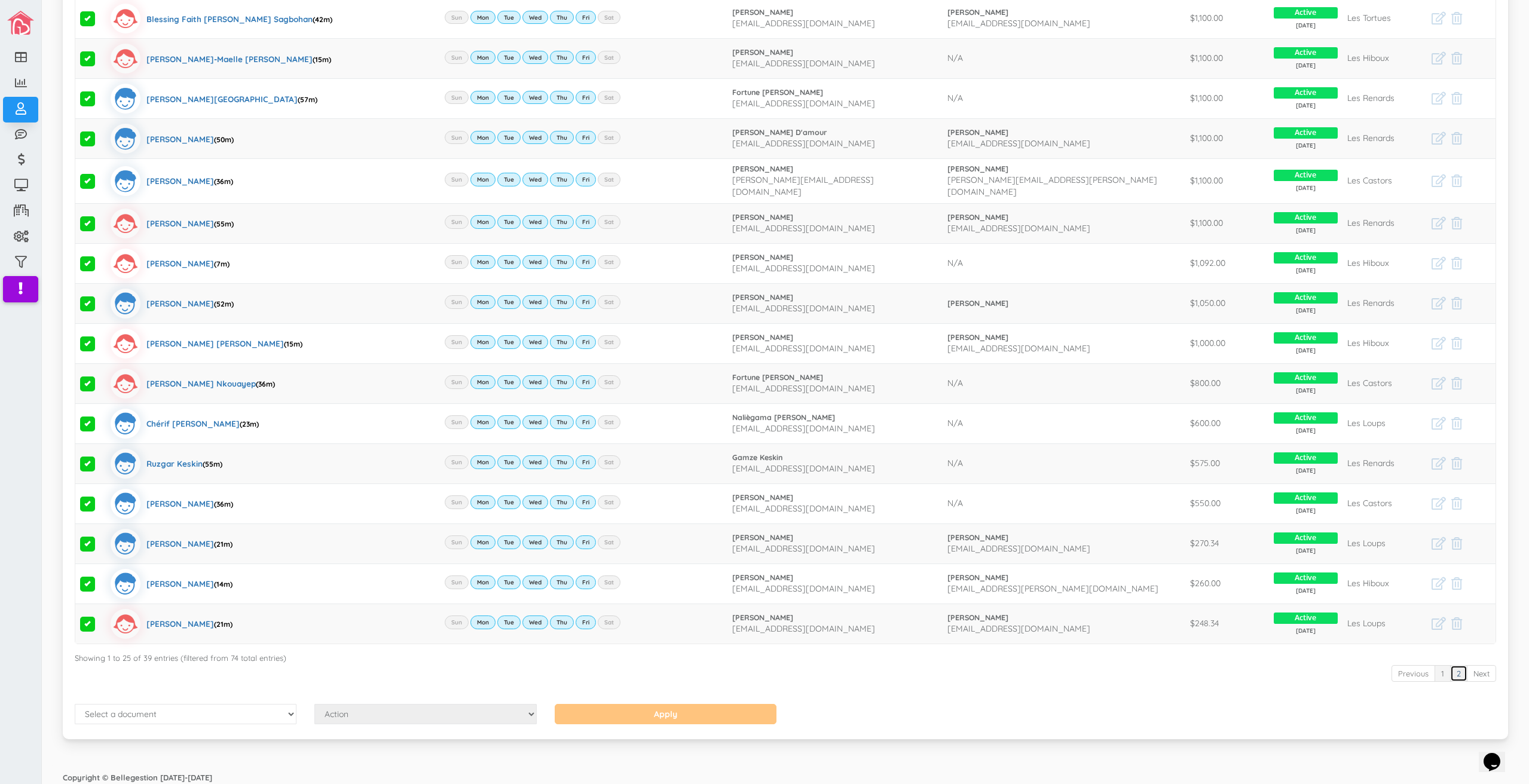
click at [1453, 667] on link "2" at bounding box center [1458, 673] width 17 height 17
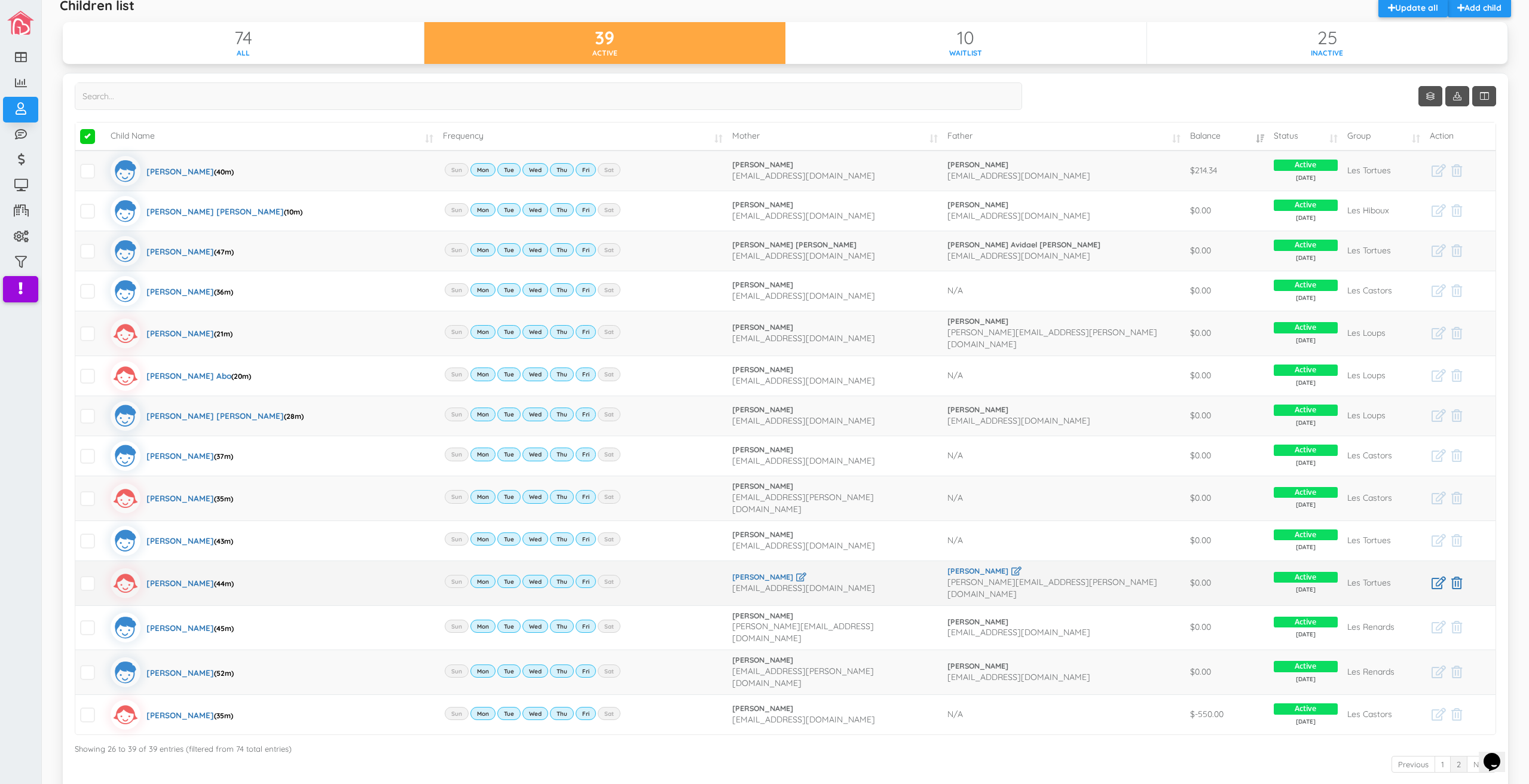
scroll to position [0, 0]
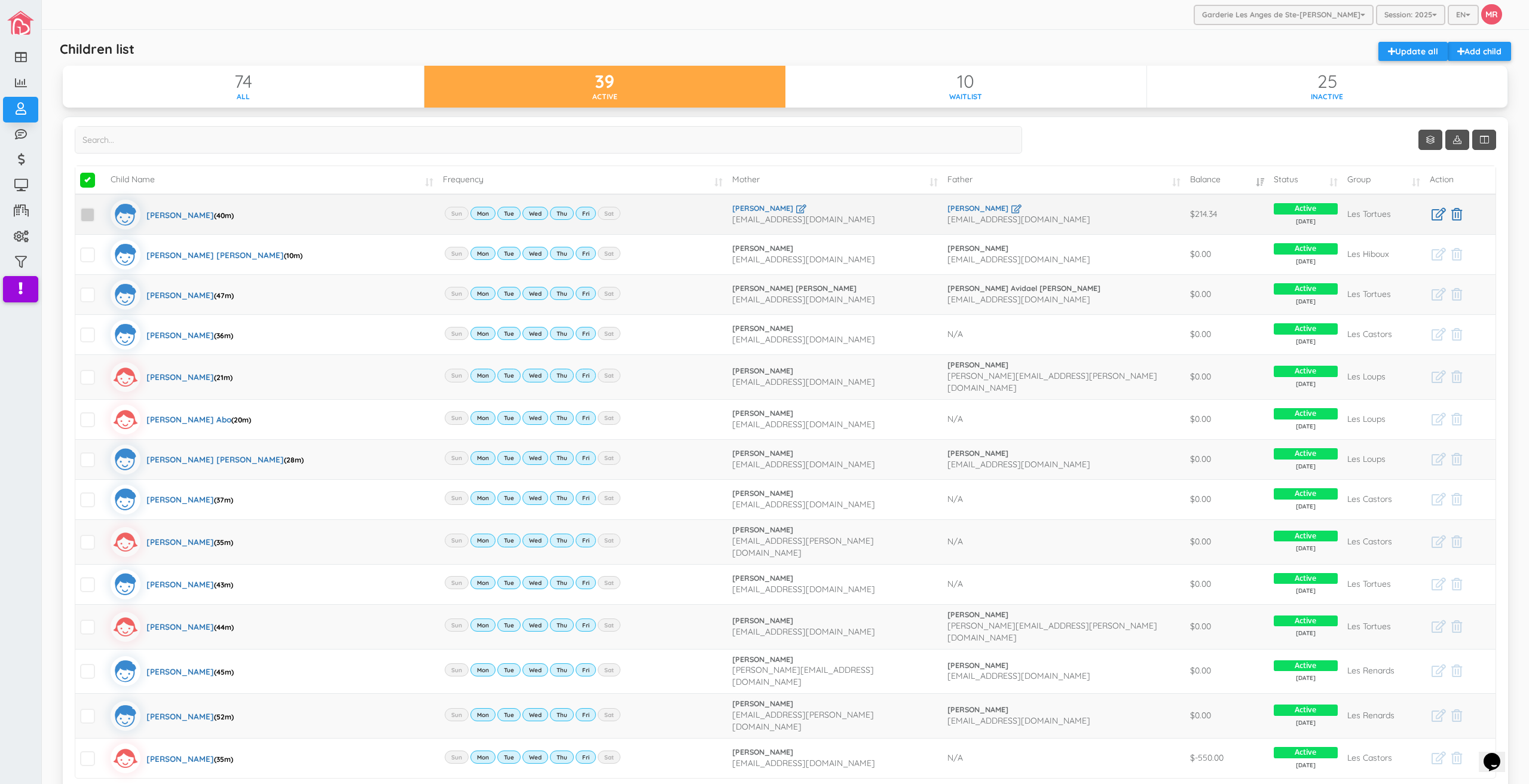
click at [91, 216] on span at bounding box center [87, 214] width 15 height 15
click at [101, 210] on input "checkbox" at bounding box center [101, 210] width 0 height 0
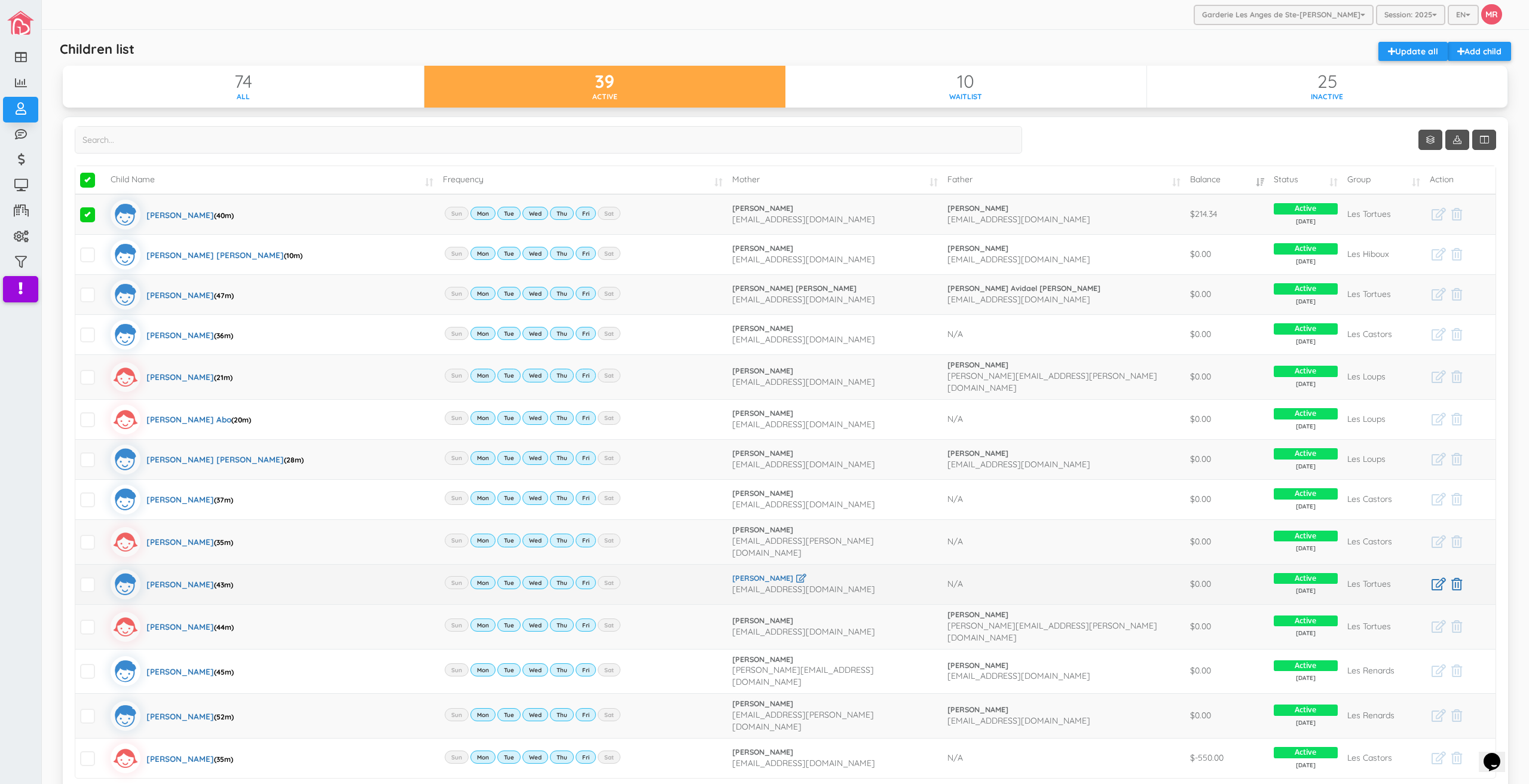
scroll to position [116, 0]
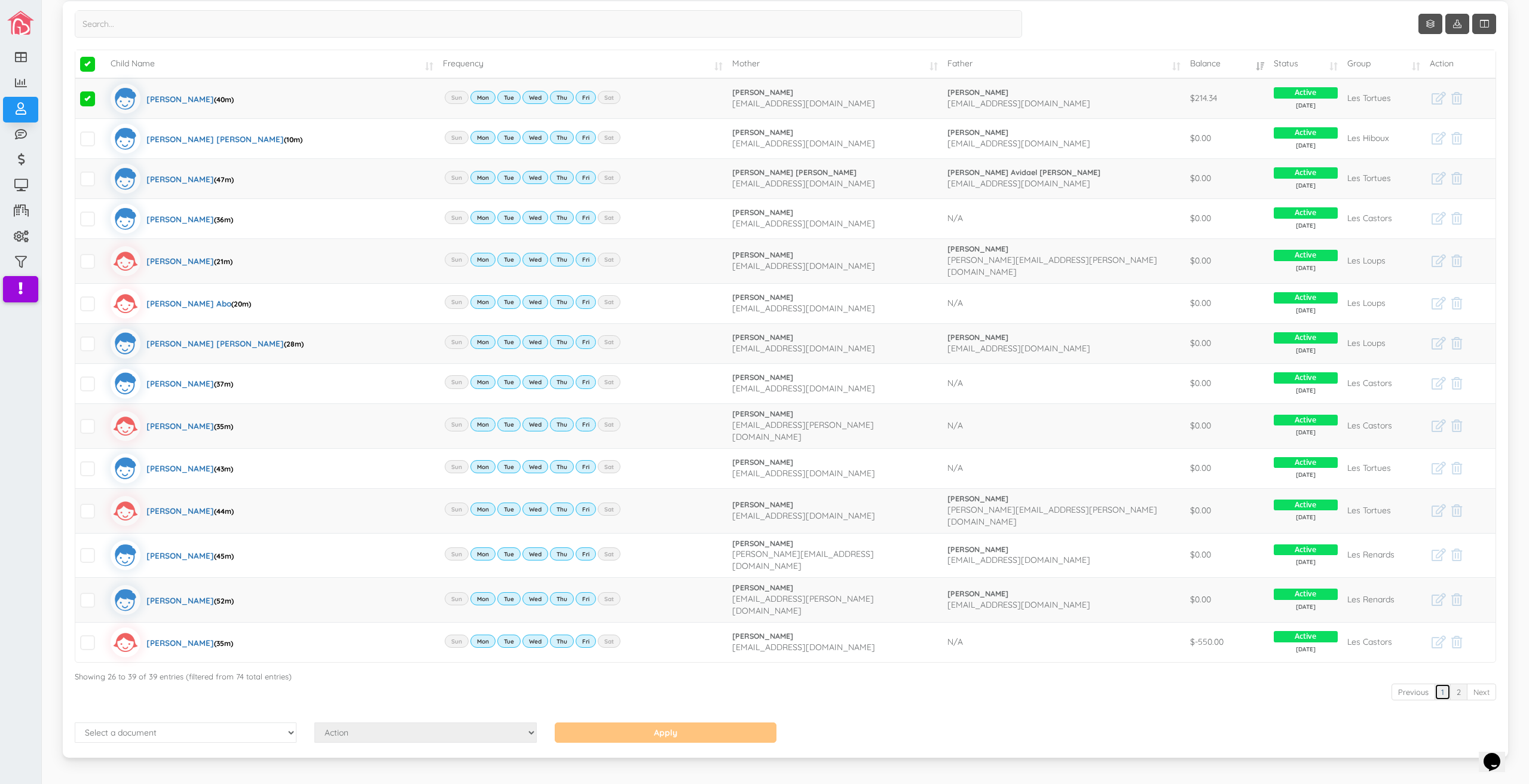
click at [1434, 683] on link "1" at bounding box center [1442, 691] width 16 height 17
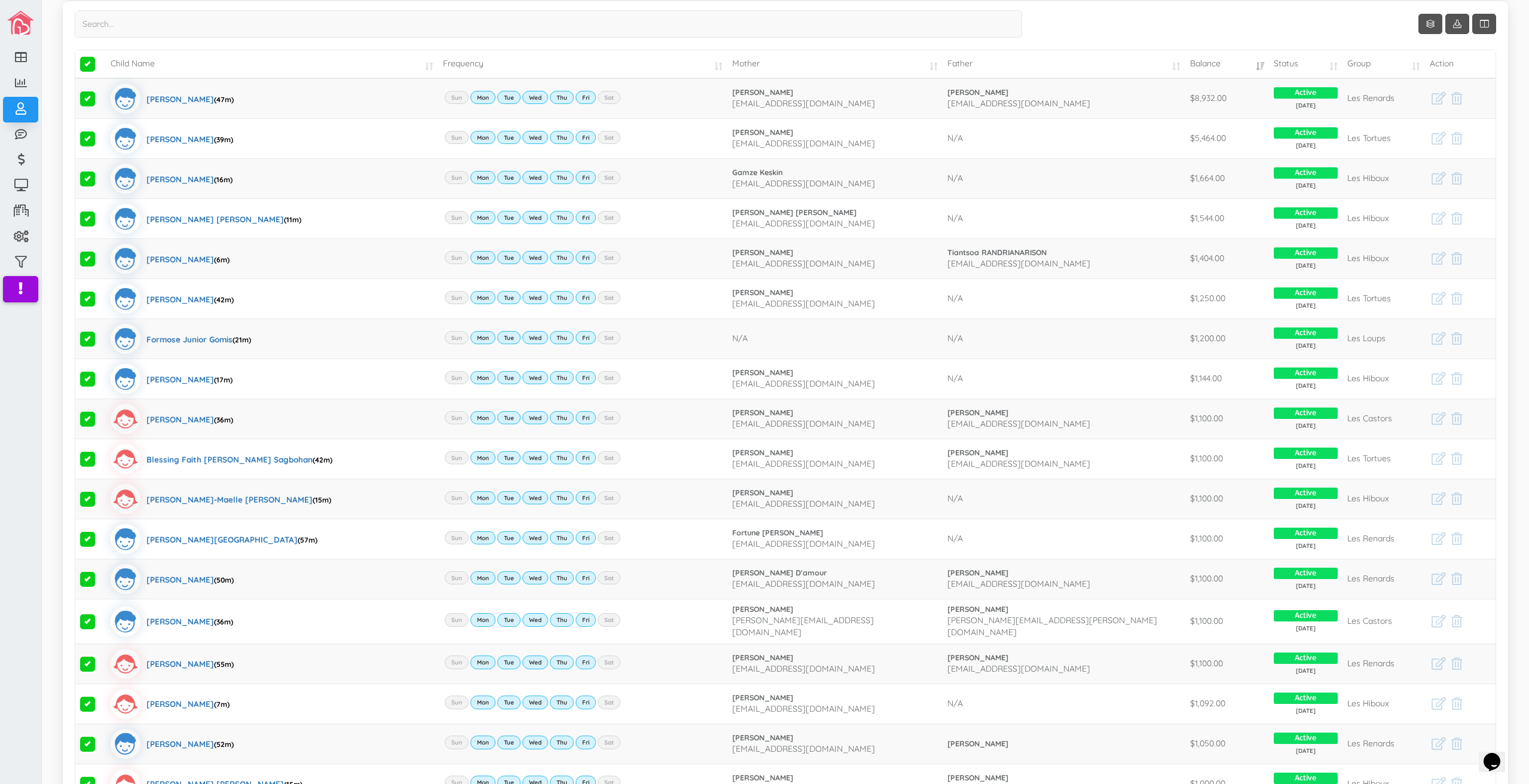
scroll to position [556, 0]
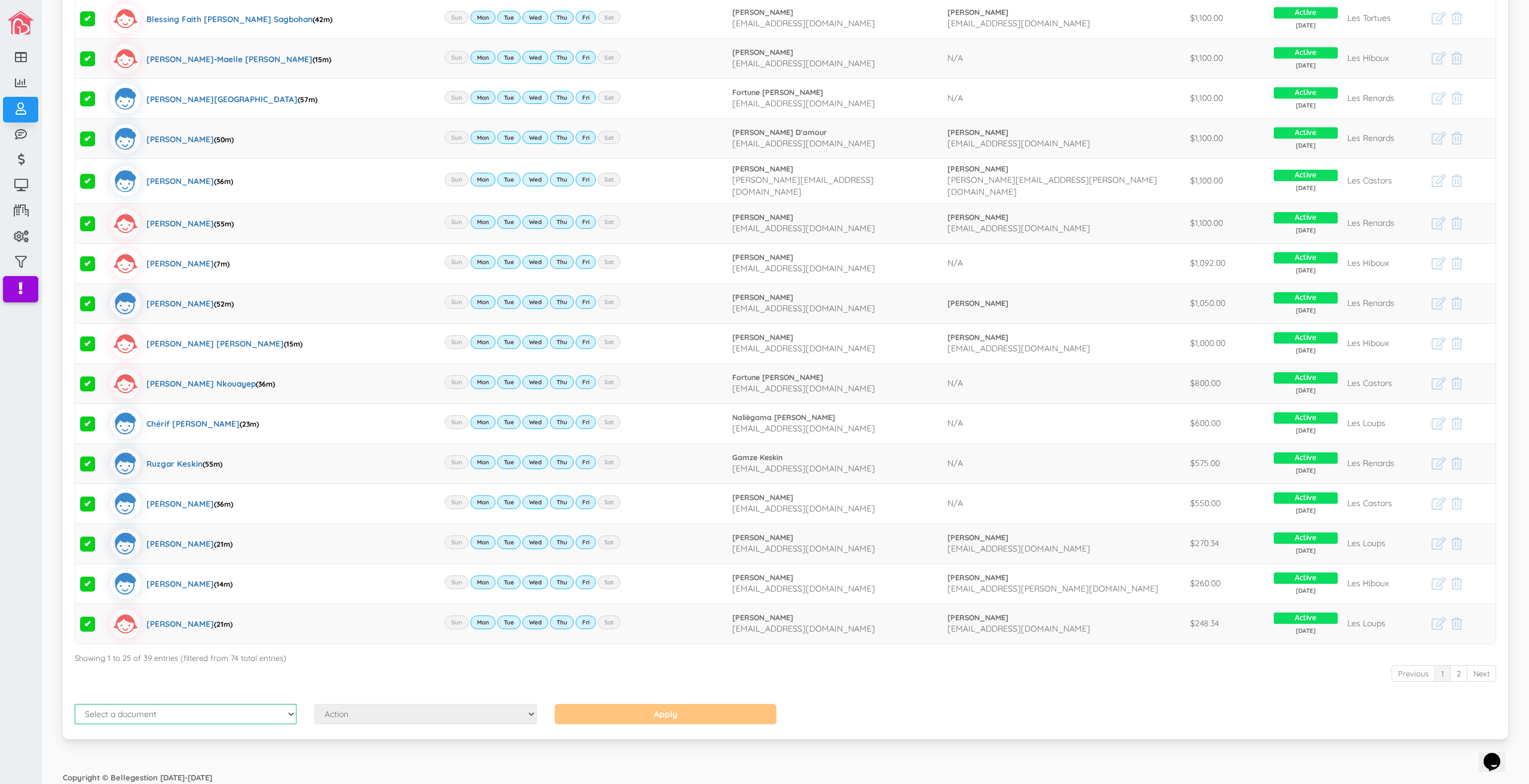
click at [247, 710] on select "Select a document Account Statement Pay Plan Dual Pay Plan" at bounding box center [185, 714] width 222 height 20
select select "1"
click at [74, 704] on select "Select a document Account Statement Pay Plan Dual Pay Plan" at bounding box center [185, 714] width 222 height 20
click at [380, 715] on select "Action Send Email View Download" at bounding box center [425, 714] width 222 height 20
select select "1"
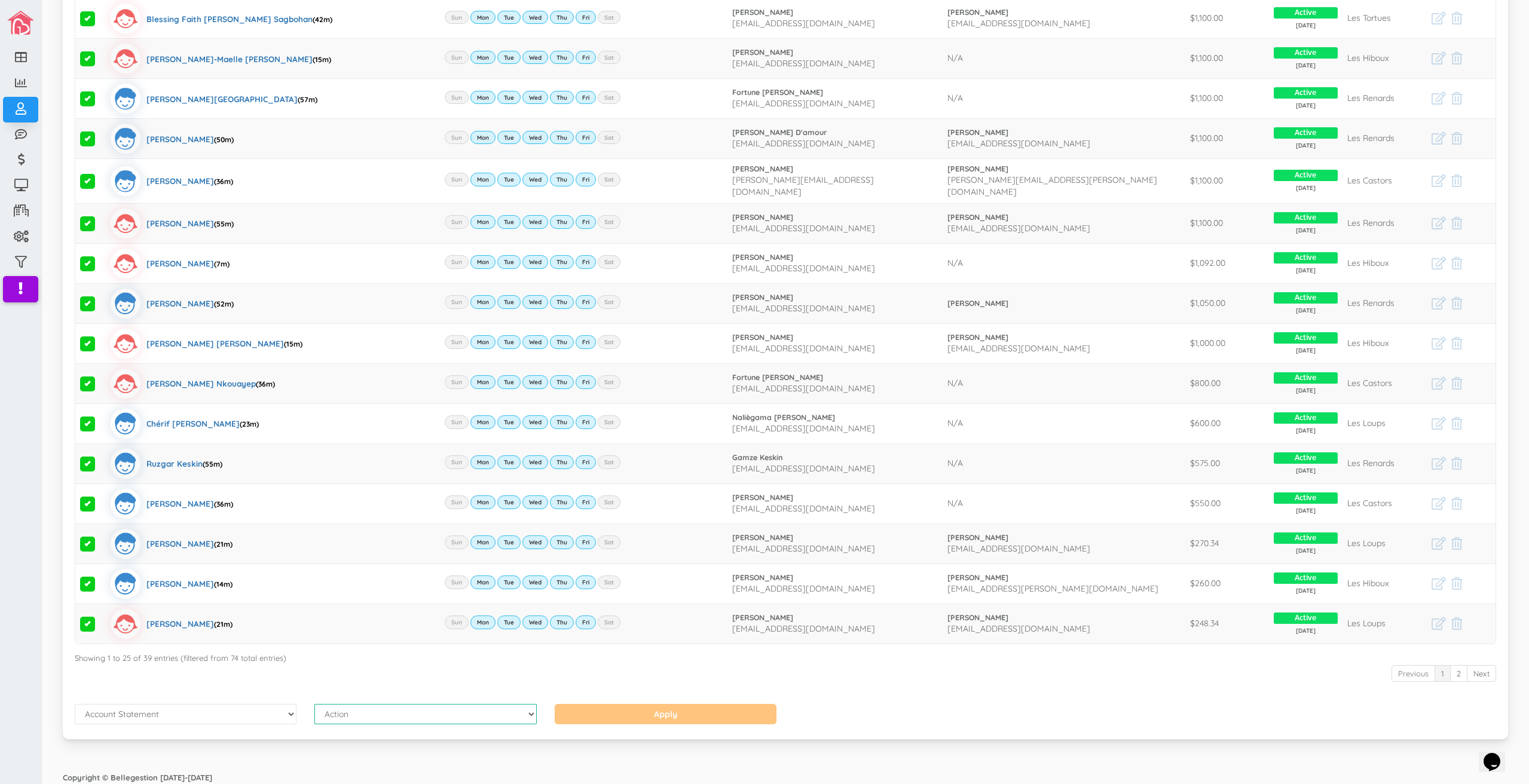
click at [314, 704] on select "Action Send Email View Download" at bounding box center [425, 714] width 222 height 20
click at [691, 709] on input "Apply" at bounding box center [665, 714] width 222 height 20
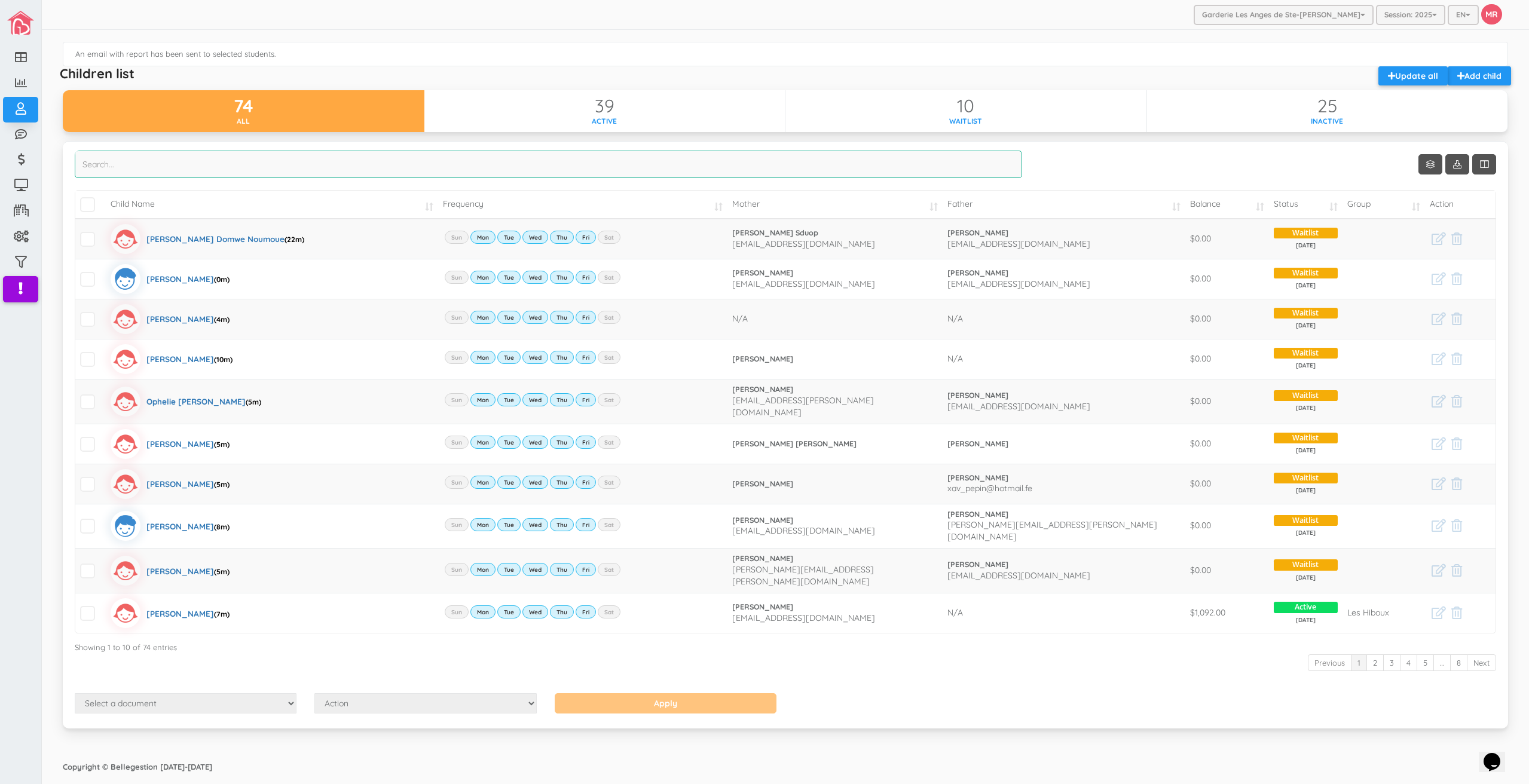
click at [162, 168] on input "search" at bounding box center [547, 165] width 947 height 28
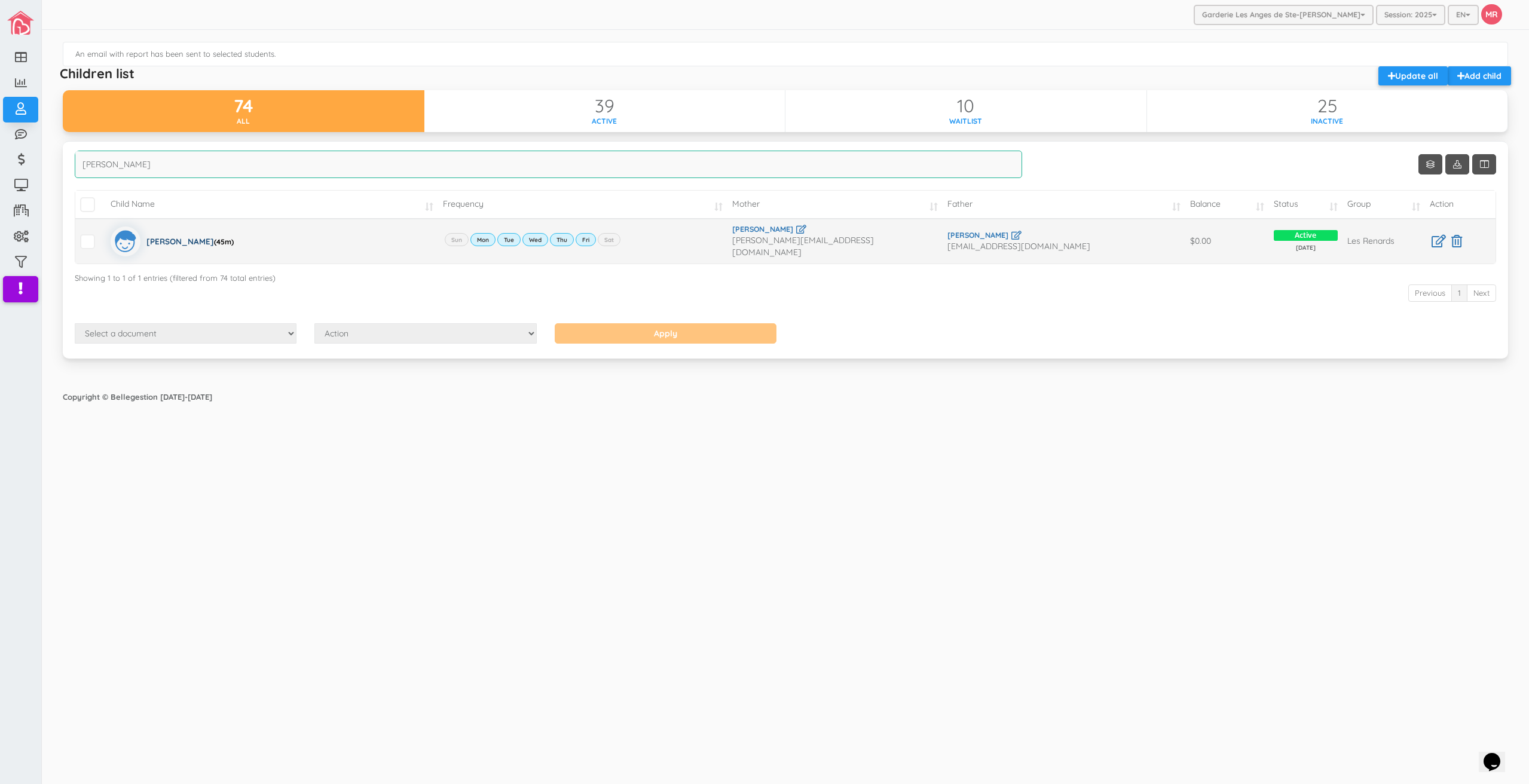
type input "willi"
click at [161, 232] on div "William Melo (45m)" at bounding box center [190, 241] width 87 height 30
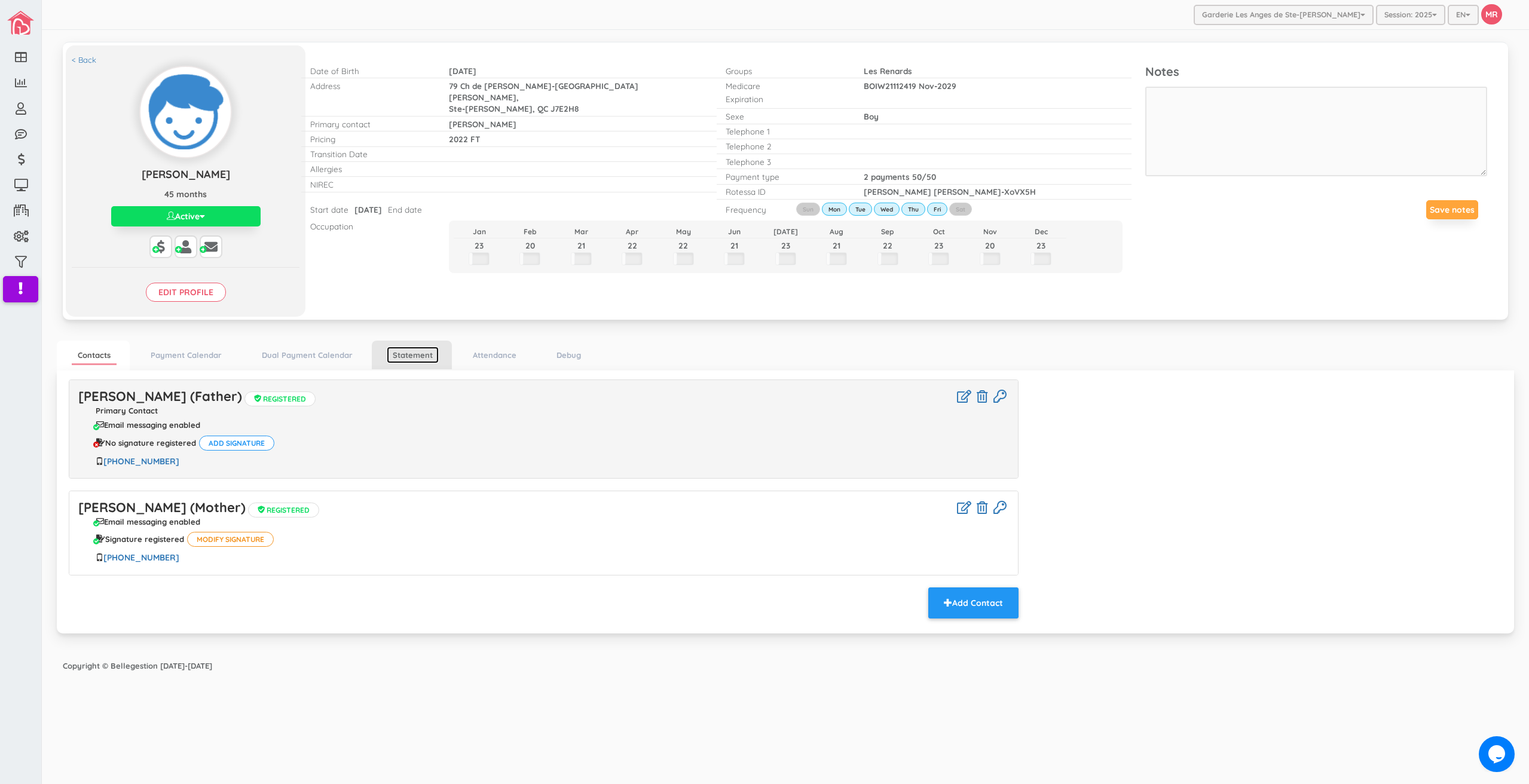
click at [415, 357] on link "Statement" at bounding box center [412, 355] width 52 height 17
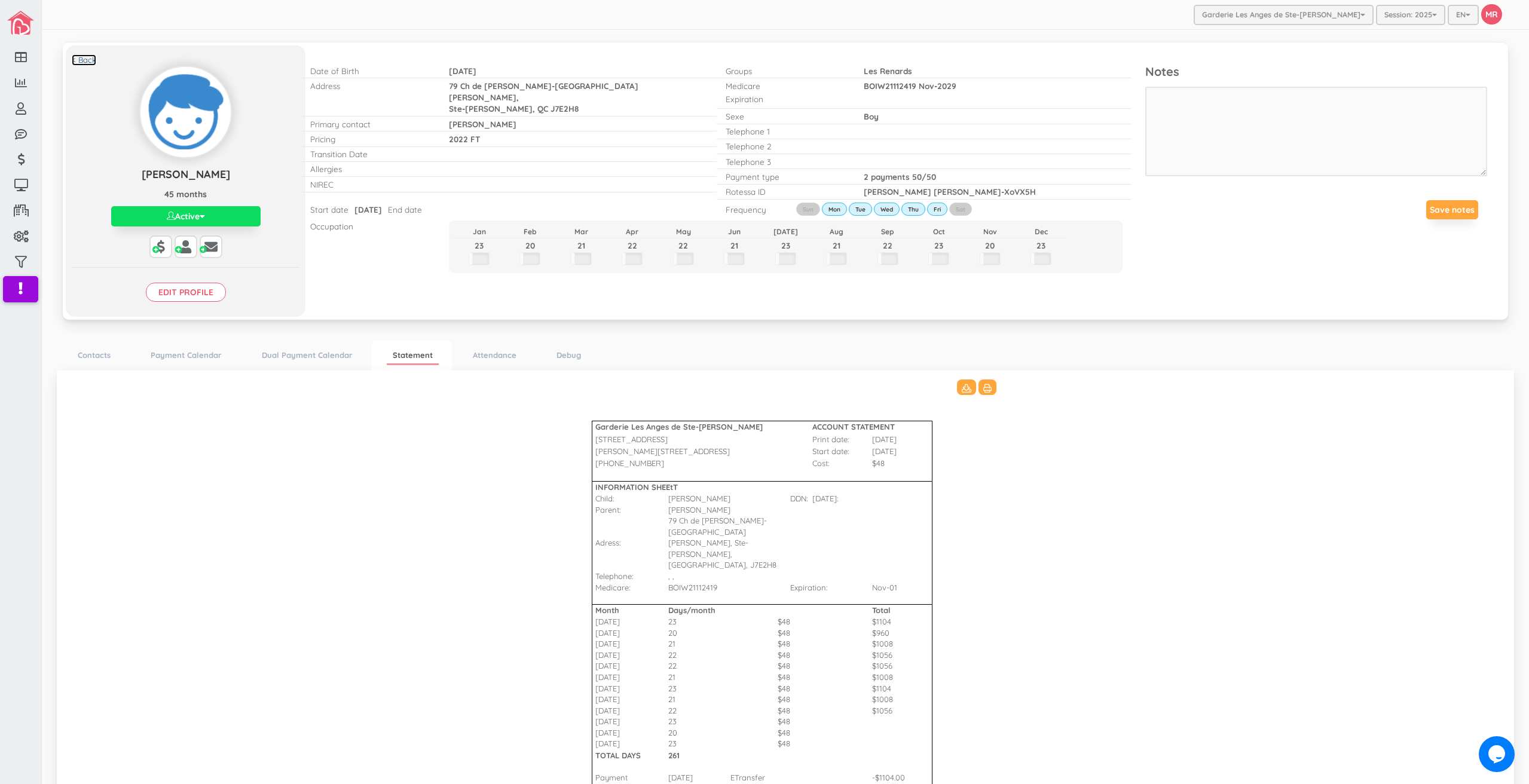
click at [82, 60] on link "< Back" at bounding box center [83, 59] width 25 height 11
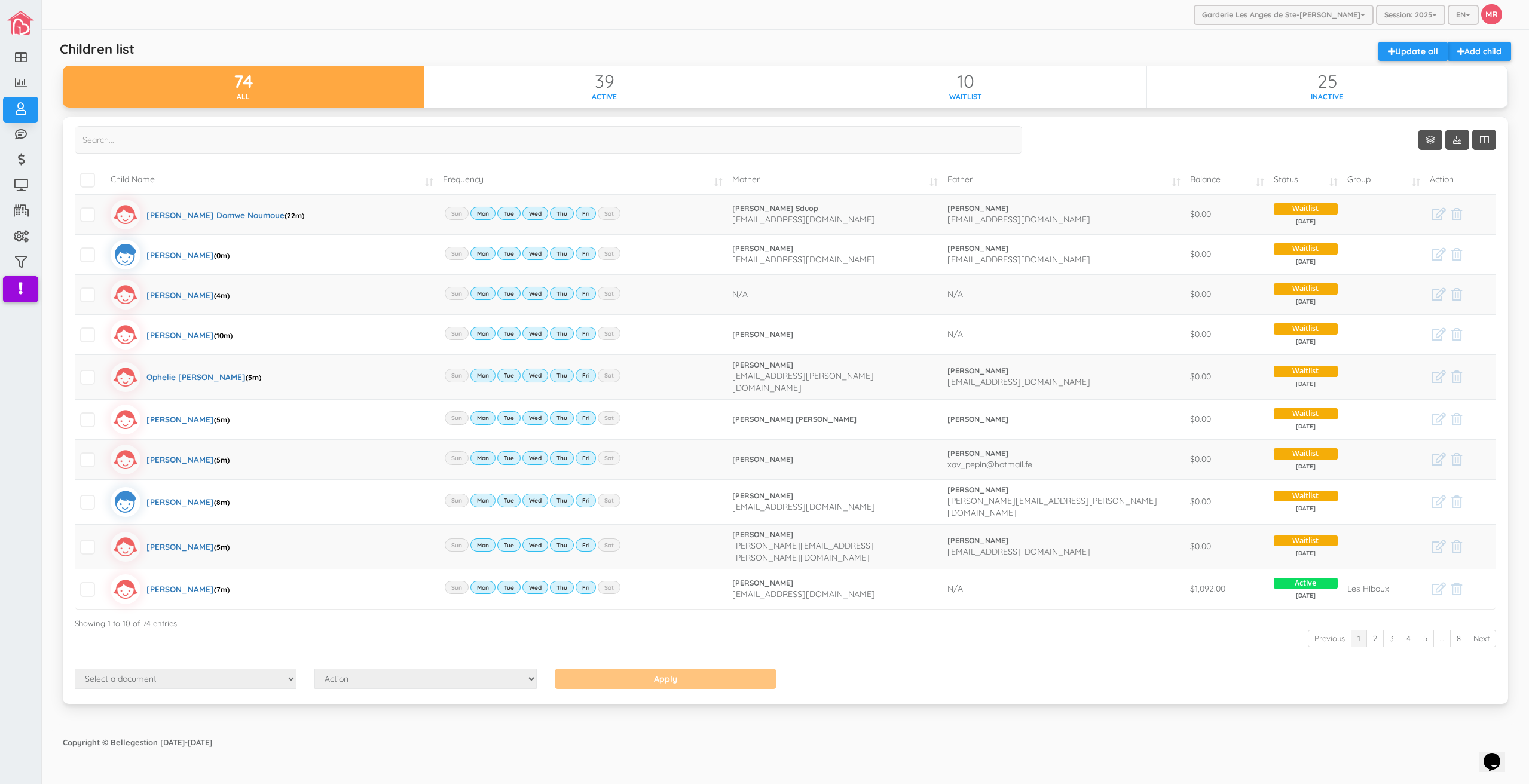
click at [351, 613] on div "Showing 1 to 10 of 74 entries" at bounding box center [784, 620] width 1421 height 16
click at [1376, 629] on link "2" at bounding box center [1374, 637] width 17 height 17
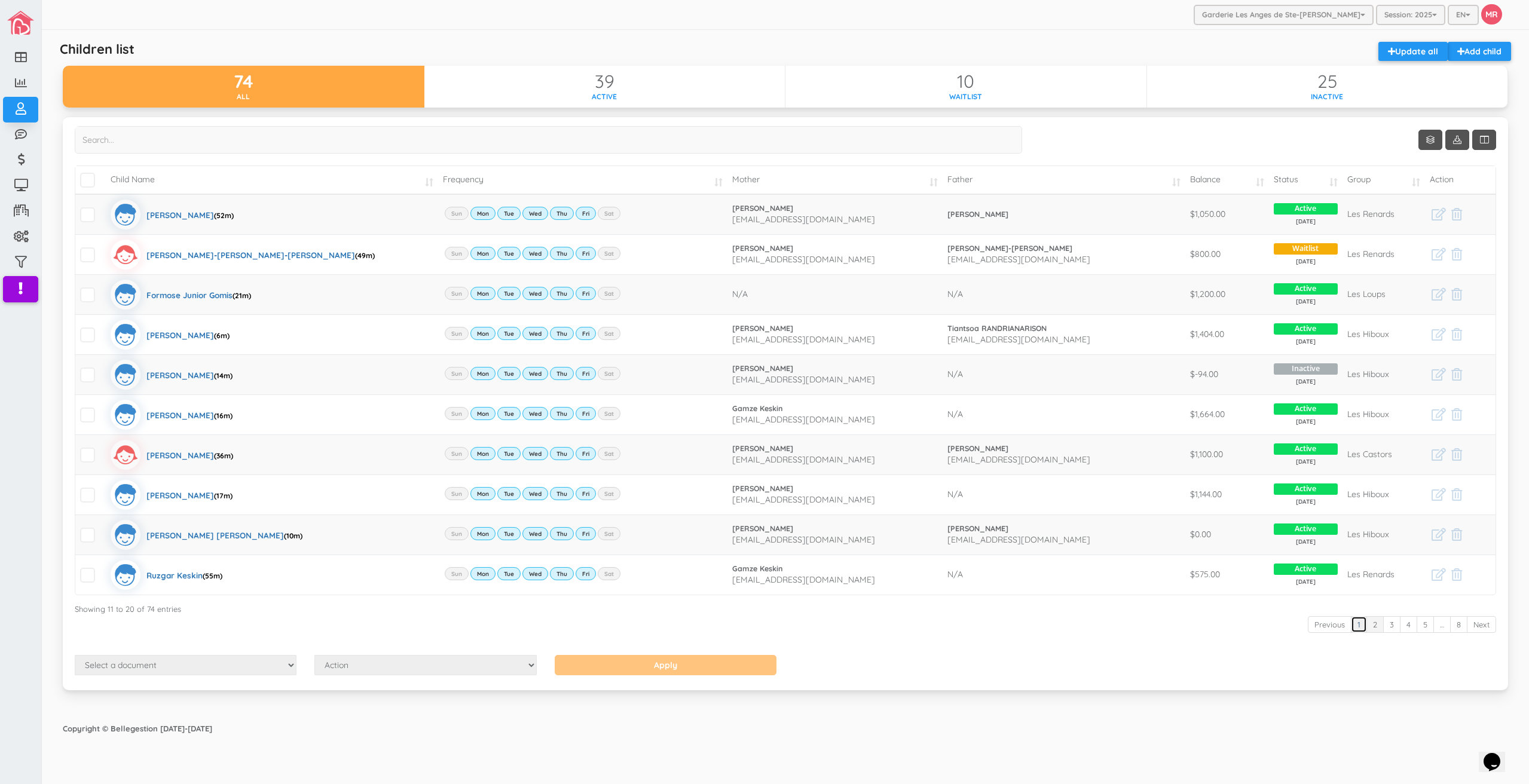
click at [1361, 626] on link "1" at bounding box center [1358, 623] width 16 height 17
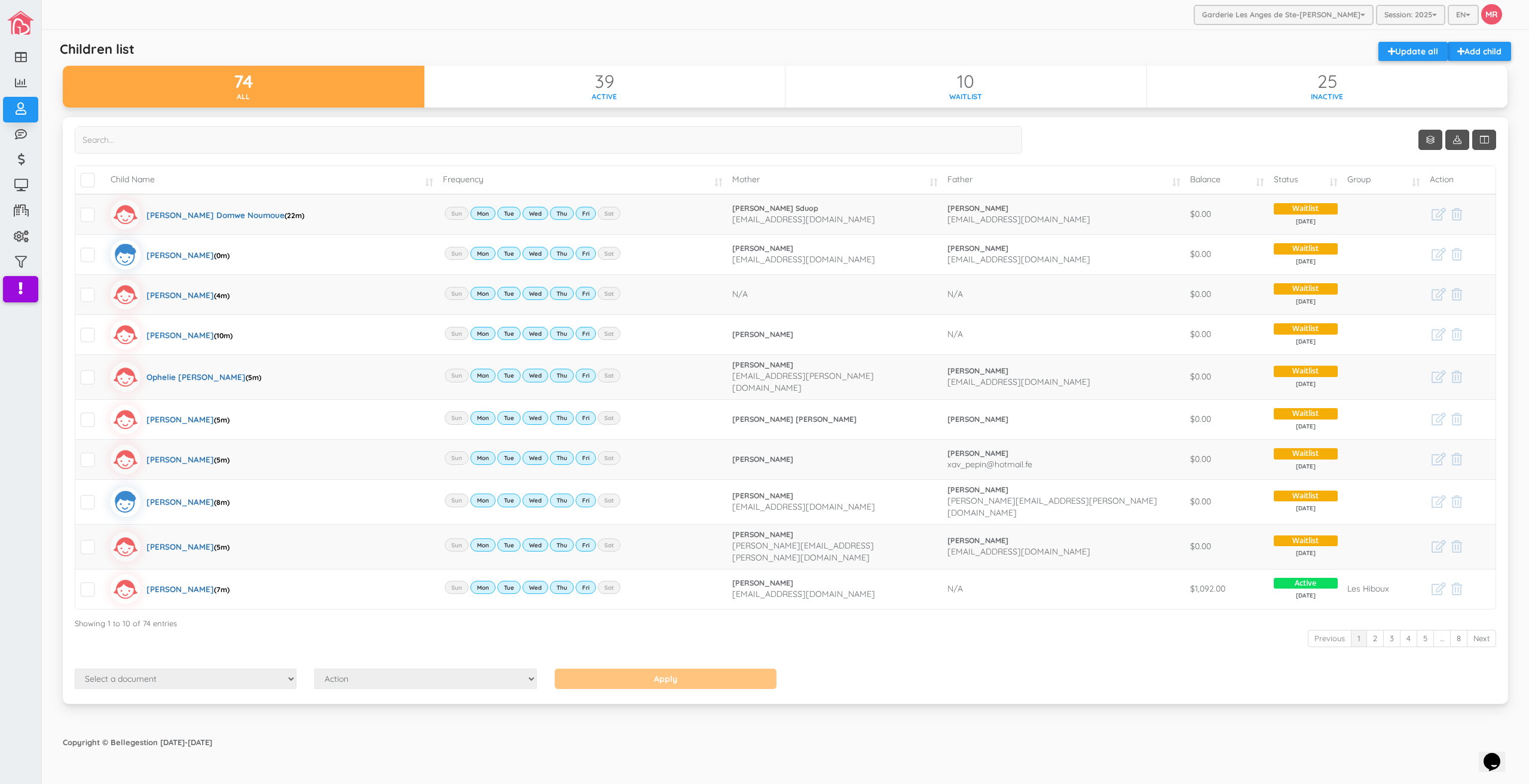
click at [1287, 685] on div "Show Columns Child Name Email Frequency Mother Father Appartment House Number S…" at bounding box center [784, 410] width 1445 height 587
click at [670, 613] on div "Showing 1 to 10 of 74 entries" at bounding box center [784, 620] width 1421 height 16
click at [1373, 629] on link "2" at bounding box center [1374, 637] width 17 height 17
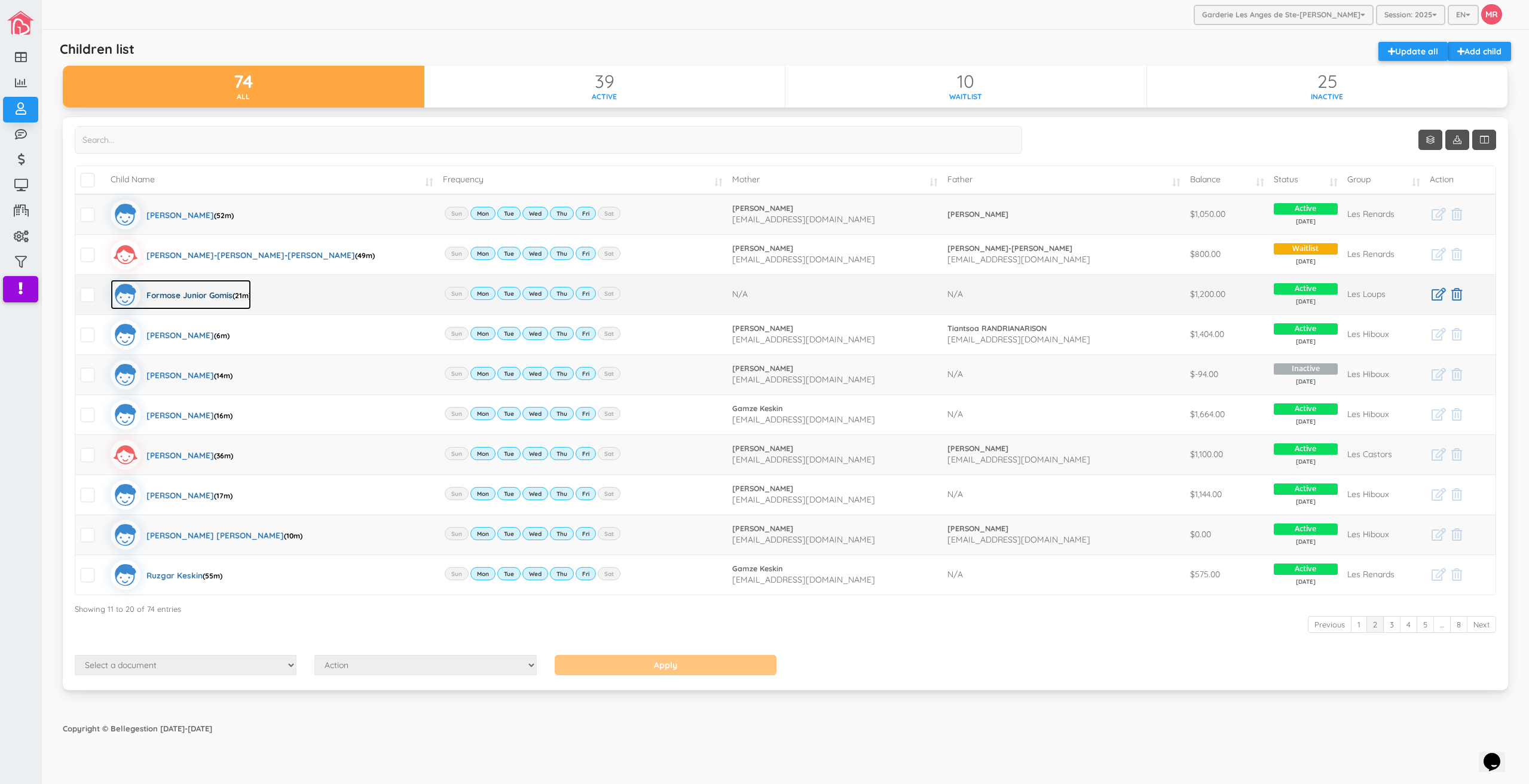
click at [182, 294] on div "Formose Junior Gomis (21m)" at bounding box center [198, 294] width 104 height 30
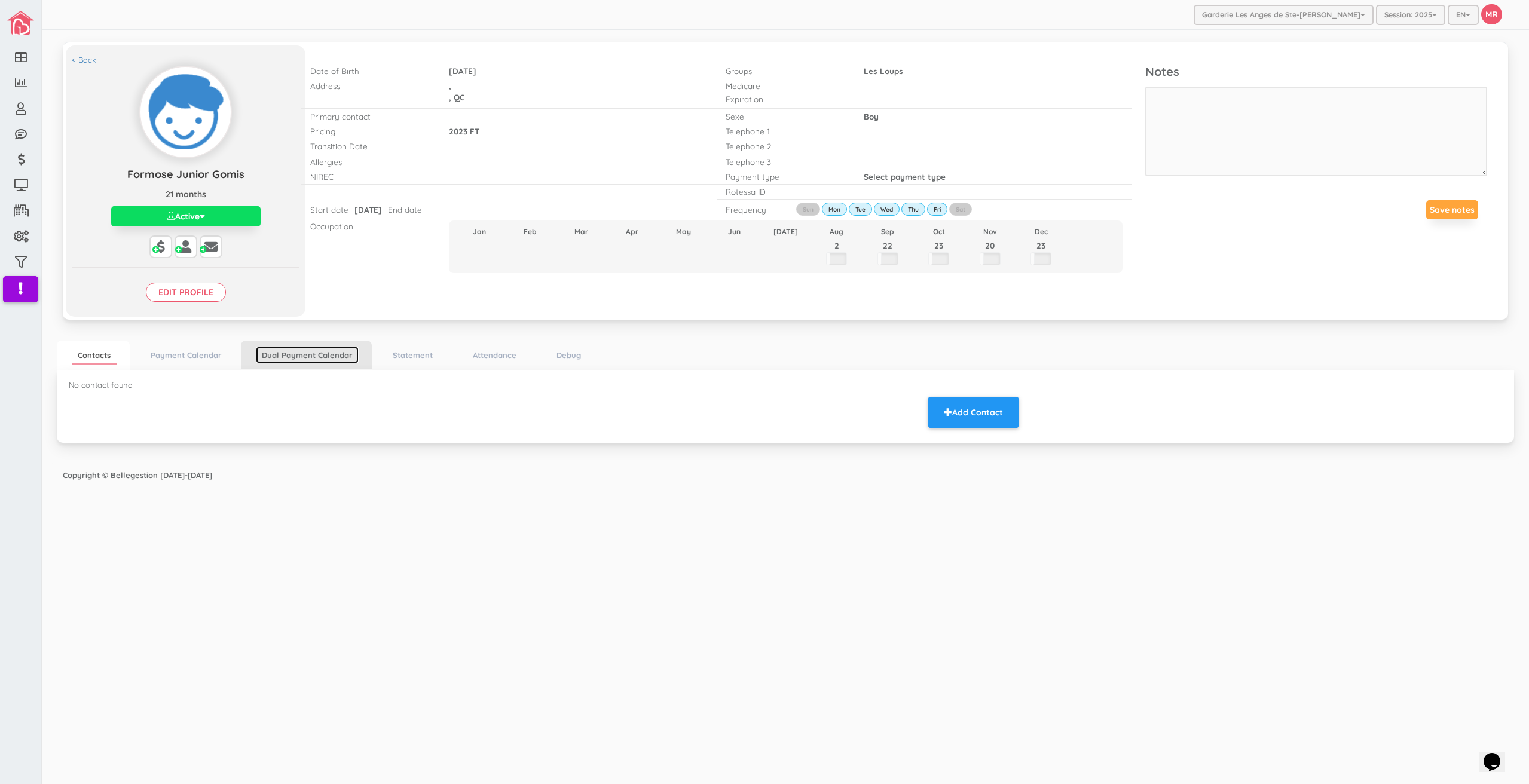
click at [301, 355] on link "Dual Payment Calendar" at bounding box center [307, 355] width 103 height 17
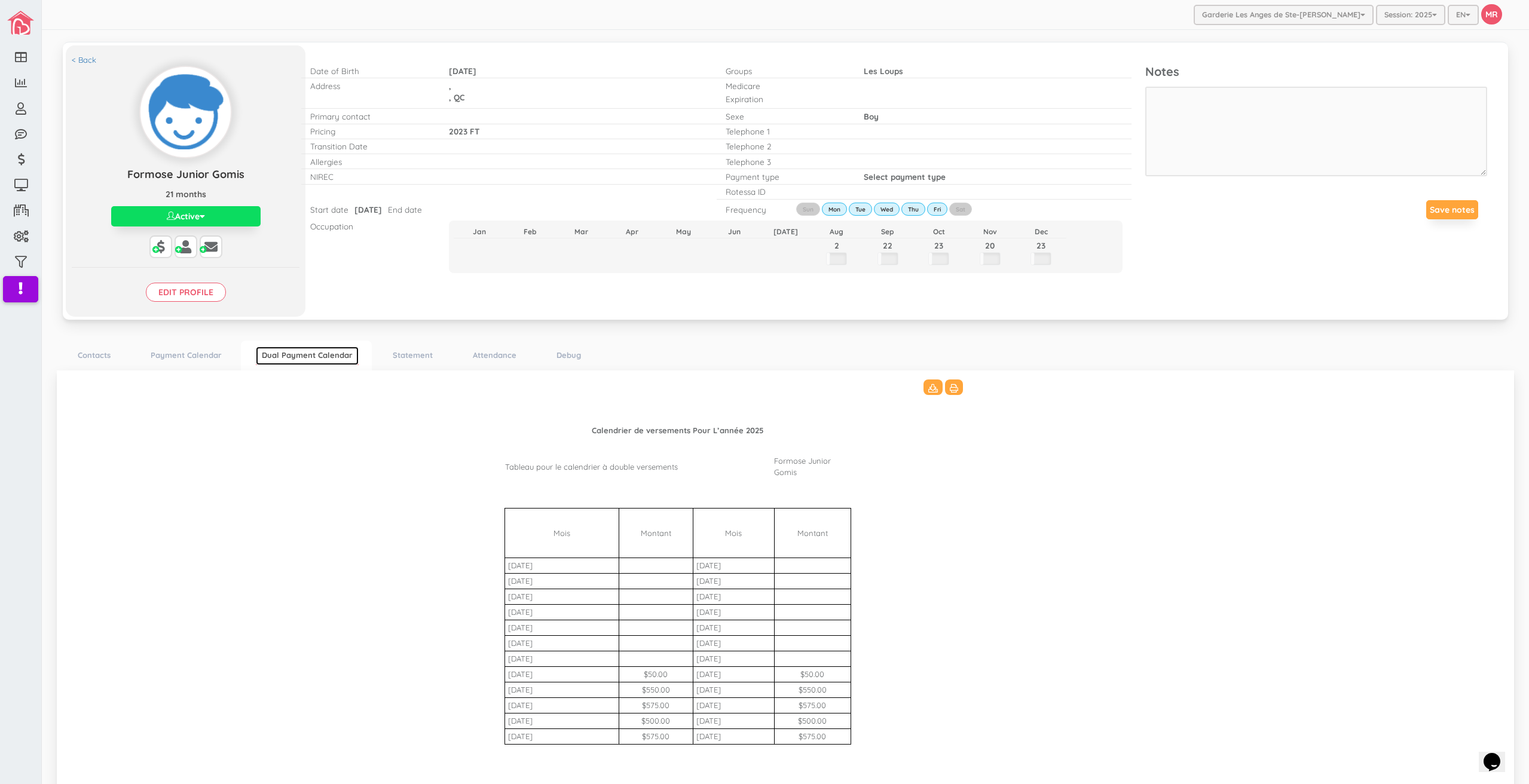
scroll to position [60, 0]
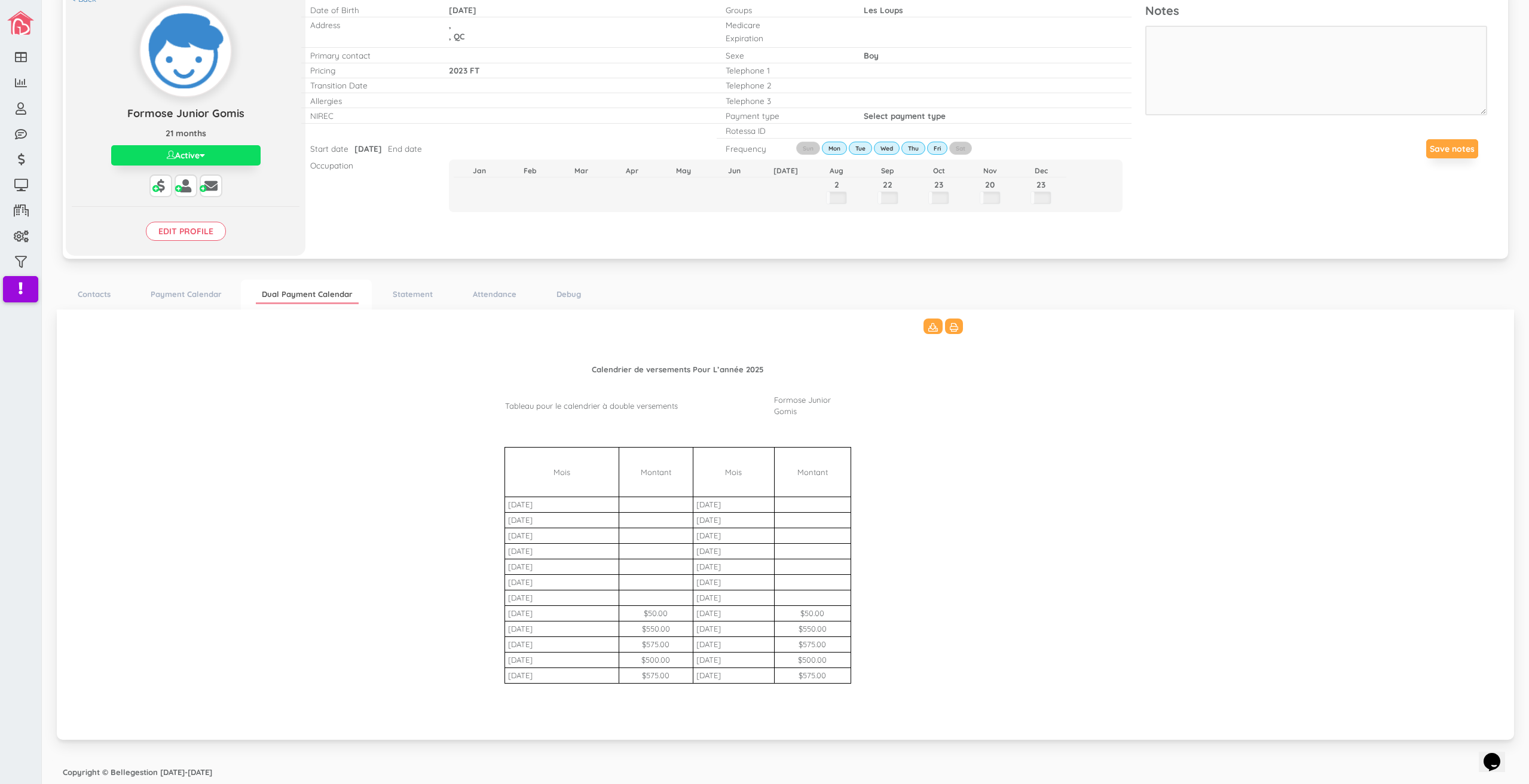
drag, startPoint x: 671, startPoint y: 627, endPoint x: 604, endPoint y: 627, distance: 67.0
click at [604, 627] on tr "01 September $550.00 15 September $550.00" at bounding box center [767, 628] width 527 height 16
click at [661, 638] on td "$575.00" at bounding box center [655, 644] width 74 height 16
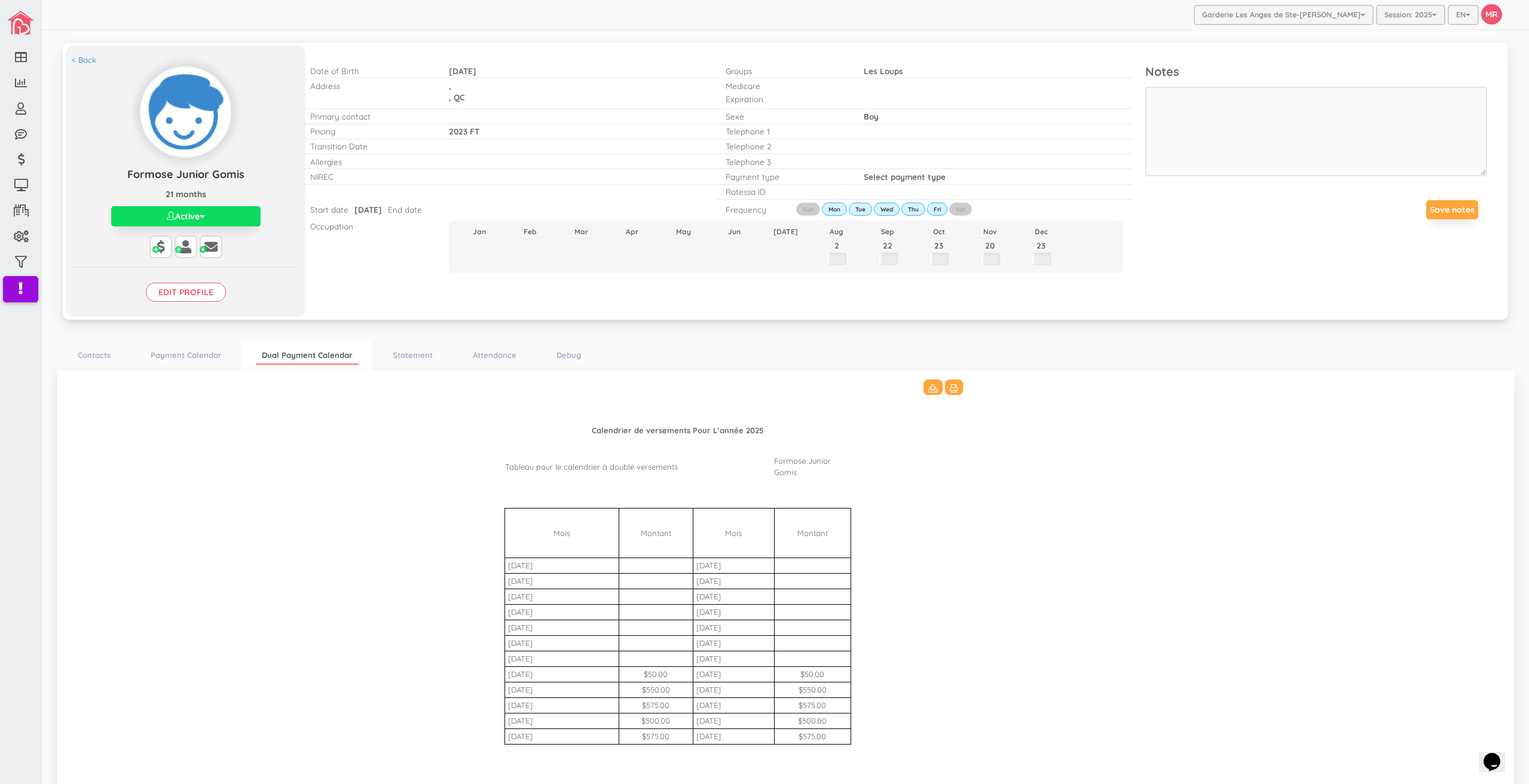
drag, startPoint x: 674, startPoint y: 689, endPoint x: 637, endPoint y: 691, distance: 37.1
click at [637, 691] on td "$550.00" at bounding box center [655, 690] width 74 height 16
click at [637, 692] on td "$550.00" at bounding box center [655, 690] width 74 height 16
click at [646, 692] on td "$550.00" at bounding box center [655, 690] width 74 height 16
drag, startPoint x: 676, startPoint y: 688, endPoint x: 628, endPoint y: 692, distance: 48.2
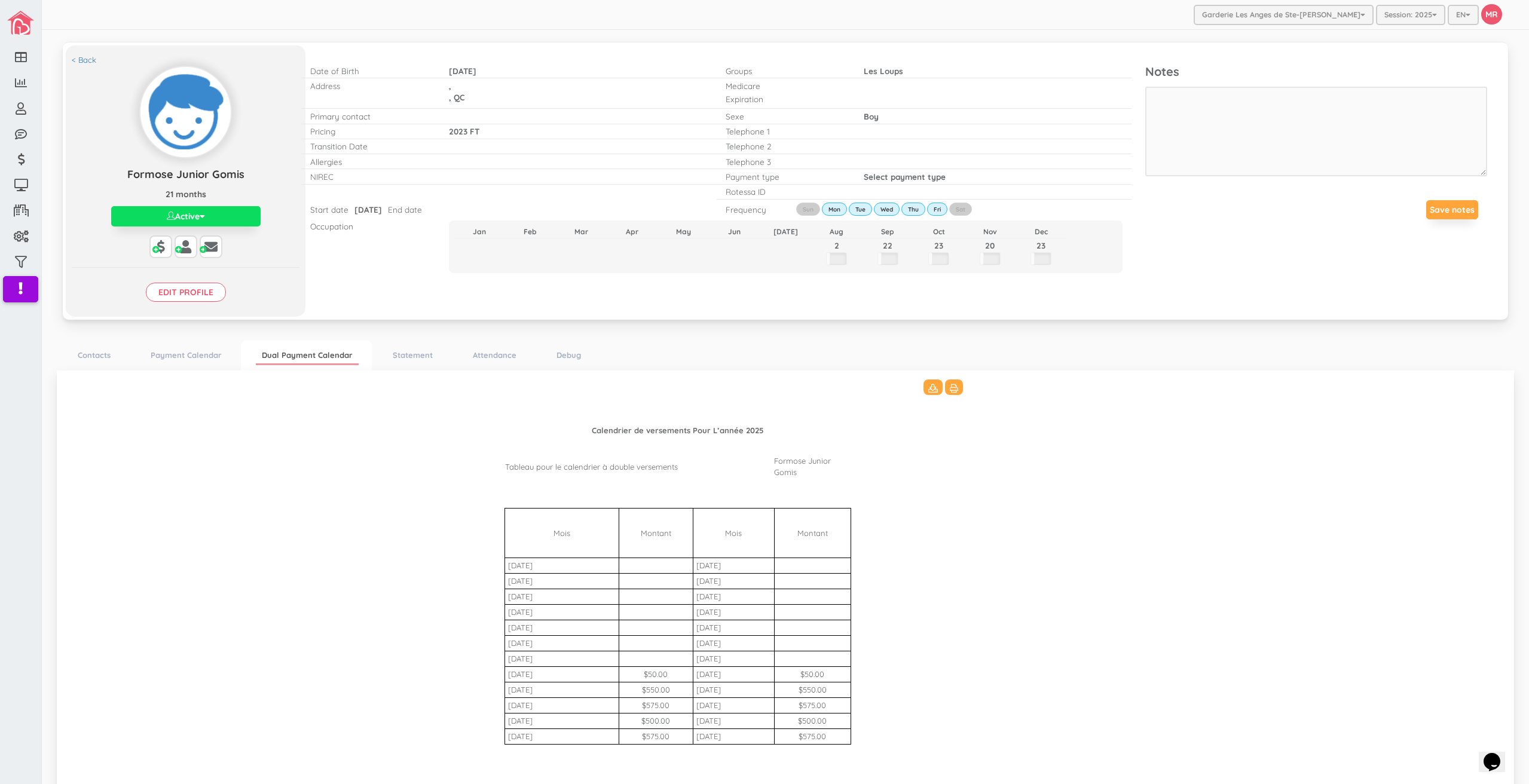
click at [628, 692] on td "$550.00" at bounding box center [655, 690] width 74 height 16
click at [472, 662] on Bharat\(2\)_3511 "Calendrier de versements Pour L’année 2025 Tableau pour le calendrier à double …" at bounding box center [784, 584] width 1433 height 409
click at [78, 56] on link "< Back" at bounding box center [83, 59] width 25 height 11
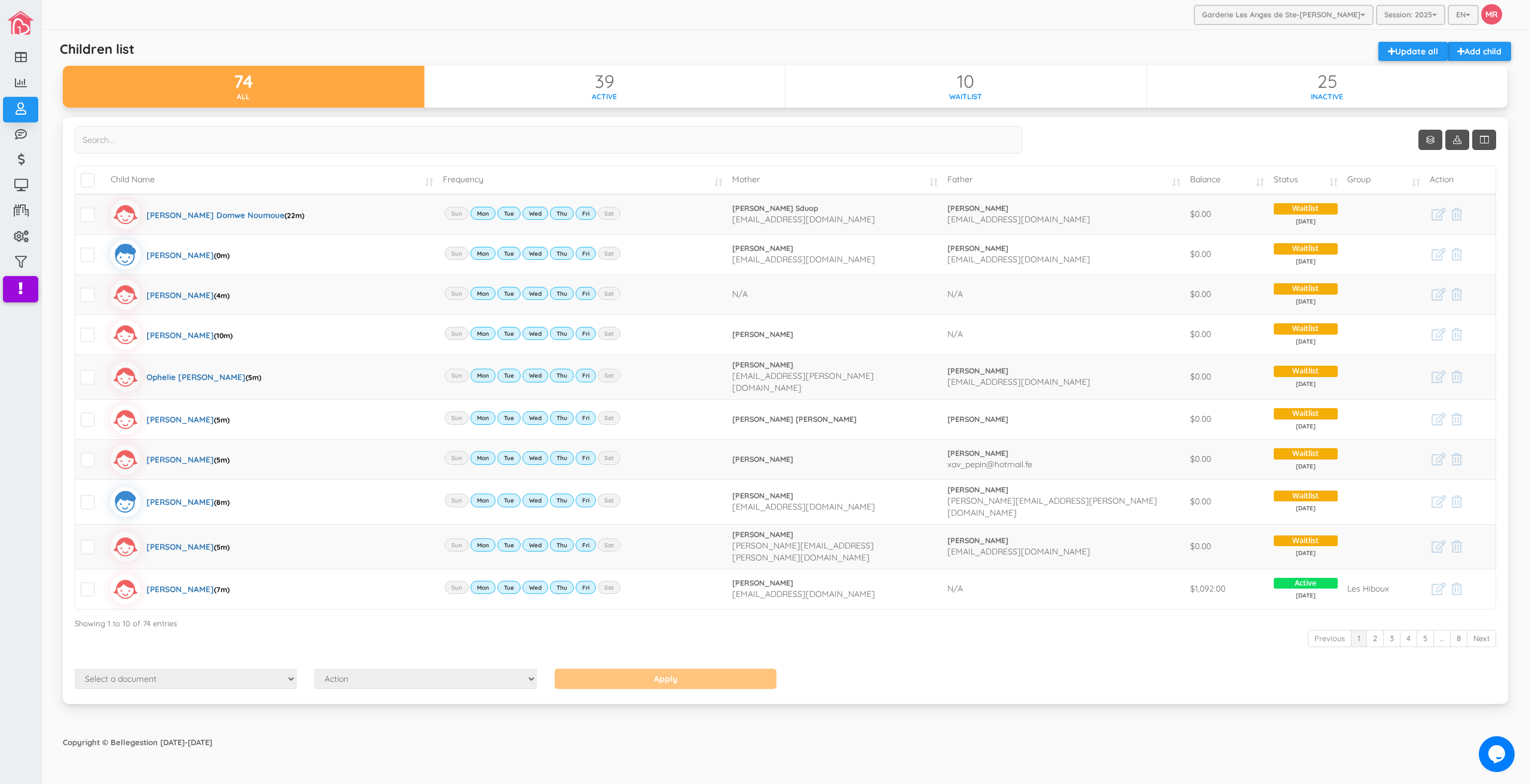
click at [1175, 668] on div "Select a document Account Statement Pay Plan Dual Pay Plan Action Send Email Vi…" at bounding box center [784, 680] width 1439 height 24
